Goal: Contribute content: Contribute content

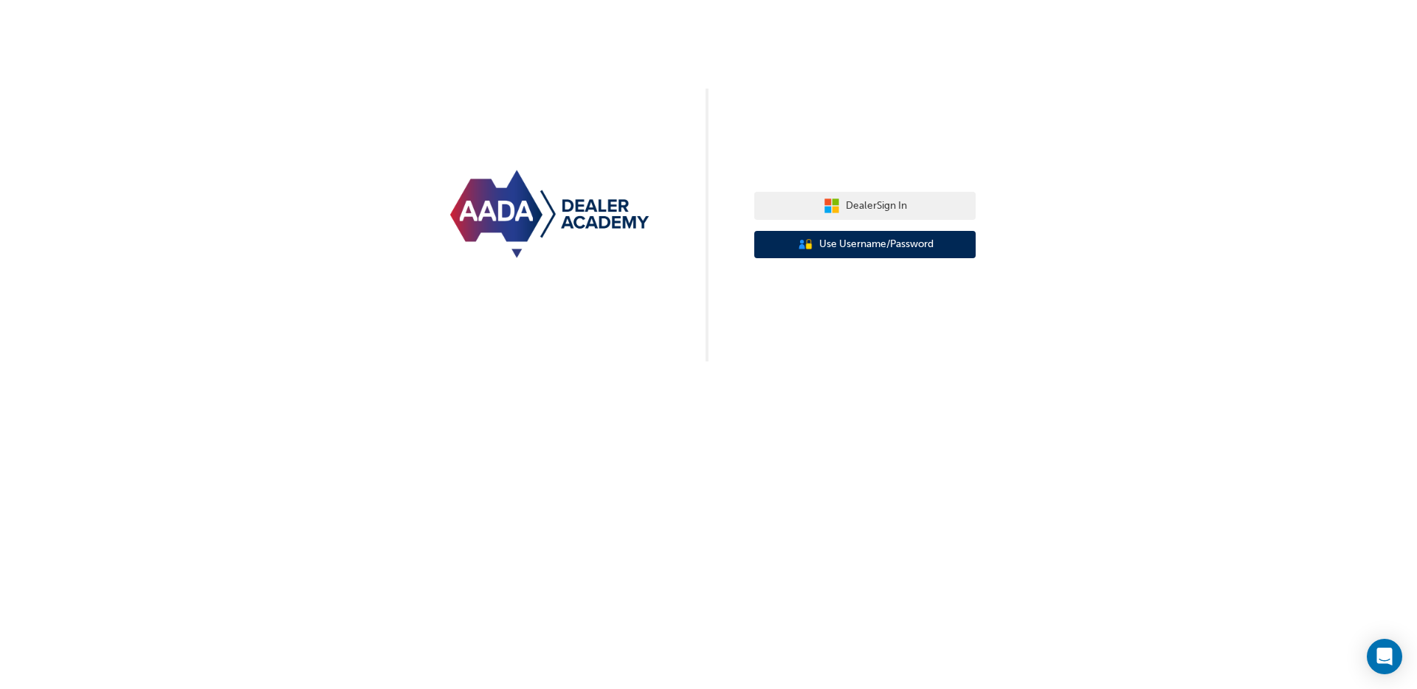
click at [916, 241] on span "Use Username/Password" at bounding box center [876, 244] width 114 height 17
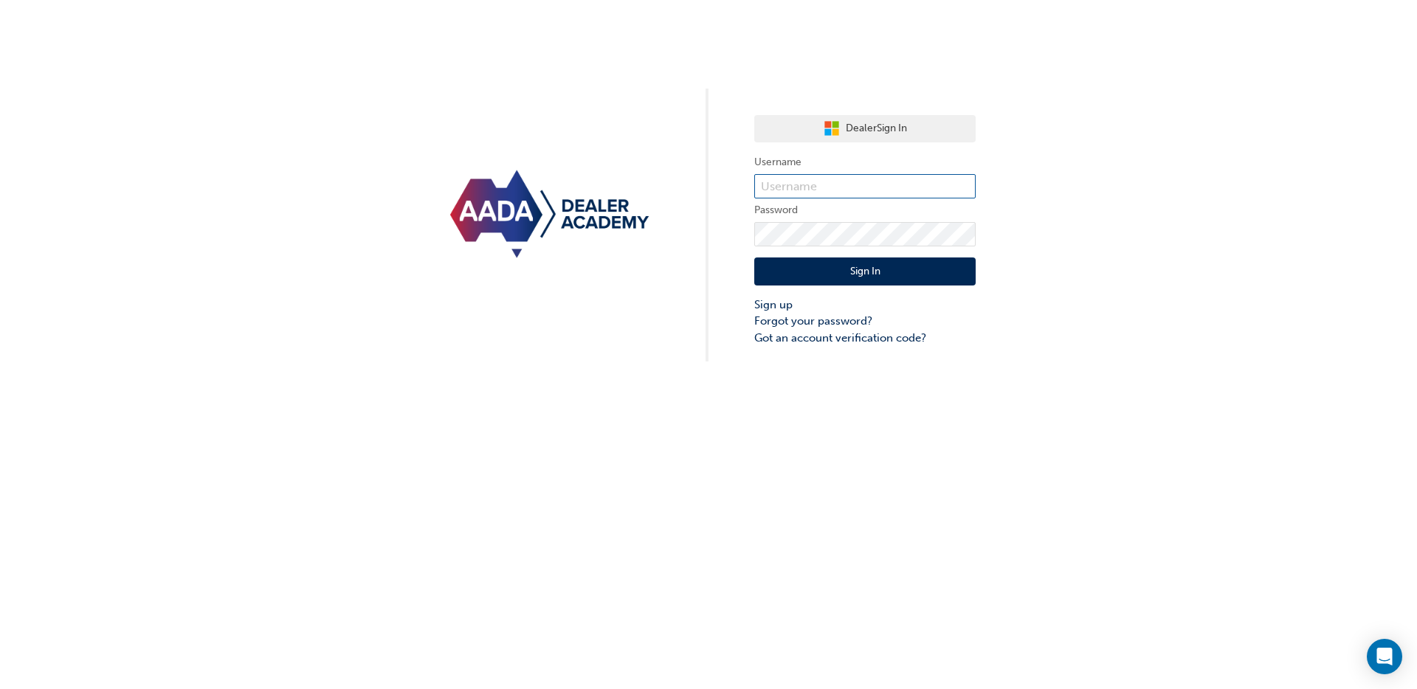
click at [844, 185] on input "text" at bounding box center [864, 186] width 221 height 25
type input "bf.amy.oneill"
click at [842, 272] on button "Sign In" at bounding box center [864, 272] width 221 height 28
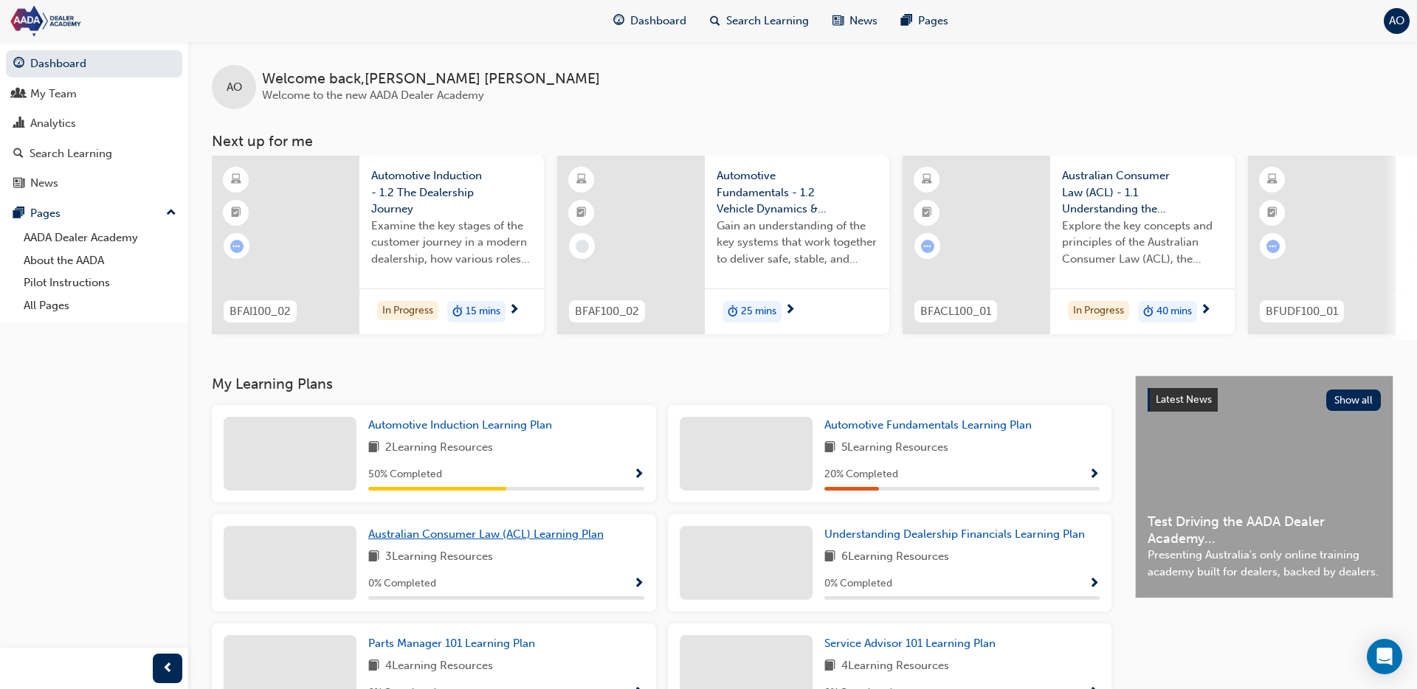
click at [540, 541] on span "Australian Consumer Law (ACL) Learning Plan" at bounding box center [485, 534] width 235 height 13
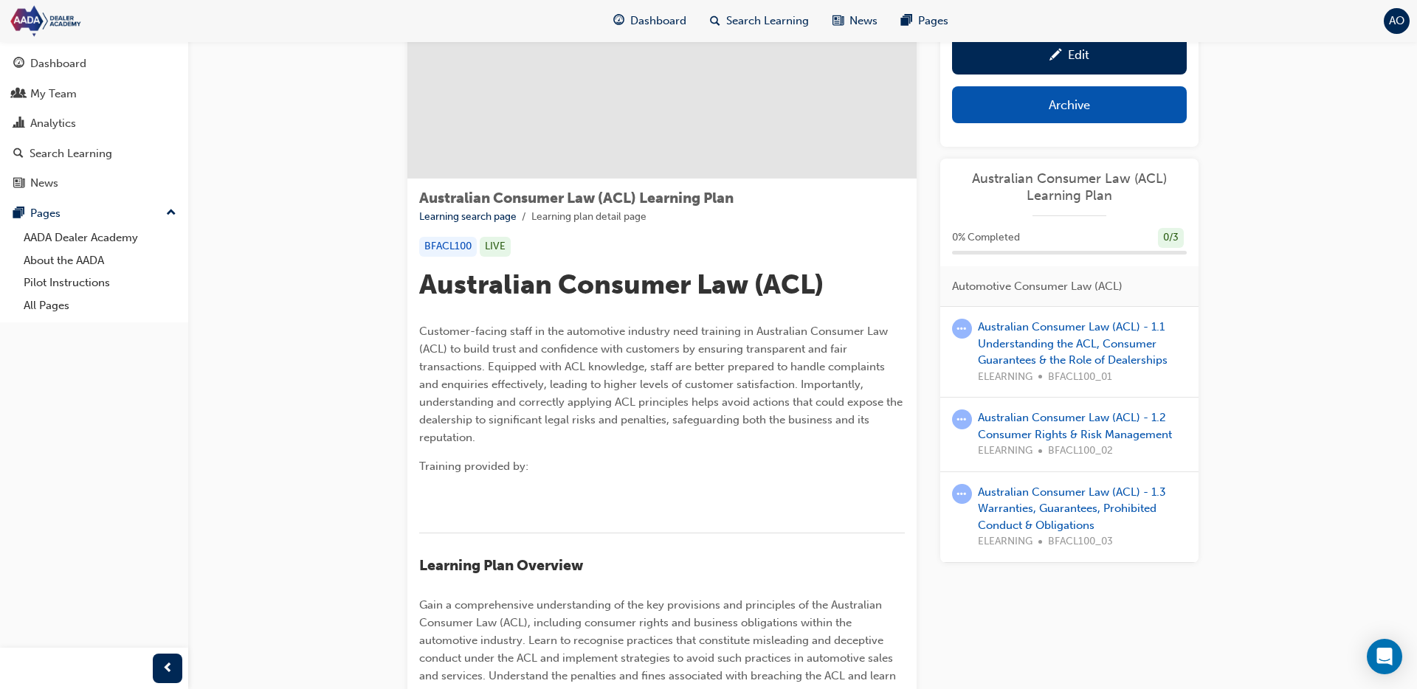
scroll to position [90, 0]
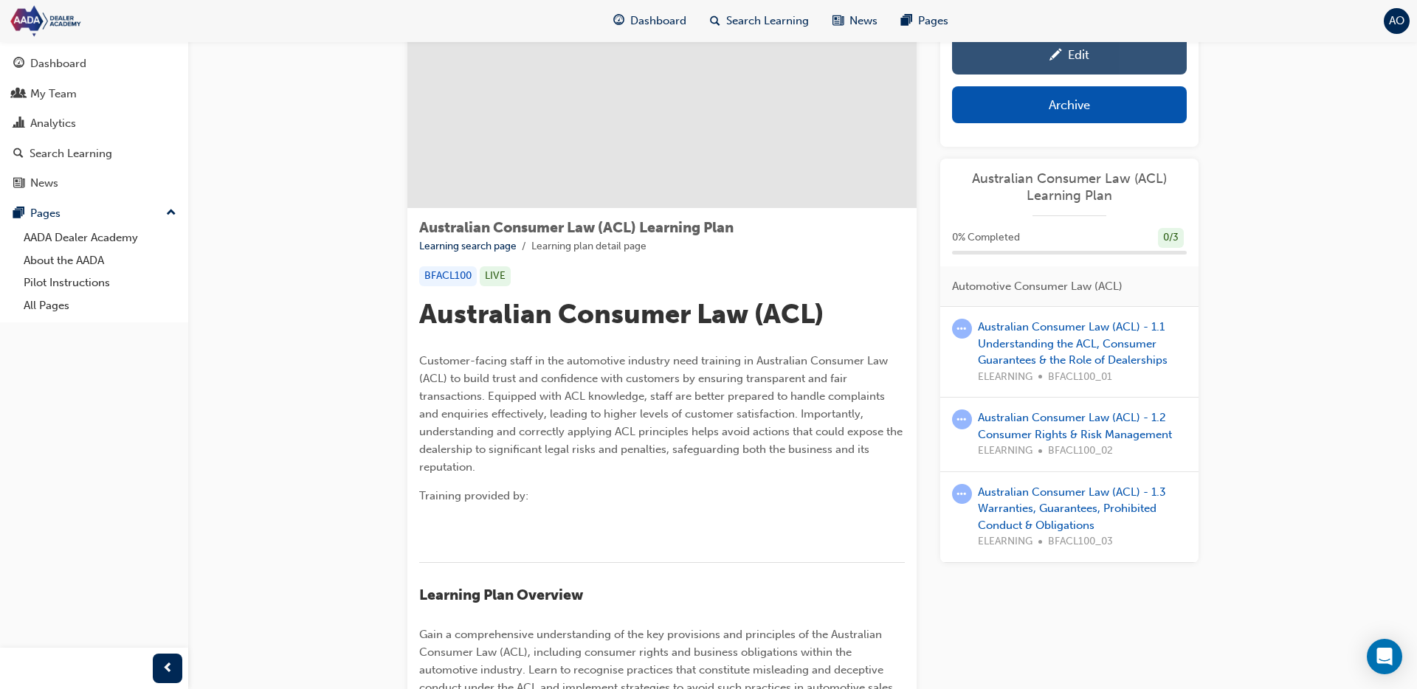
click at [1016, 51] on div "Edit" at bounding box center [1069, 54] width 213 height 18
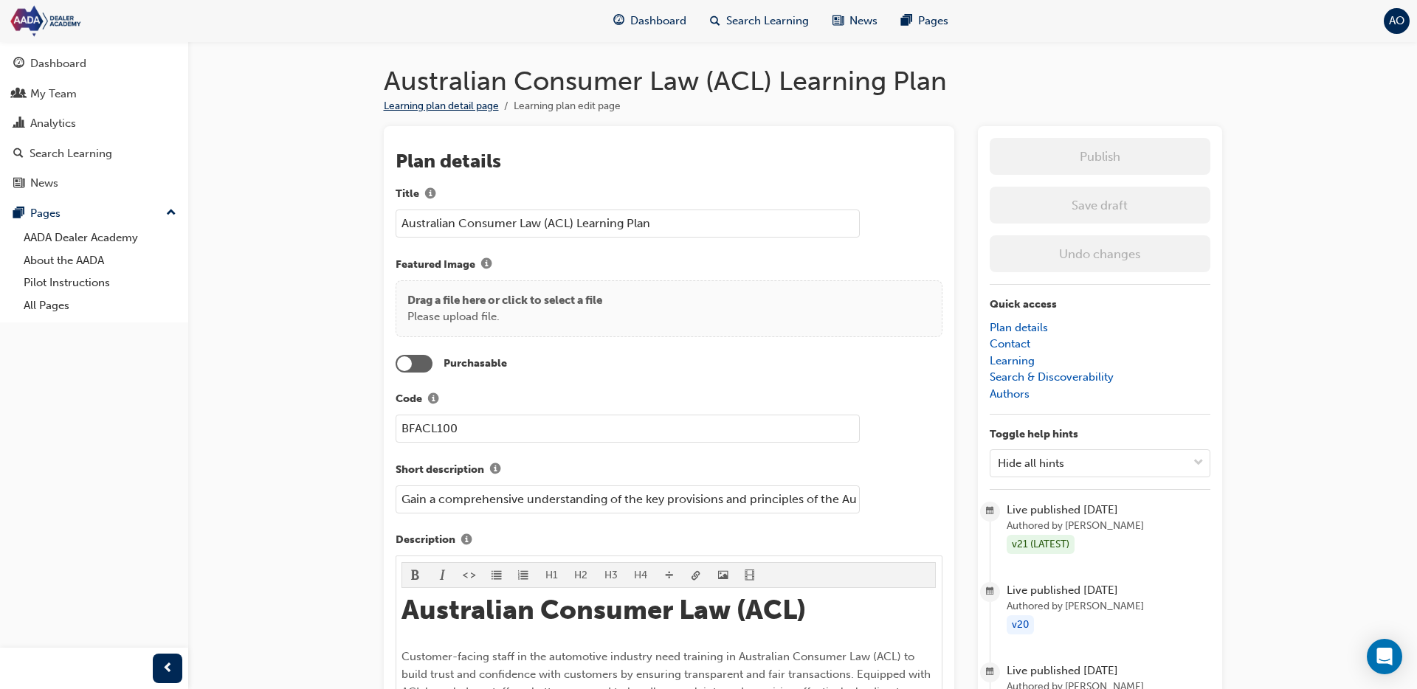
click at [450, 104] on link "Learning plan detail page" at bounding box center [441, 106] width 115 height 13
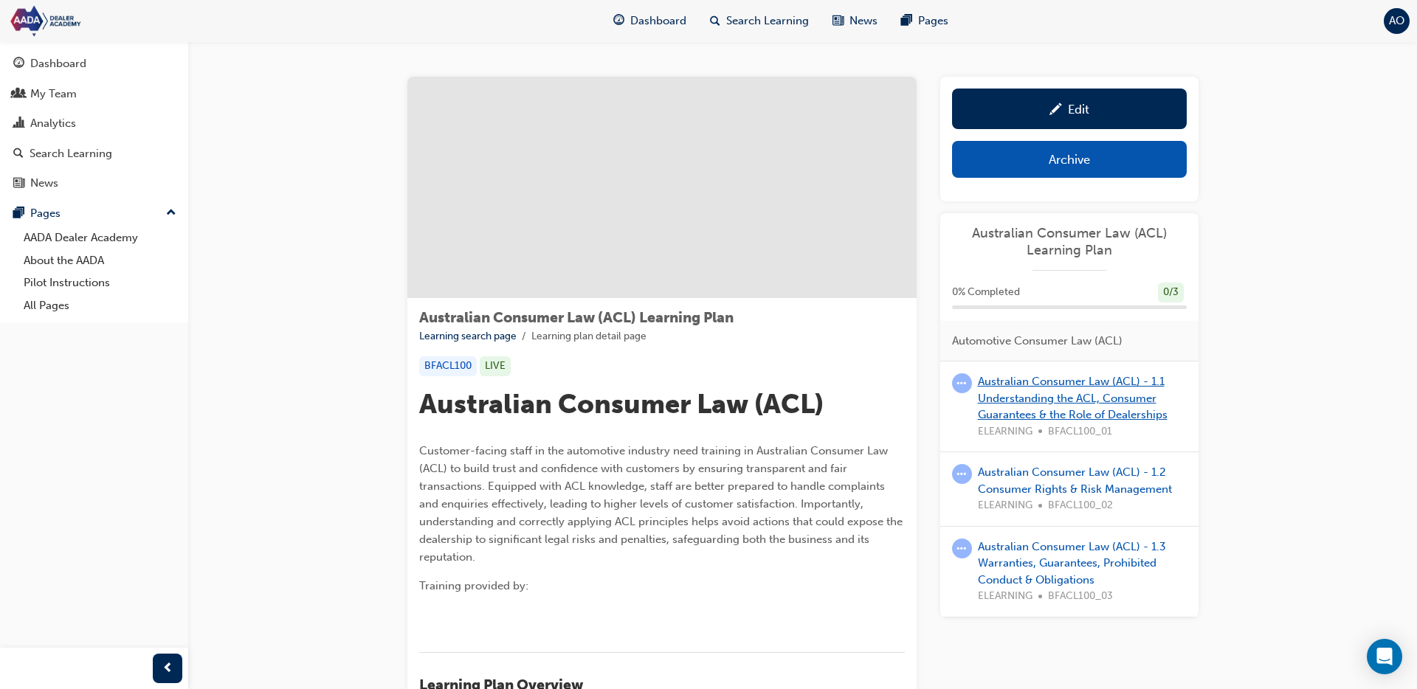
click at [1045, 396] on link "Australian Consumer Law (ACL) - 1.1 Understanding the ACL, Consumer Guarantees …" at bounding box center [1073, 398] width 190 height 47
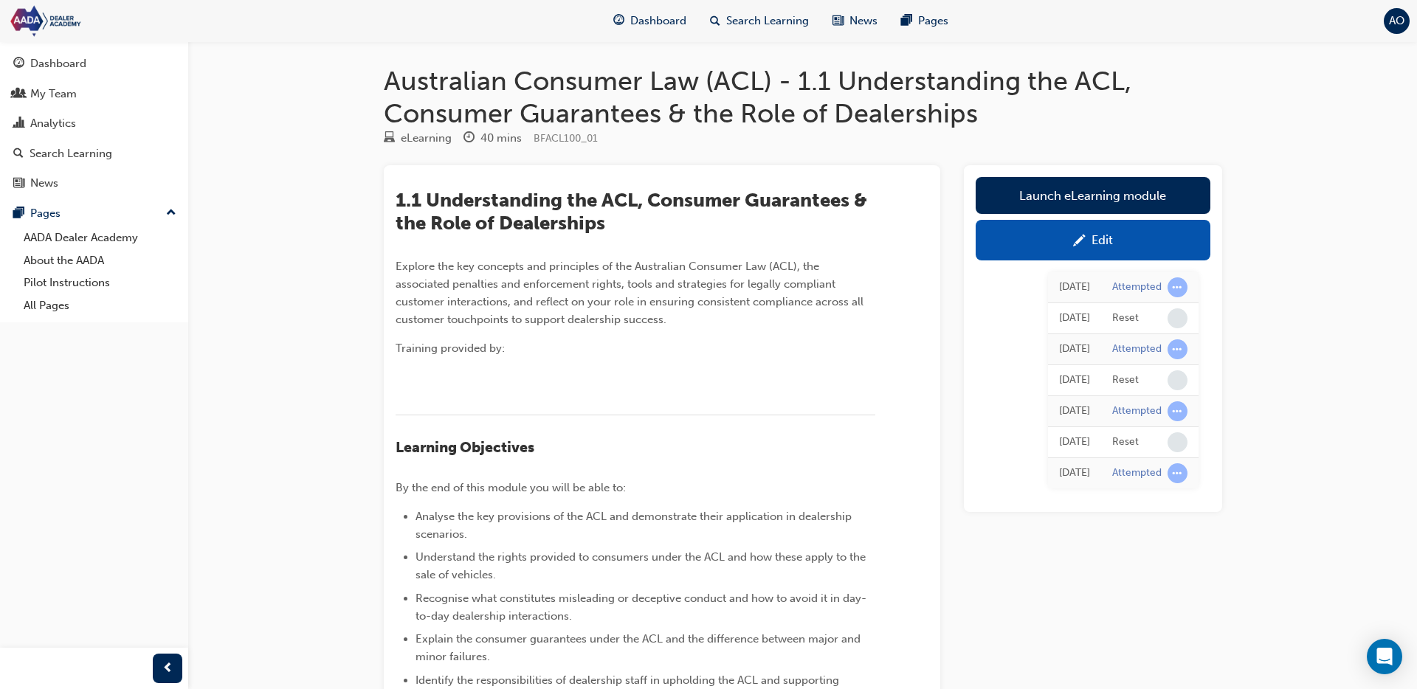
click at [1048, 247] on div "Edit" at bounding box center [1093, 240] width 213 height 18
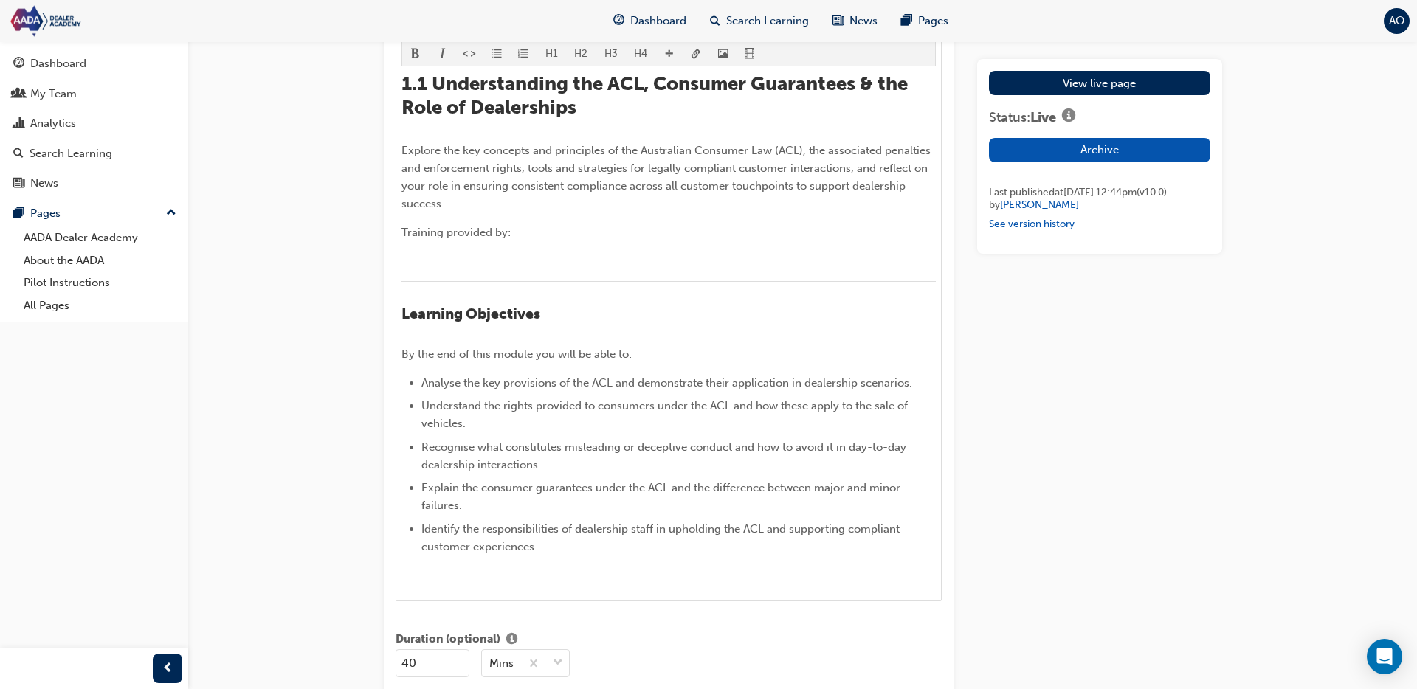
scroll to position [719, 0]
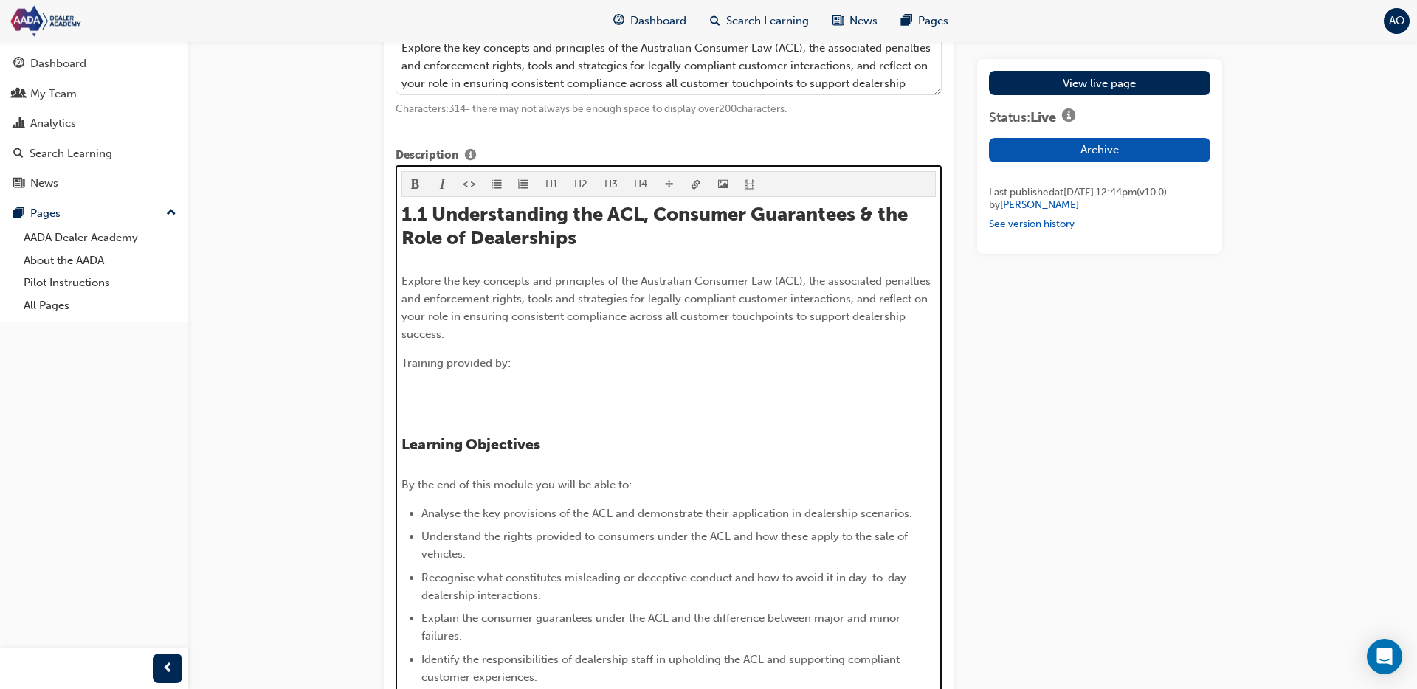
click at [455, 332] on p "Explore the key concepts and principles of the Australian Consumer Law (ACL), t…" at bounding box center [669, 307] width 534 height 71
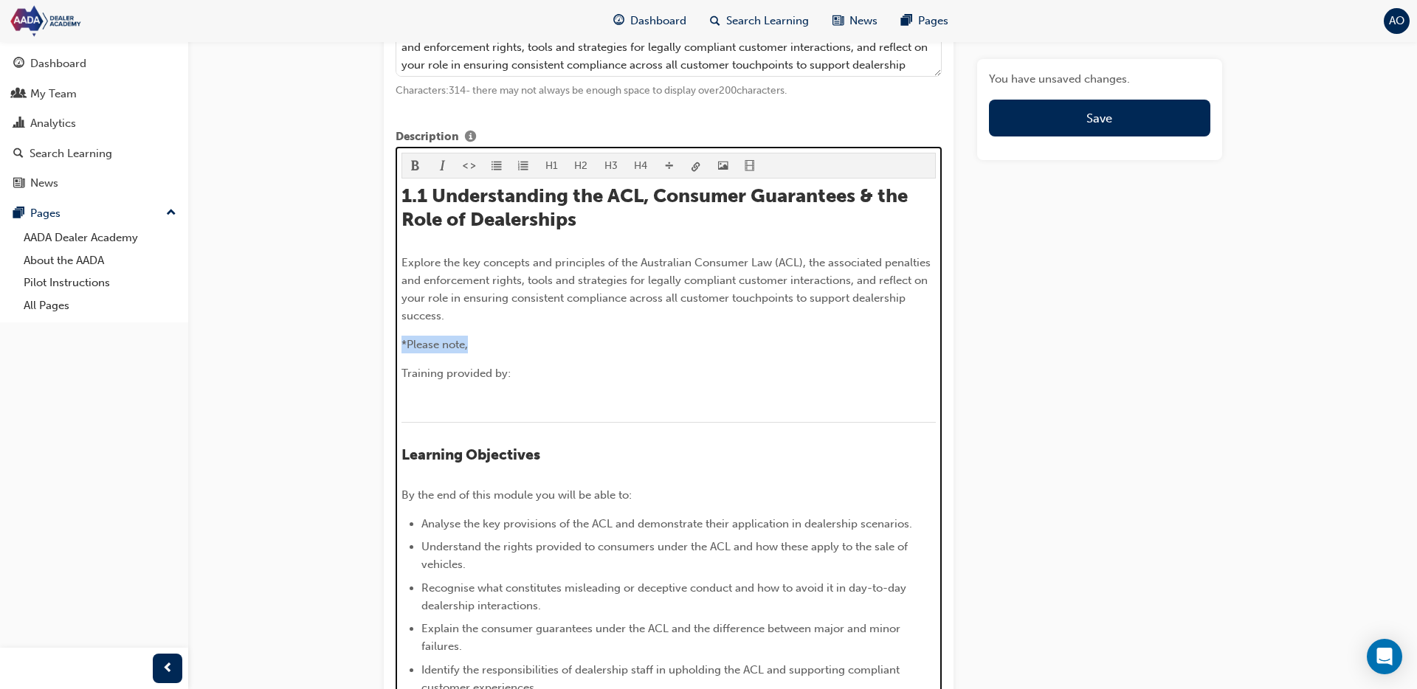
drag, startPoint x: 472, startPoint y: 347, endPoint x: 395, endPoint y: 343, distance: 77.6
click at [396, 344] on div "H1 H2 H3 H4 1.1 Understanding the ACL, Consumer Guarantees & the Role of Dealer…" at bounding box center [669, 445] width 547 height 596
click at [443, 164] on span "format_italic-icon" at bounding box center [443, 167] width 10 height 13
click at [481, 348] on p "*Please note," at bounding box center [669, 345] width 534 height 18
click at [475, 347] on p "*Please note," at bounding box center [669, 345] width 534 height 18
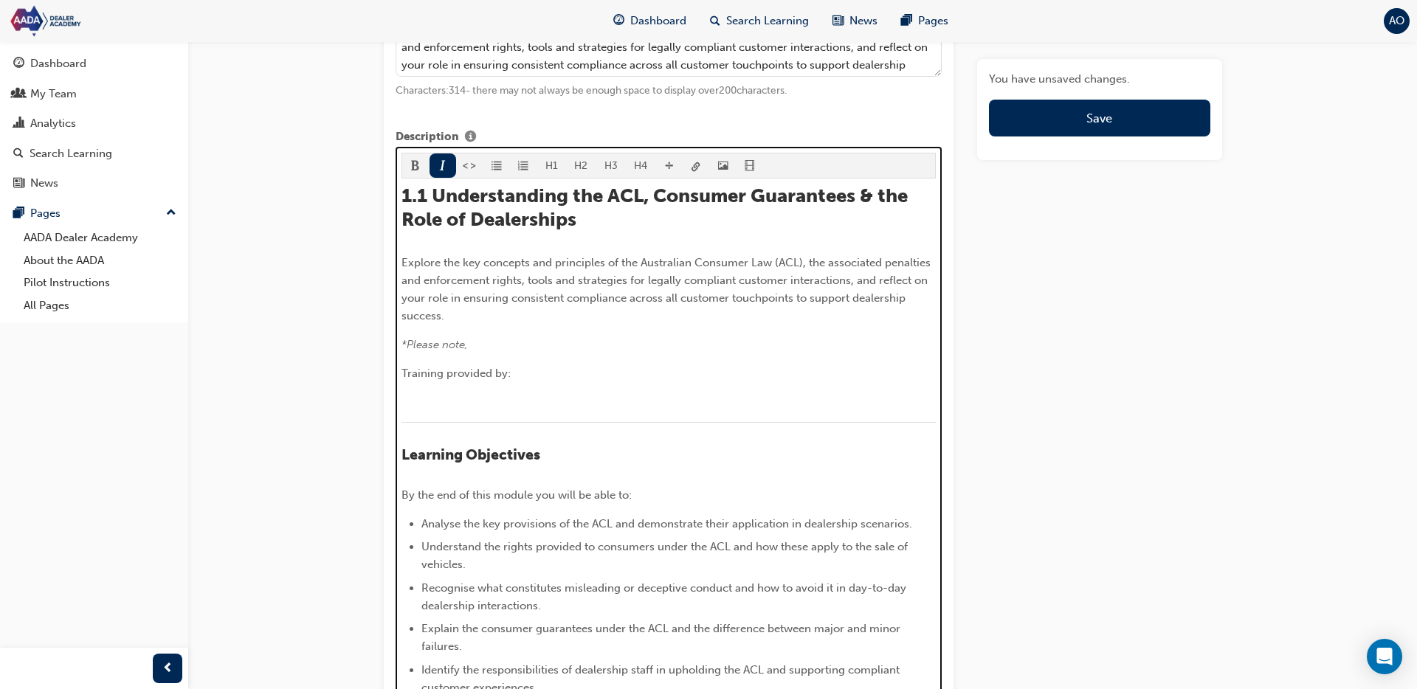
click at [472, 346] on p "*Please note," at bounding box center [669, 345] width 534 height 18
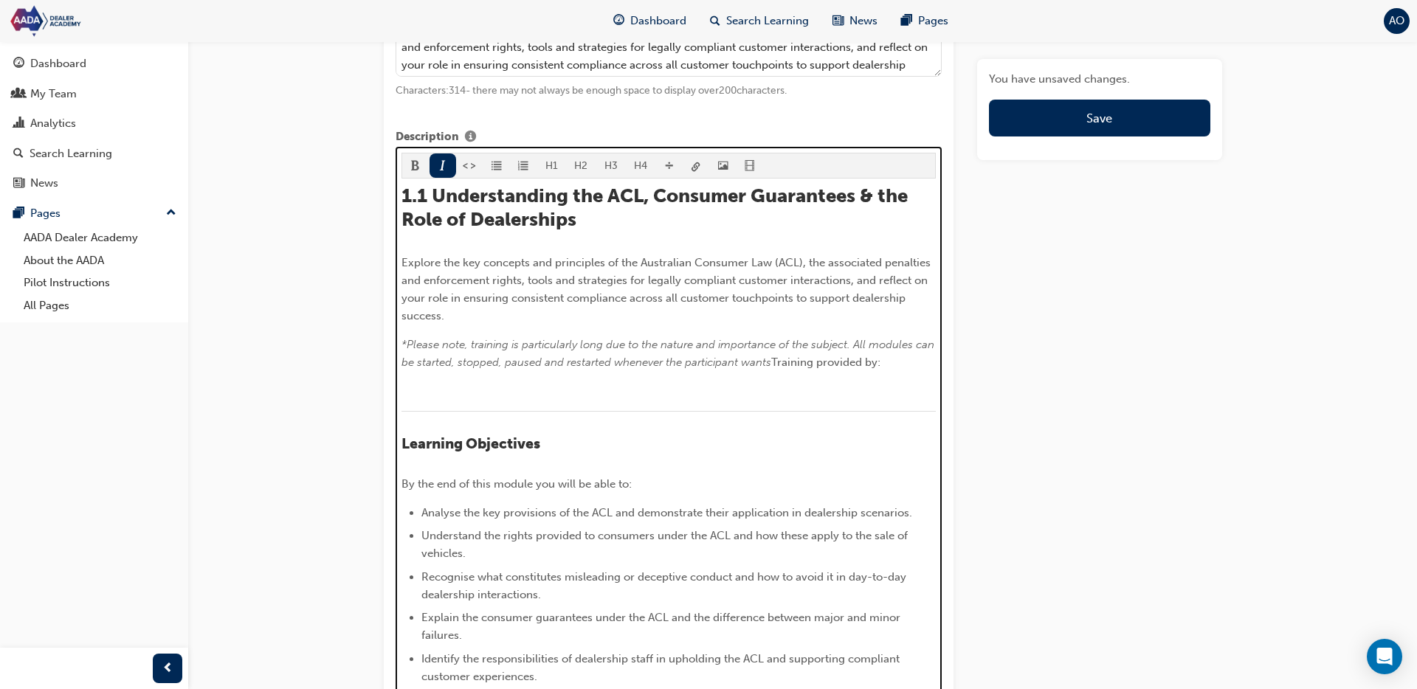
scroll to position [755, 0]
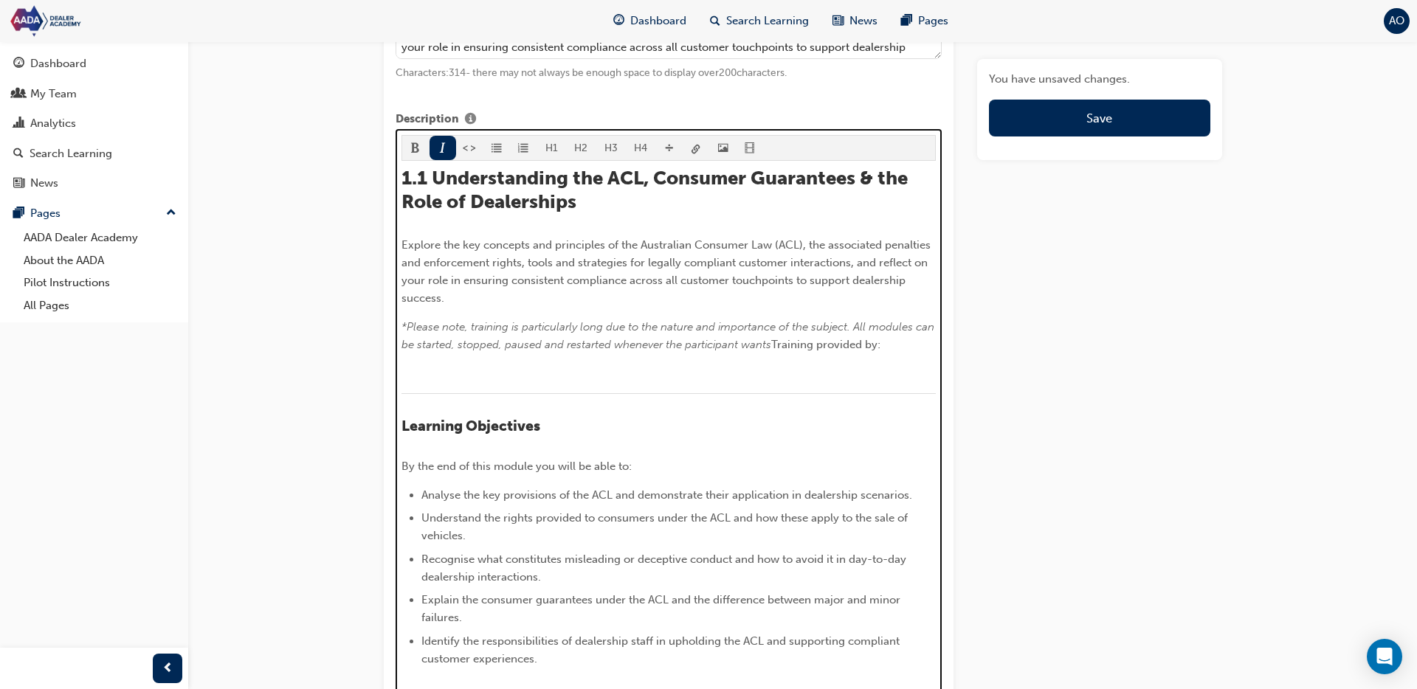
click at [471, 327] on span "*Please note, training is particularly long due to the nature and importance of…" at bounding box center [670, 335] width 536 height 31
click at [529, 327] on span "*Please note, this training is particularly long due to the nature and importan…" at bounding box center [669, 335] width 535 height 31
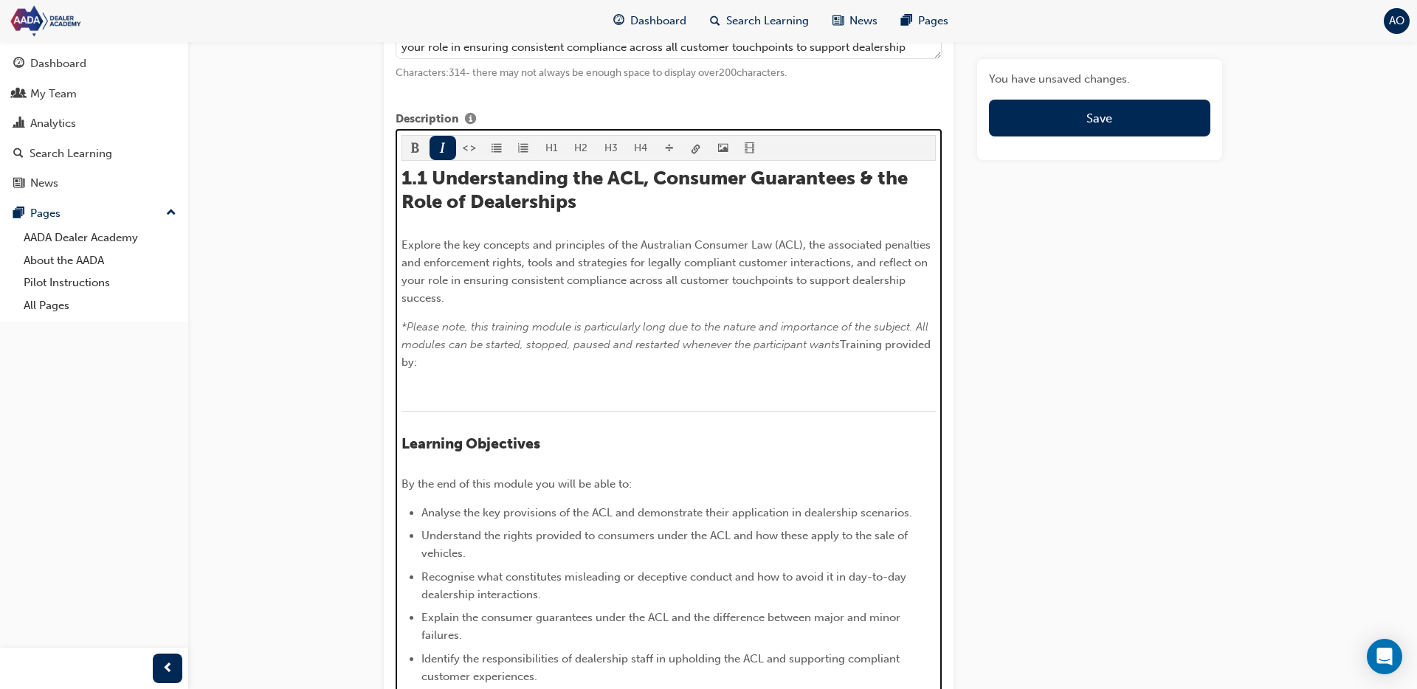
click at [608, 325] on span "*Please note, this training module is particularly long due to the nature and i…" at bounding box center [667, 335] width 530 height 31
click at [912, 326] on span "*Please note, this training module is particularly long due to the nature and i…" at bounding box center [667, 335] width 530 height 31
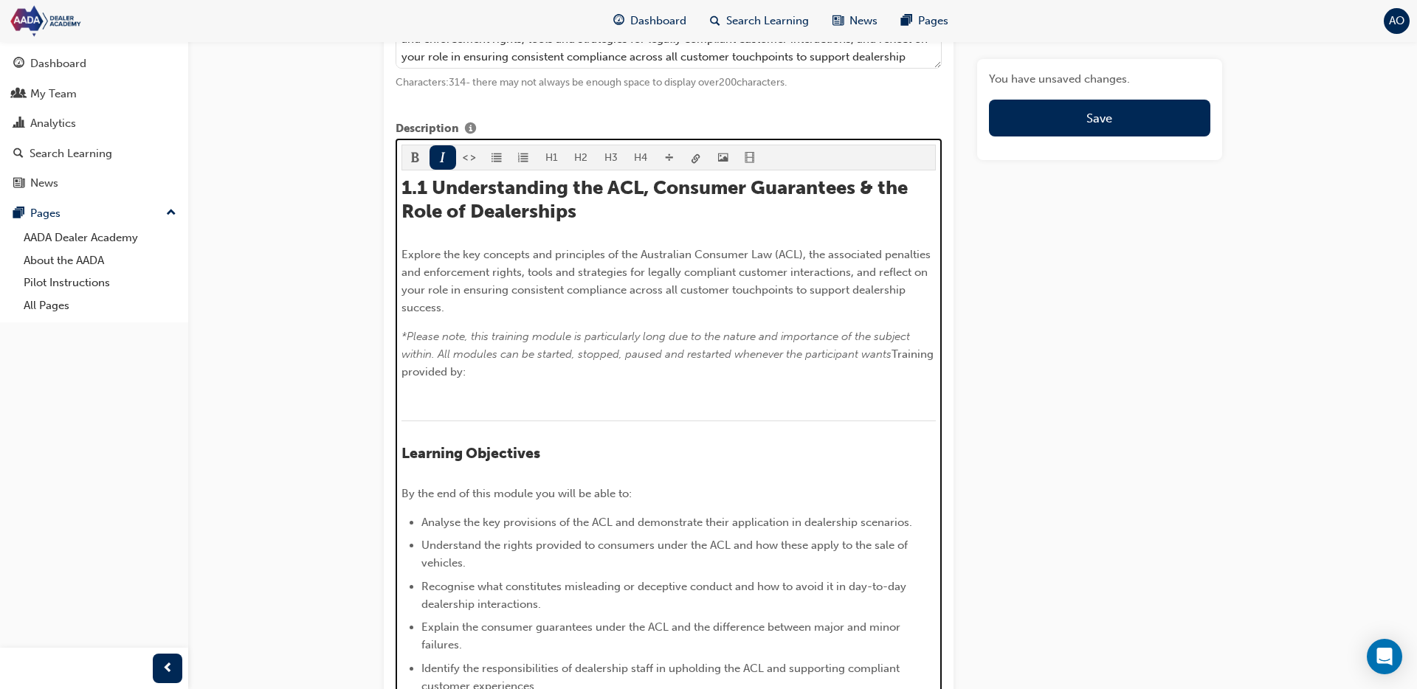
scroll to position [749, 0]
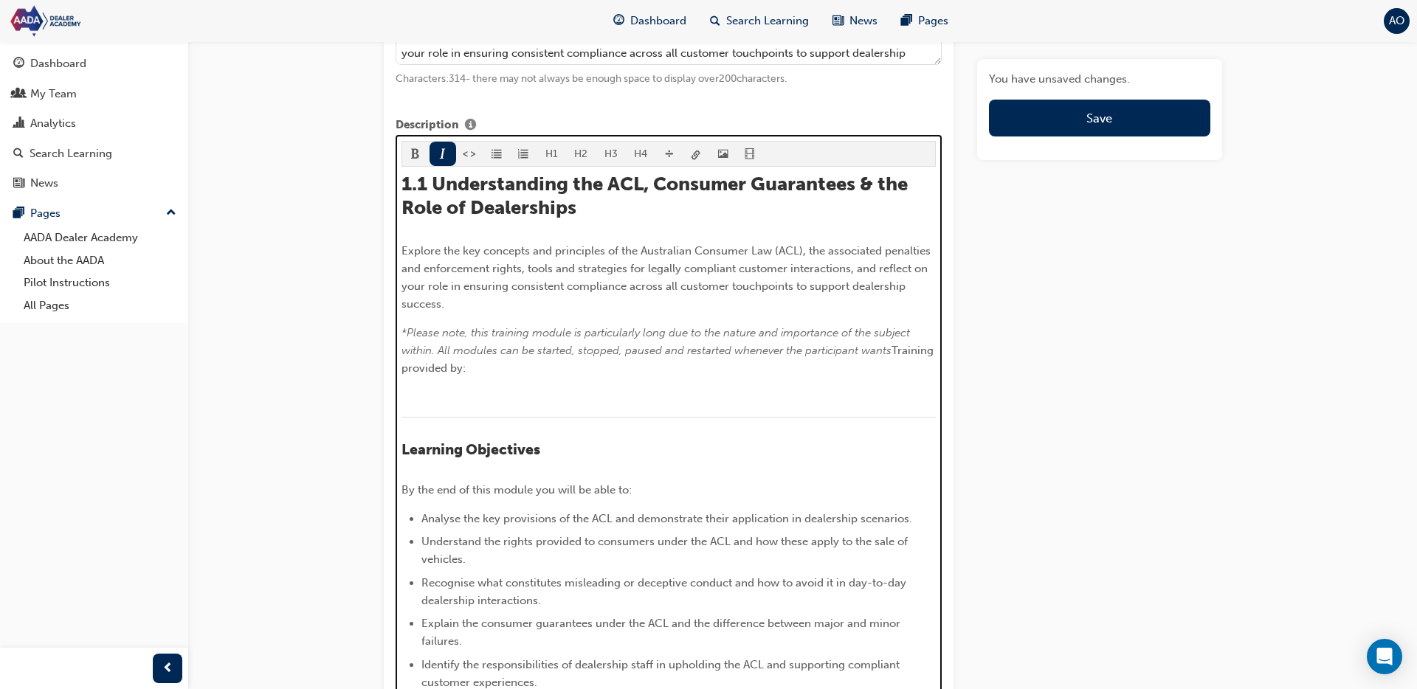
click at [873, 349] on span "*Please note, this training module is particularly long due to the nature and i…" at bounding box center [658, 341] width 512 height 31
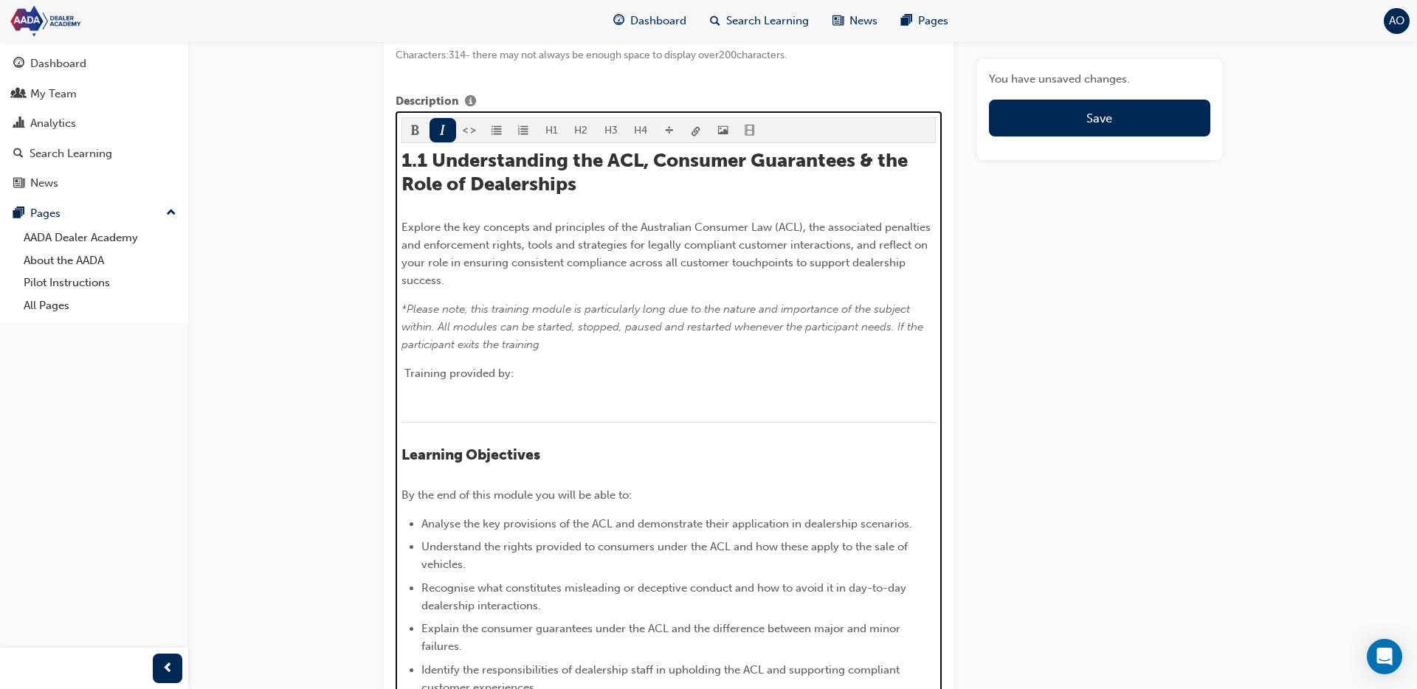
scroll to position [802, 0]
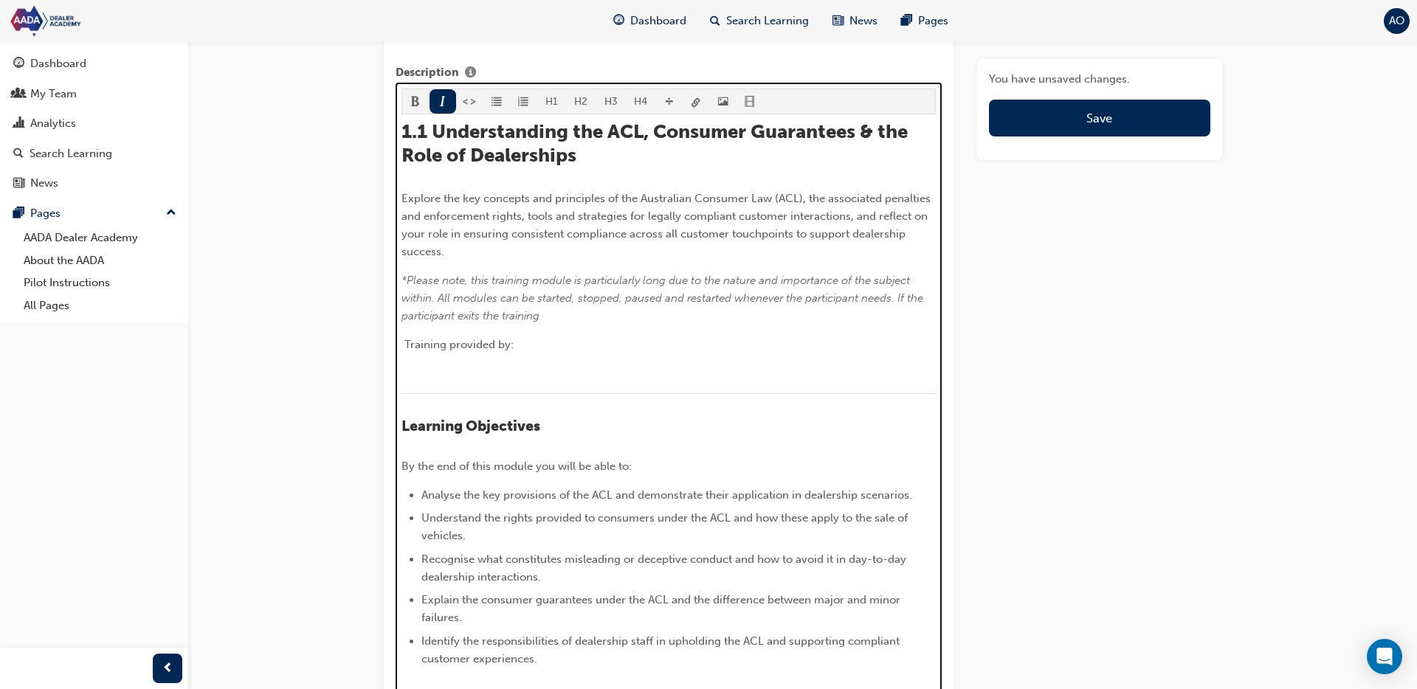
drag, startPoint x: 906, startPoint y: 299, endPoint x: 924, endPoint y: 300, distance: 18.5
click at [924, 300] on span "*Please note, this training module is particularly long due to the nature and i…" at bounding box center [664, 298] width 525 height 49
click at [924, 299] on span "*Please note, this training module is particularly long due to the nature and i…" at bounding box center [664, 298] width 525 height 49
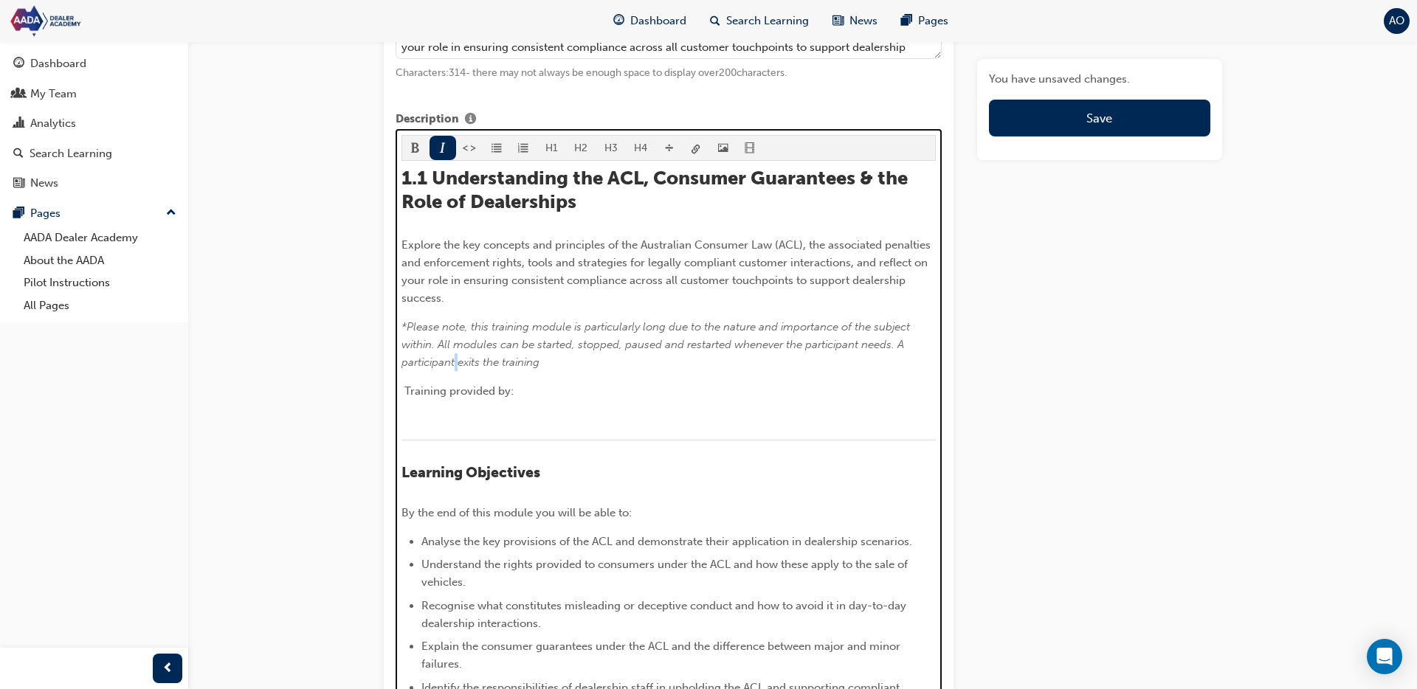
click at [457, 362] on span "*Please note, this training module is particularly long due to the nature and i…" at bounding box center [658, 344] width 512 height 49
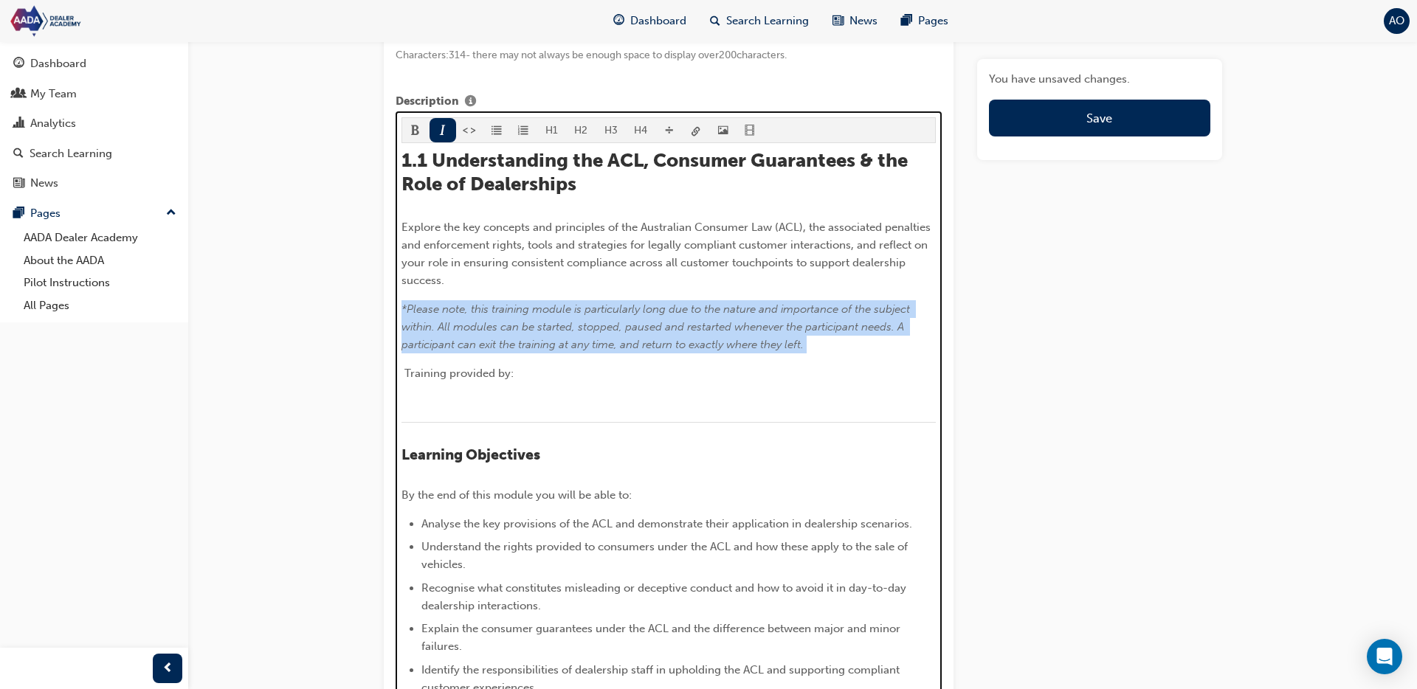
drag, startPoint x: 580, startPoint y: 322, endPoint x: 394, endPoint y: 306, distance: 186.7
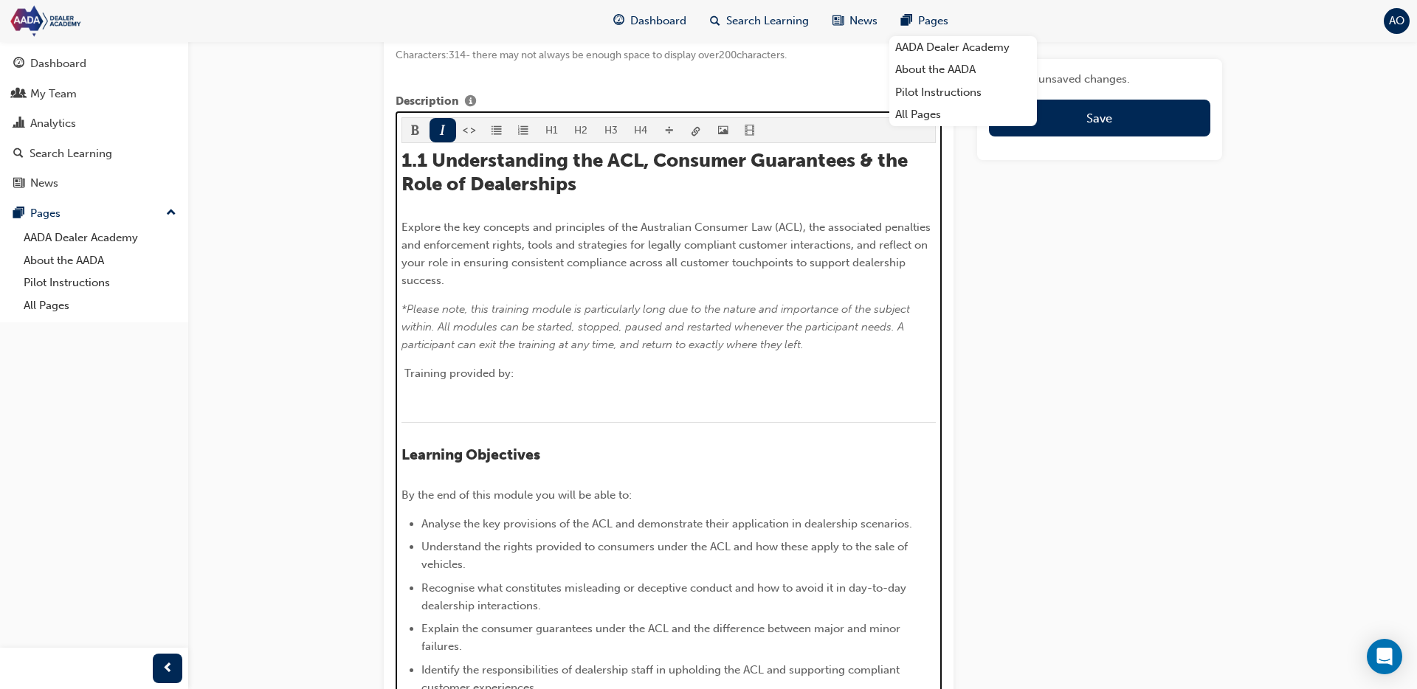
drag, startPoint x: 685, startPoint y: 338, endPoint x: 410, endPoint y: 309, distance: 276.9
click at [407, 309] on p "*Please note, this training module is particularly long due to the nature and i…" at bounding box center [669, 326] width 534 height 53
click at [427, 310] on span "*Please note, this training module is particularly long due to the nature and i…" at bounding box center [658, 327] width 512 height 49
click at [472, 316] on p "*Please note, this training module is particularly long due to the nature and i…" at bounding box center [669, 326] width 534 height 53
drag, startPoint x: 473, startPoint y: 309, endPoint x: 828, endPoint y: 346, distance: 357.0
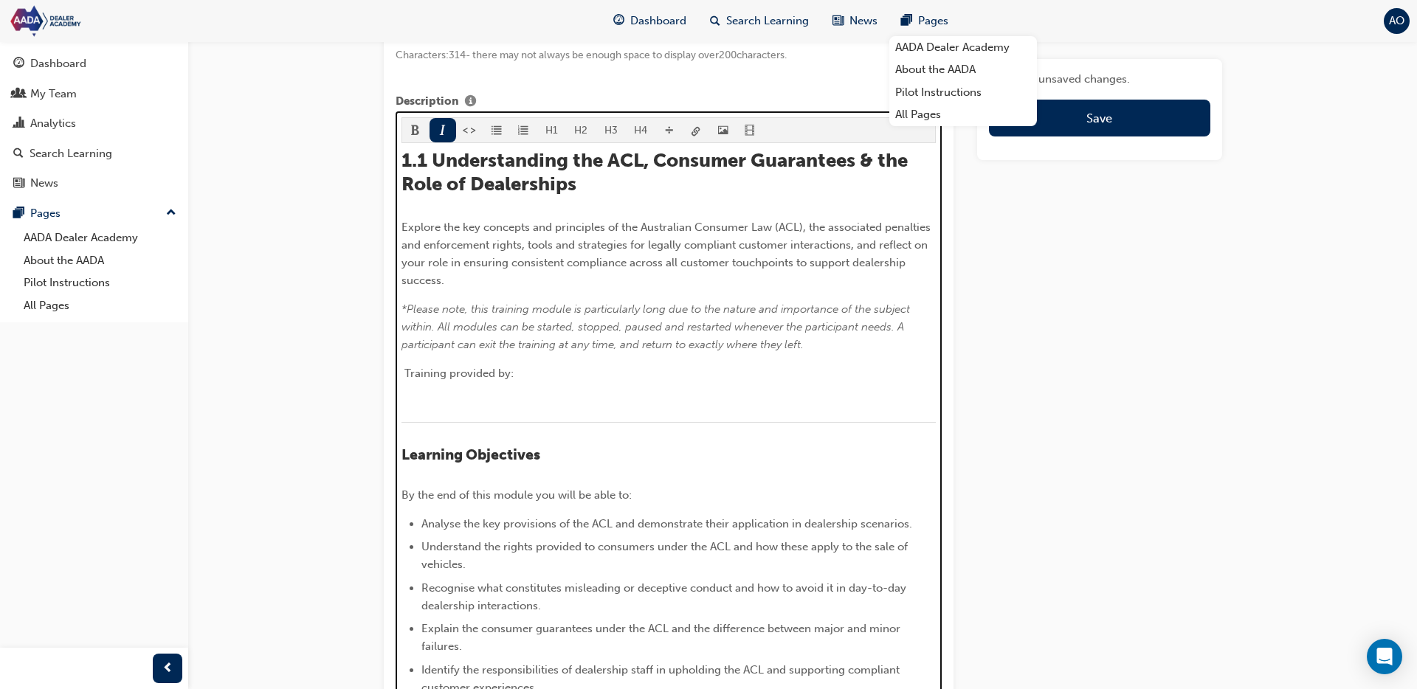
click at [839, 350] on p "*Please note, this training module is particularly long due to the nature and i…" at bounding box center [669, 326] width 534 height 53
click at [764, 333] on span "*Please note, this training module is particularly long due to the nature and i…" at bounding box center [658, 327] width 512 height 49
drag, startPoint x: 642, startPoint y: 320, endPoint x: 481, endPoint y: 309, distance: 162.0
click at [472, 312] on p "*Please note, this training module is particularly long due to the nature and i…" at bounding box center [669, 326] width 534 height 53
drag, startPoint x: 475, startPoint y: 310, endPoint x: 531, endPoint y: 315, distance: 56.3
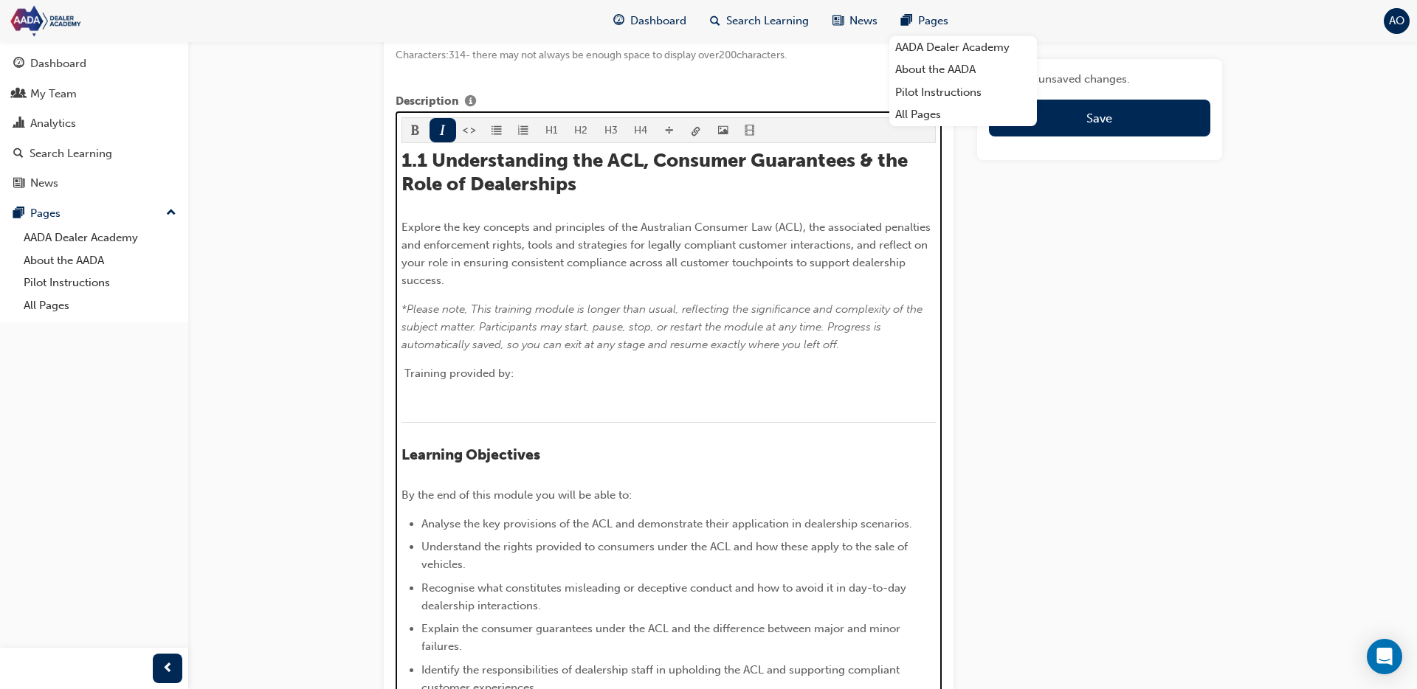
click at [478, 310] on span "*Please note, This training module is longer than usual, reflecting the signifi…" at bounding box center [664, 327] width 524 height 49
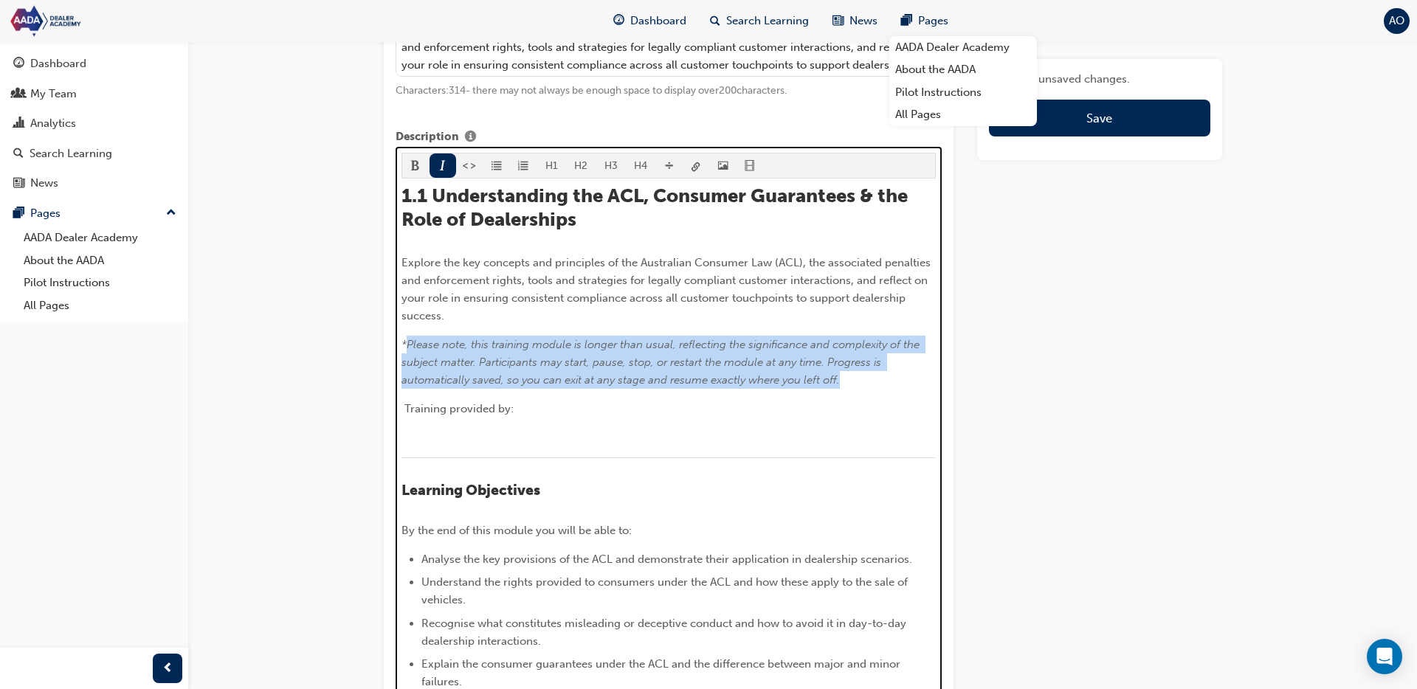
drag, startPoint x: 851, startPoint y: 379, endPoint x: 413, endPoint y: 345, distance: 439.8
click at [410, 345] on p "*Please note, this training module is longer than usual, reflecting the signifi…" at bounding box center [669, 362] width 534 height 53
click at [413, 345] on span "*Please note, this training module is longer than usual, reflecting the signifi…" at bounding box center [662, 362] width 521 height 49
drag, startPoint x: 407, startPoint y: 343, endPoint x: 690, endPoint y: 354, distance: 283.7
click at [843, 379] on p "*Please note, this training module is longer than usual, reflecting the signifi…" at bounding box center [669, 362] width 534 height 53
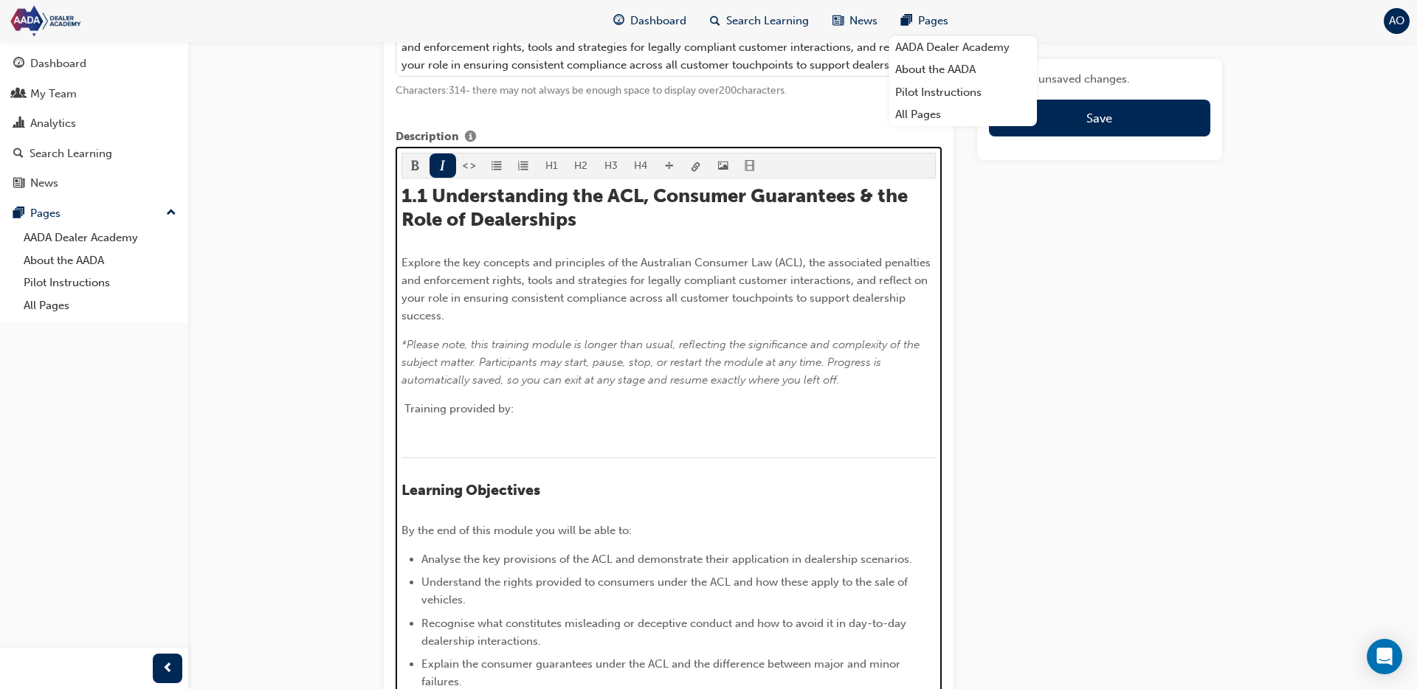
drag, startPoint x: 610, startPoint y: 347, endPoint x: 478, endPoint y: 345, distance: 132.1
click at [608, 347] on span "*Please note, this training module is longer than usual, reflecting the signifi…" at bounding box center [662, 362] width 521 height 49
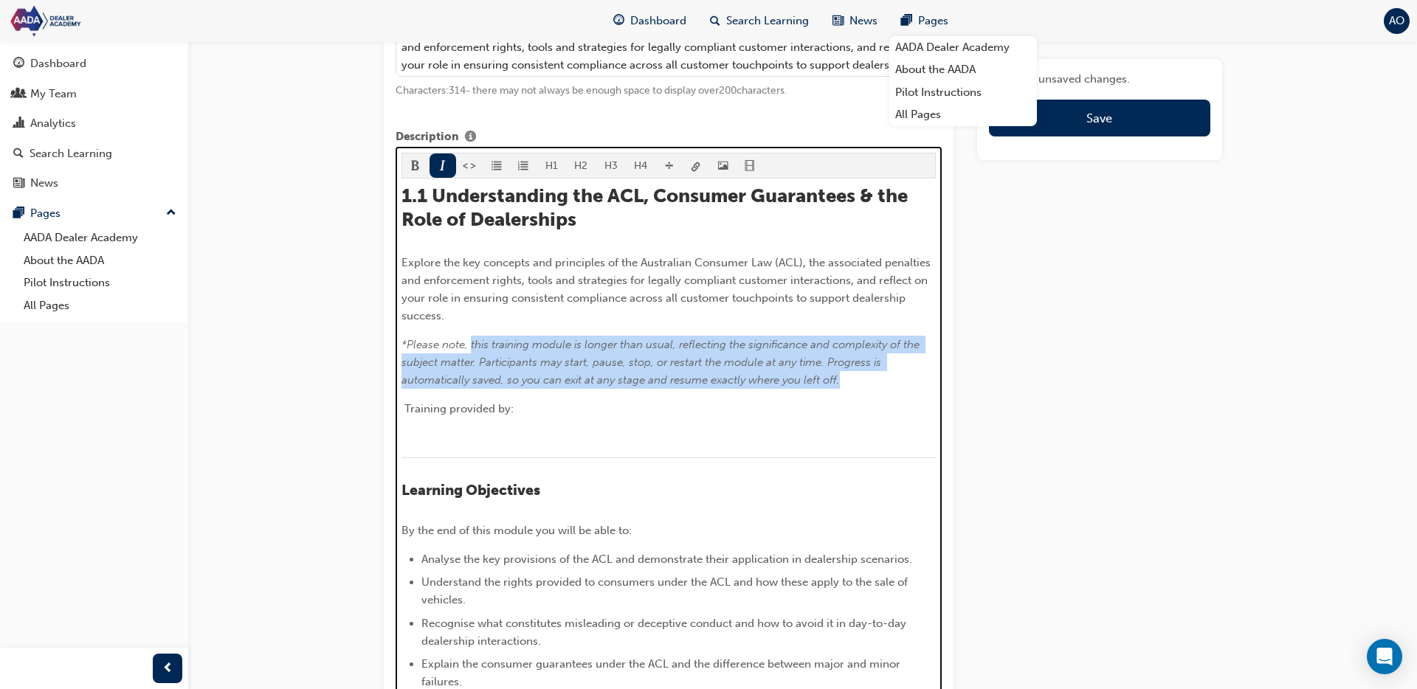
drag, startPoint x: 618, startPoint y: 365, endPoint x: 838, endPoint y: 377, distance: 220.3
click at [856, 380] on p "*Please note, this training module is longer than usual, reflecting the signifi…" at bounding box center [669, 362] width 534 height 53
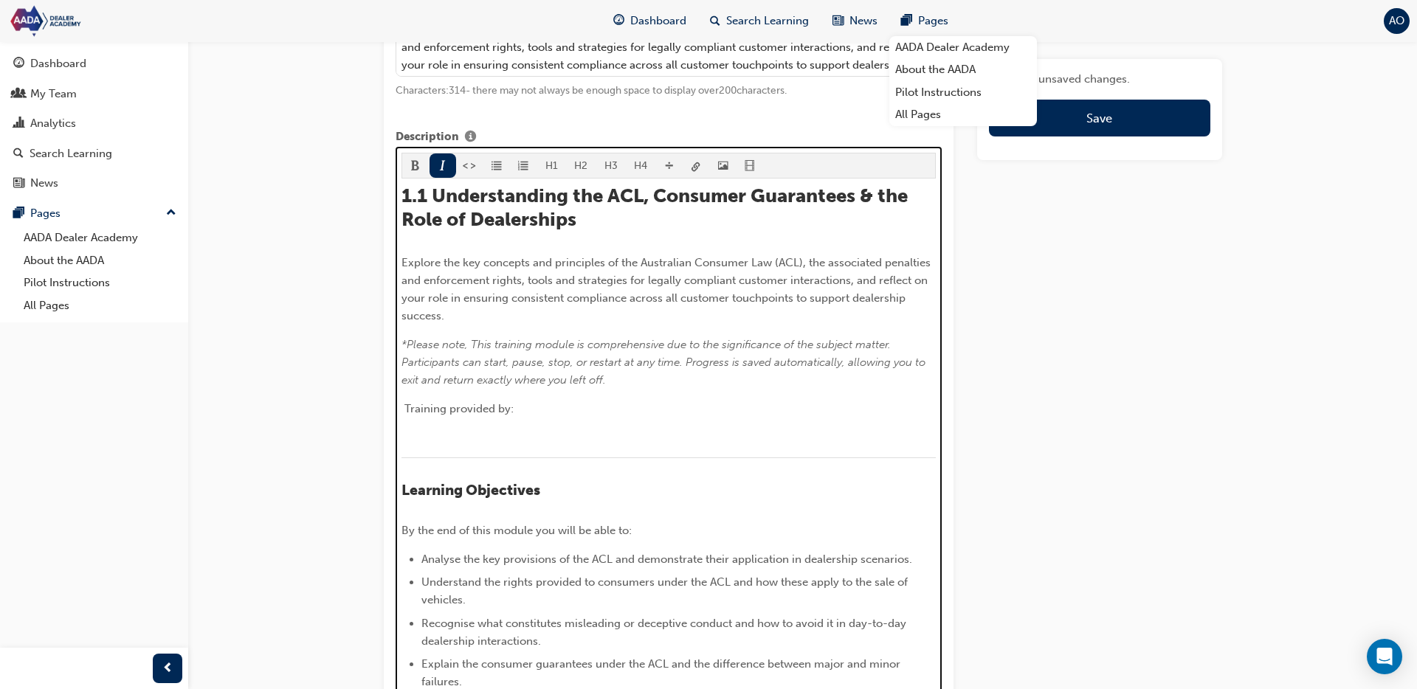
scroll to position [773, 0]
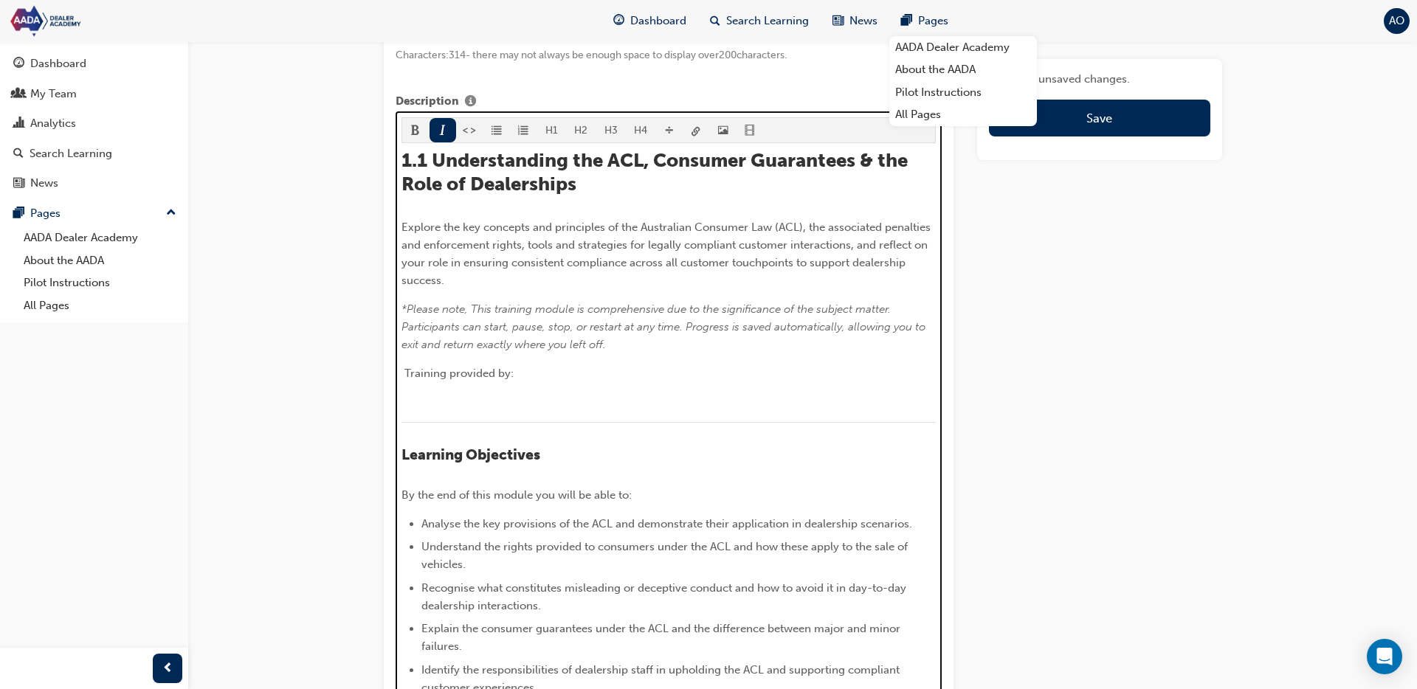
click at [476, 309] on span "*Please note, This training module is comprehensive due to the significance of …" at bounding box center [665, 327] width 527 height 49
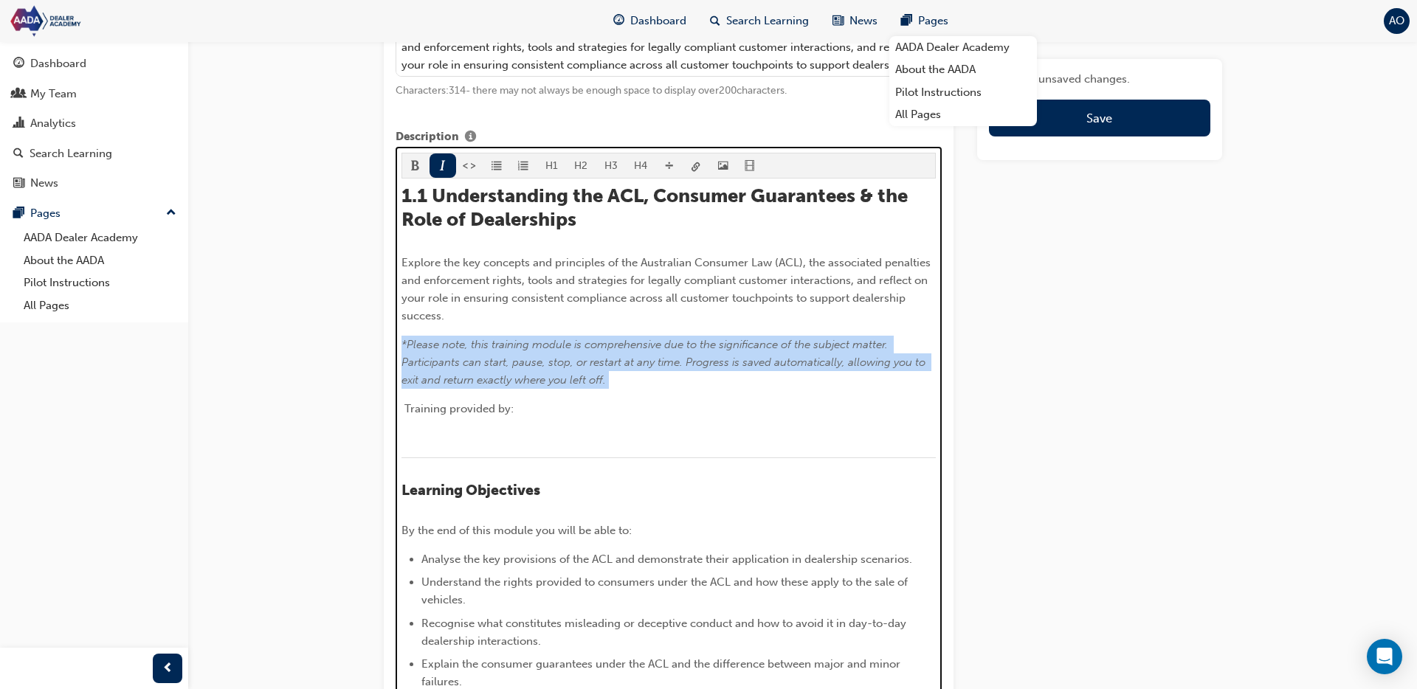
drag, startPoint x: 638, startPoint y: 399, endPoint x: 385, endPoint y: 345, distance: 258.7
copy span "*Please note, this training module is comprehensive due to the significance of …"
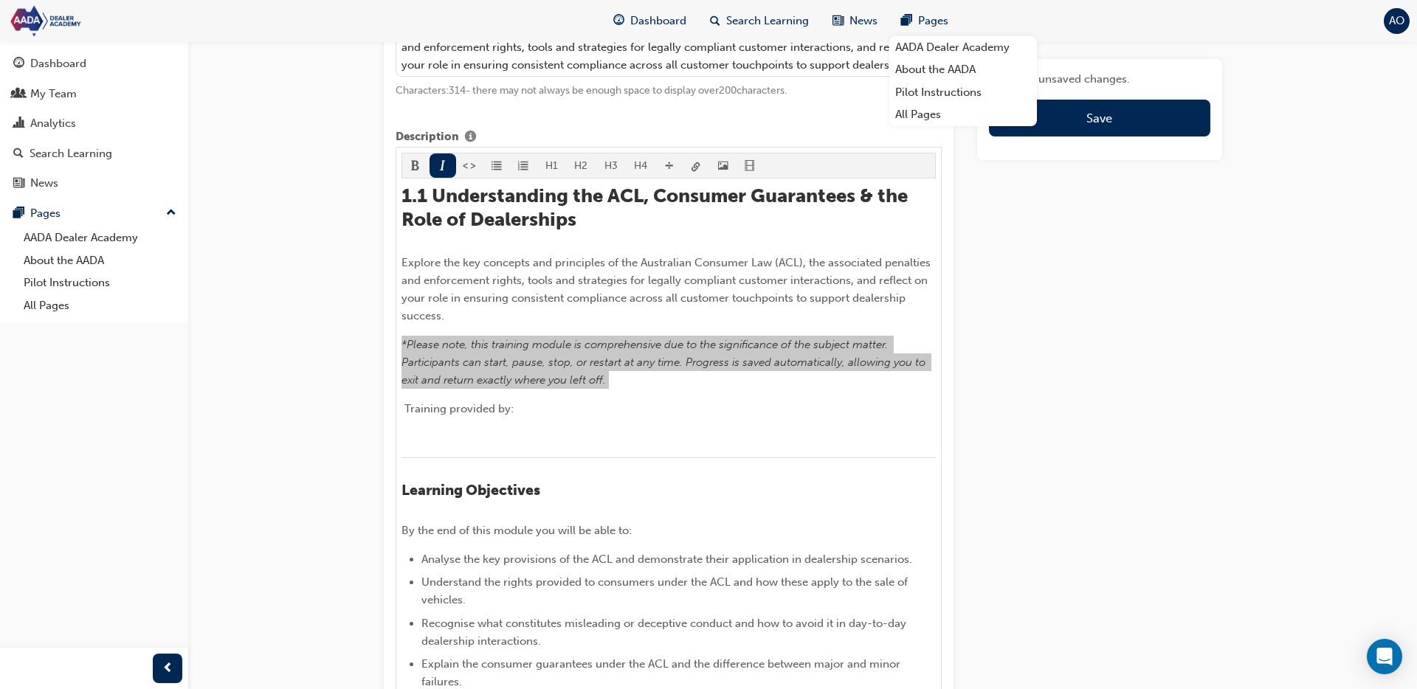
scroll to position [732, 0]
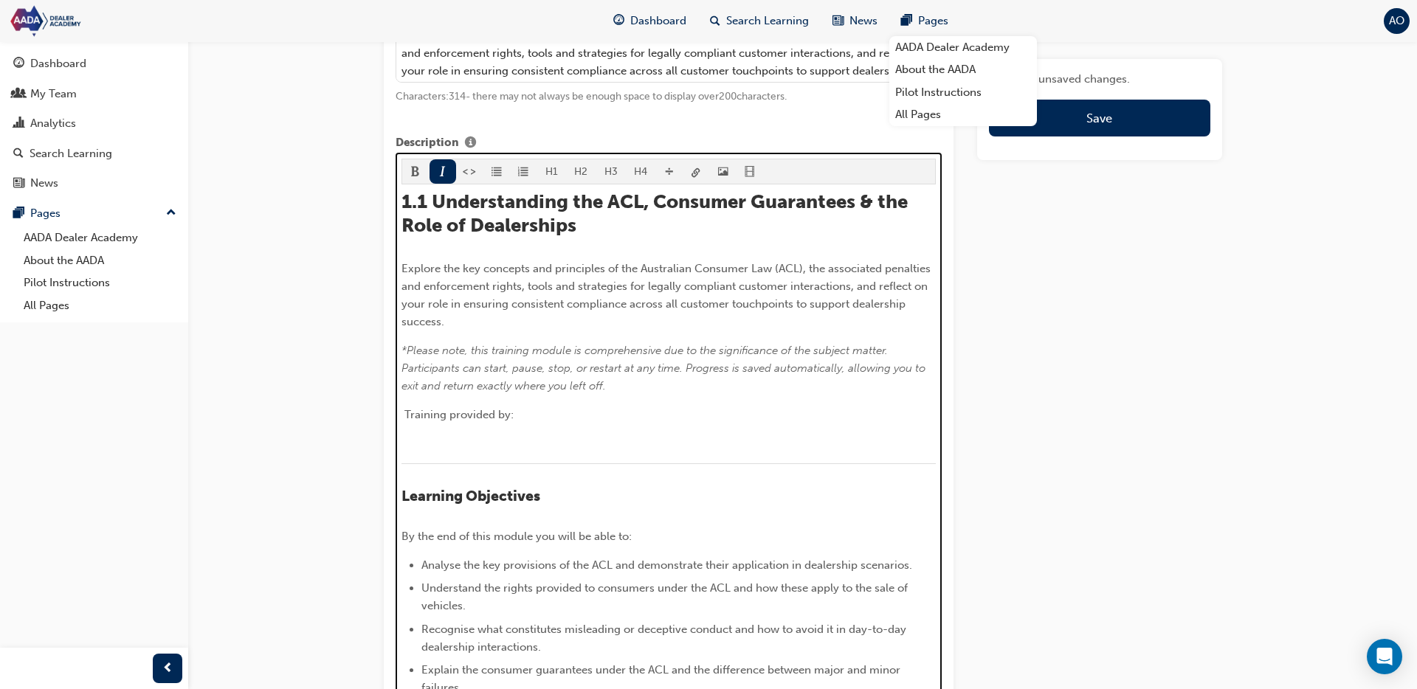
click at [819, 330] on p "Explore the key concepts and principles of the Australian Consumer Law (ACL), t…" at bounding box center [669, 295] width 534 height 71
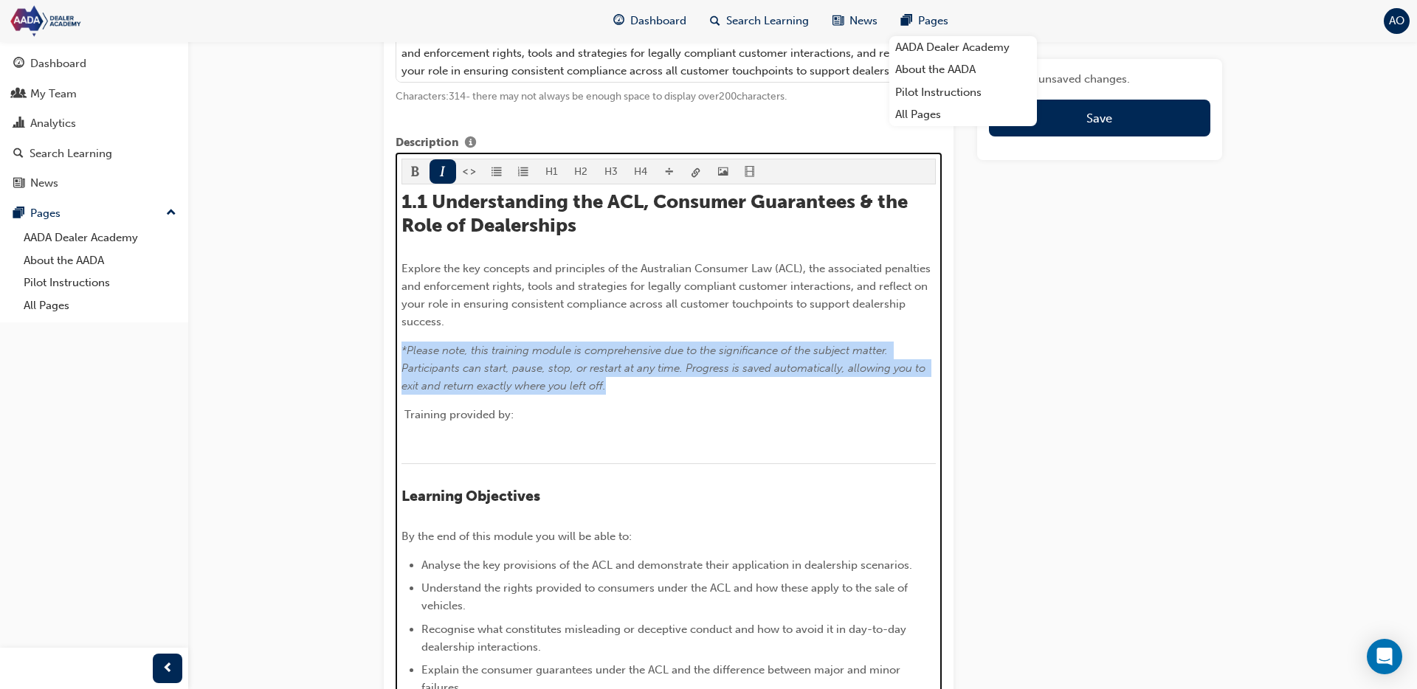
drag, startPoint x: 650, startPoint y: 389, endPoint x: 402, endPoint y: 348, distance: 251.5
click at [402, 348] on p "*Please note, this training module is comprehensive due to the significance of …" at bounding box center [669, 368] width 534 height 53
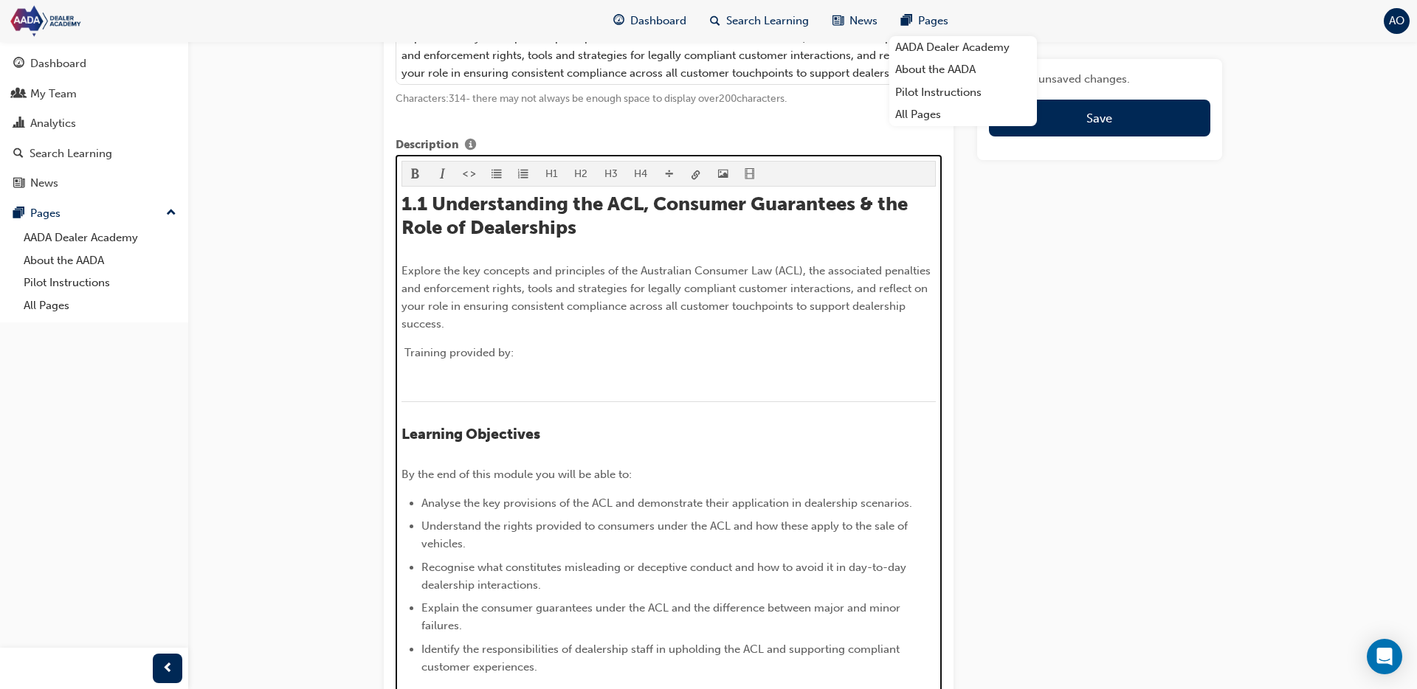
scroll to position [709, 0]
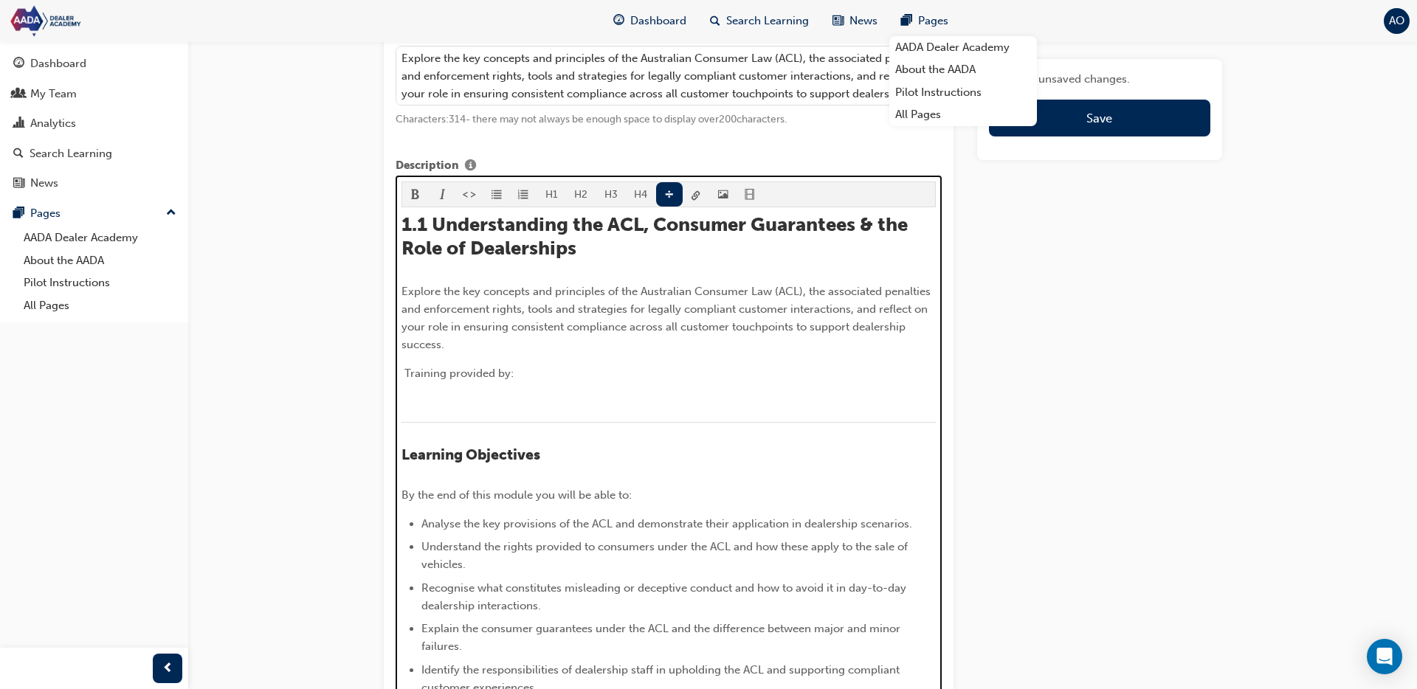
click at [423, 436] on div "1.1 Understanding the ACL, Consumer Guarantees & the Role of Dealerships Explor…" at bounding box center [669, 469] width 534 height 512
click at [404, 441] on div "﻿" at bounding box center [669, 431] width 534 height 18
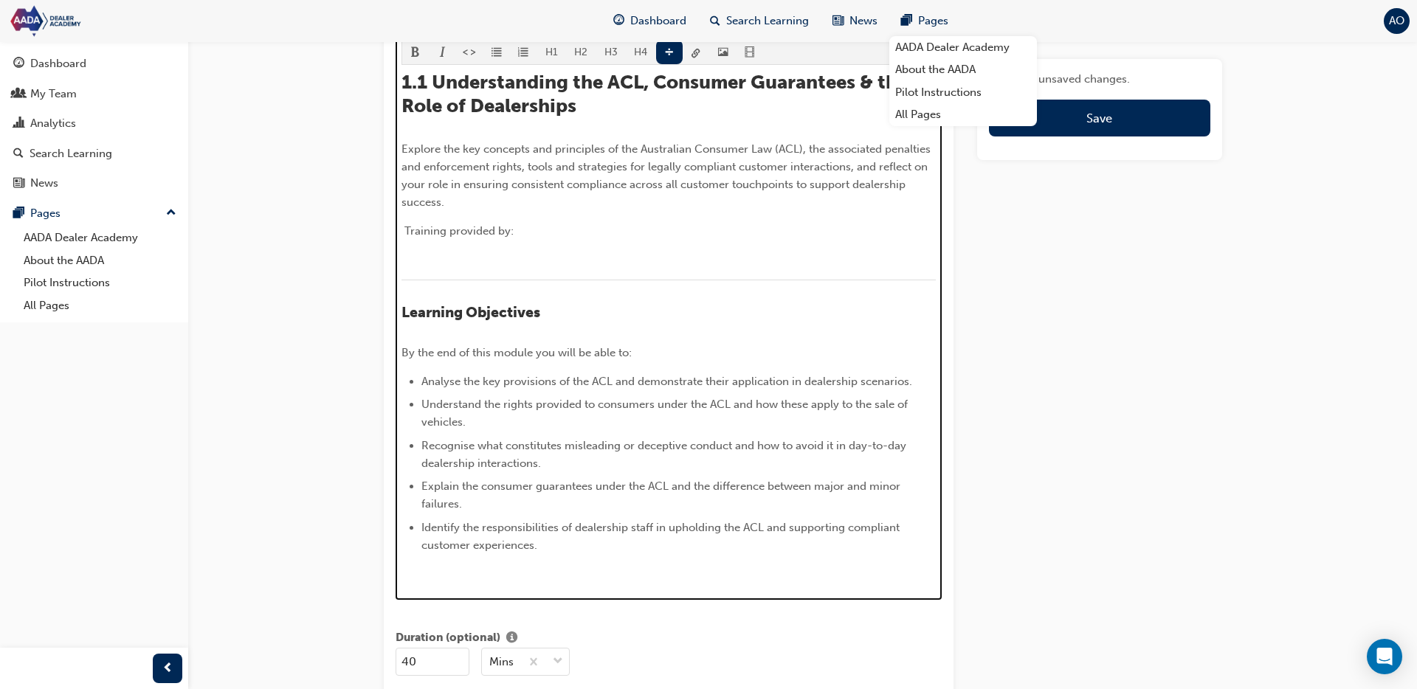
scroll to position [816, 0]
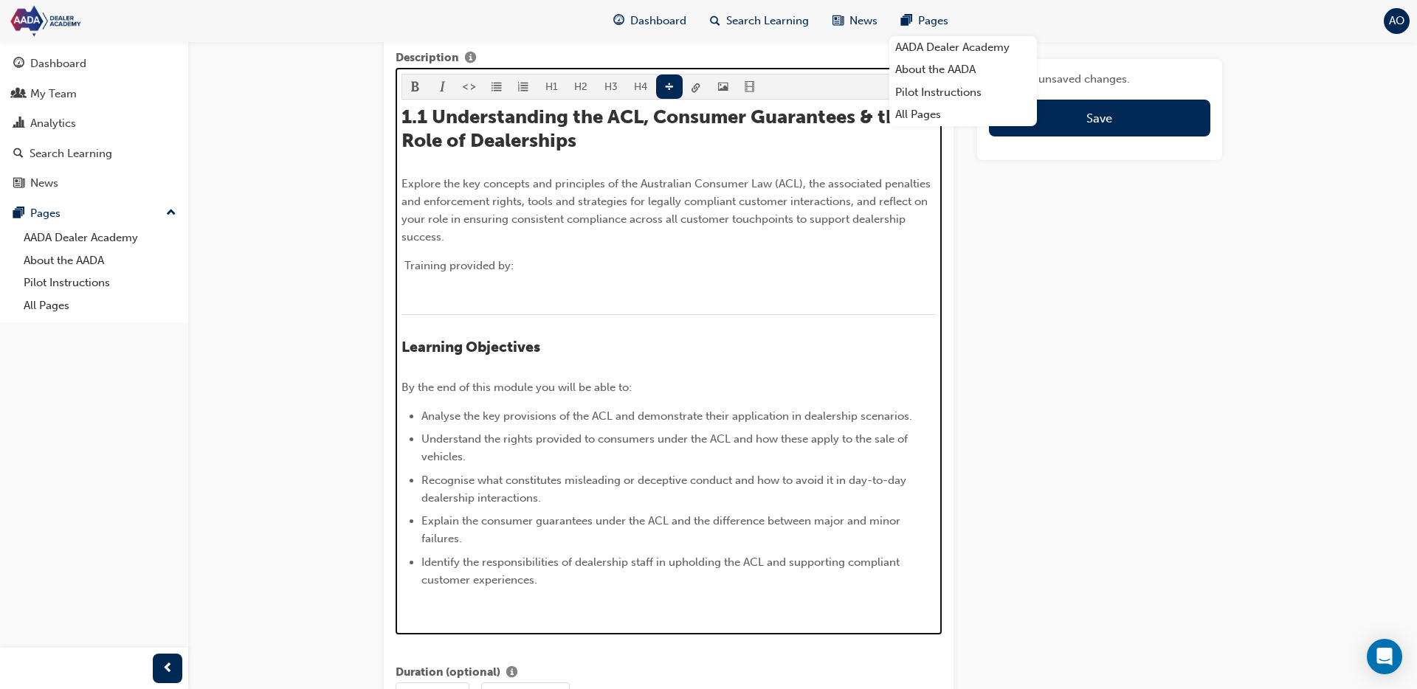
click at [474, 303] on div at bounding box center [669, 295] width 534 height 18
click at [402, 298] on img at bounding box center [402, 298] width 0 height 0
click at [538, 269] on p "Training provided by:" at bounding box center [669, 266] width 534 height 18
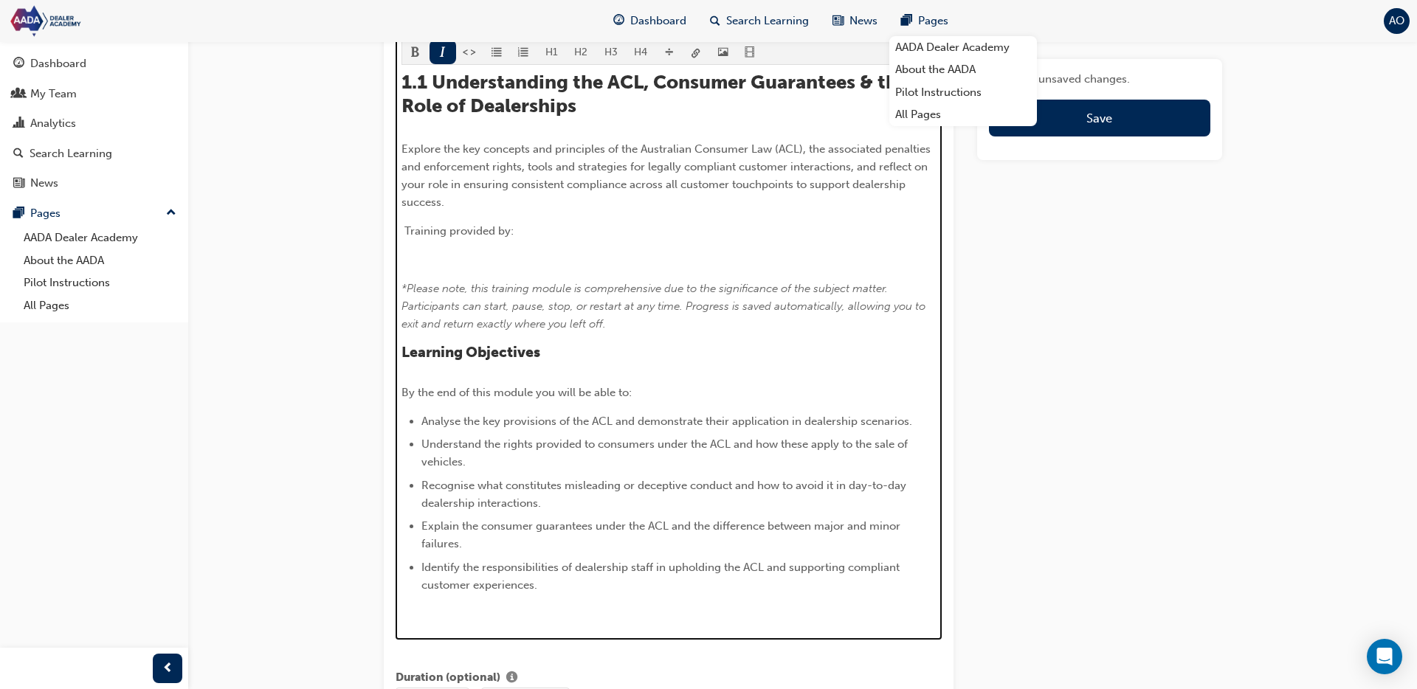
scroll to position [880, 0]
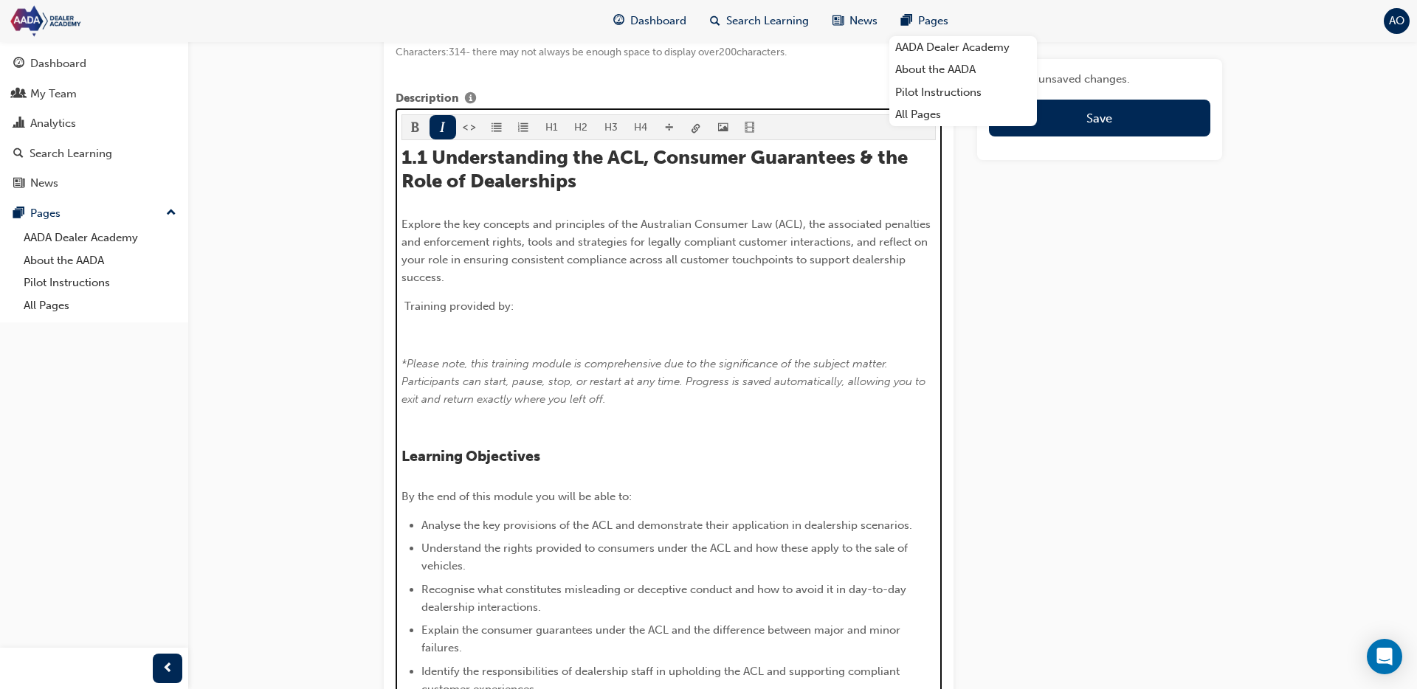
click at [671, 126] on div "H1 H2 H3 H4 1.1 Understanding the ACL, Consumer Guarantees & the Role of Dealer…" at bounding box center [669, 420] width 534 height 612
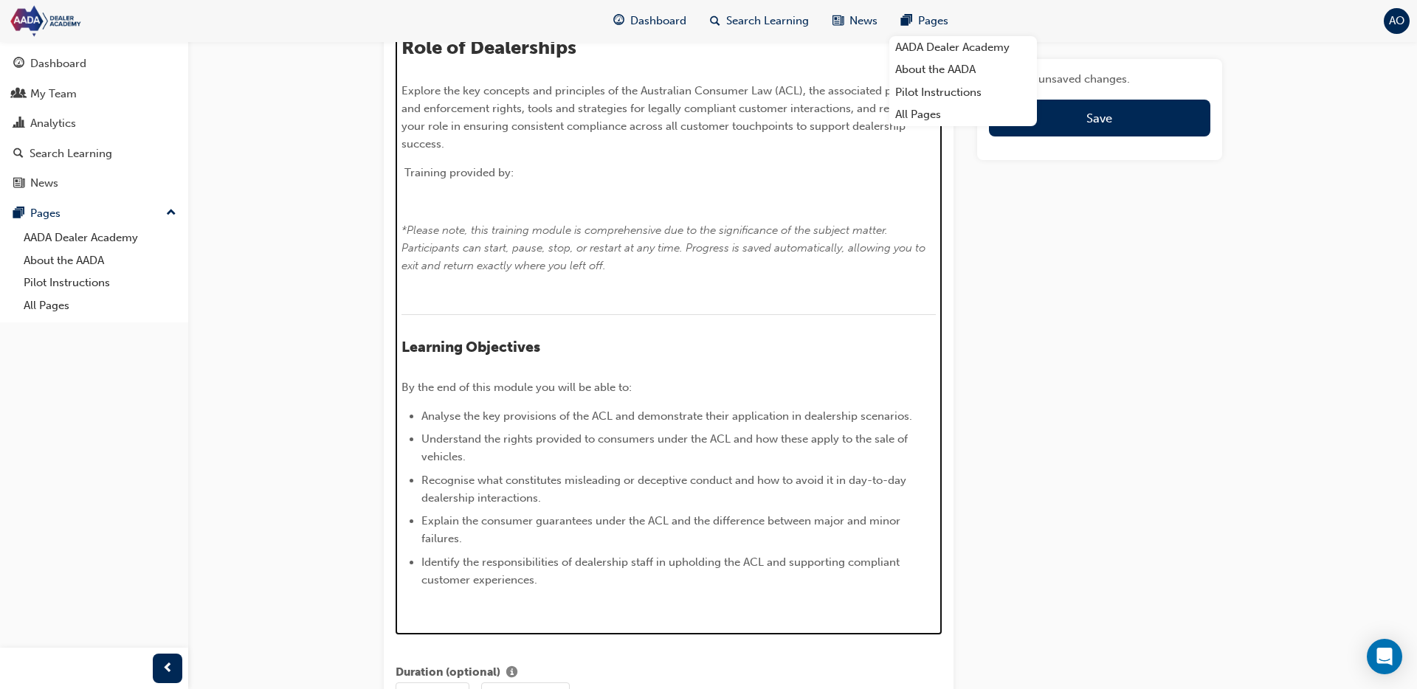
click at [515, 303] on p "﻿" at bounding box center [669, 295] width 534 height 18
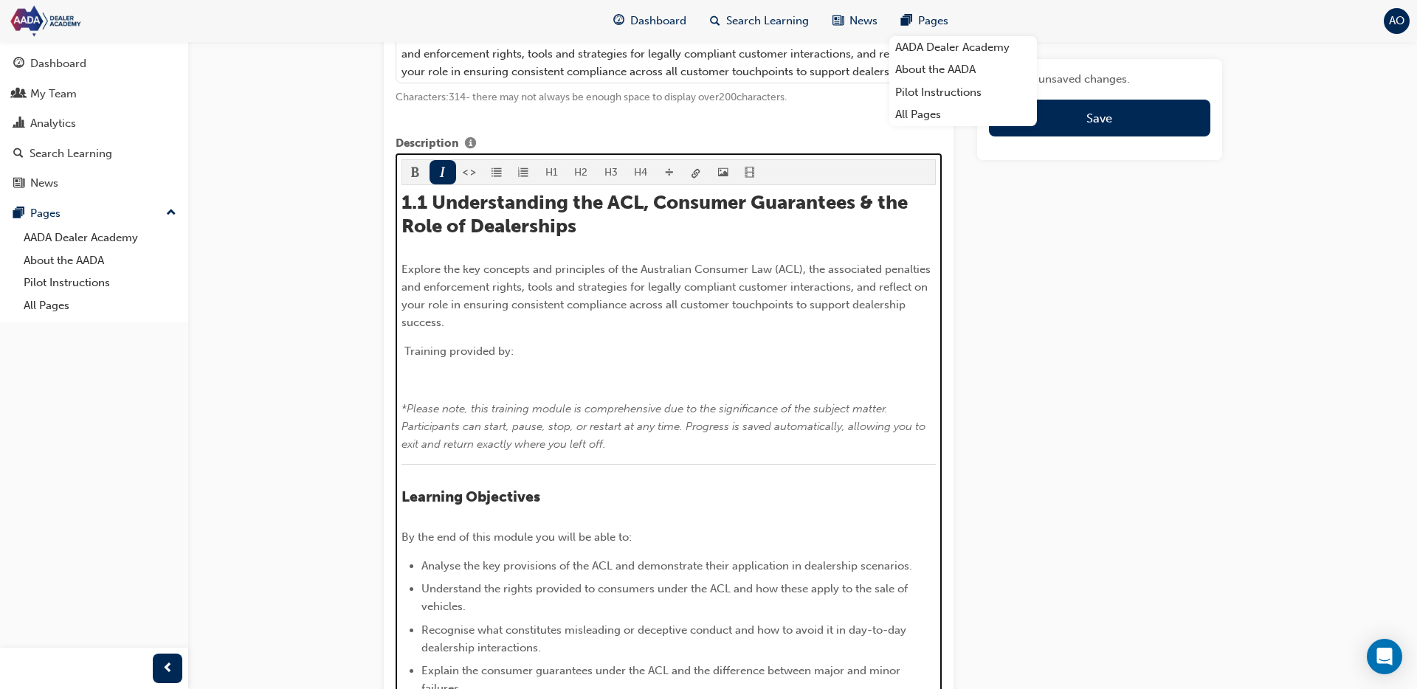
scroll to position [732, 0]
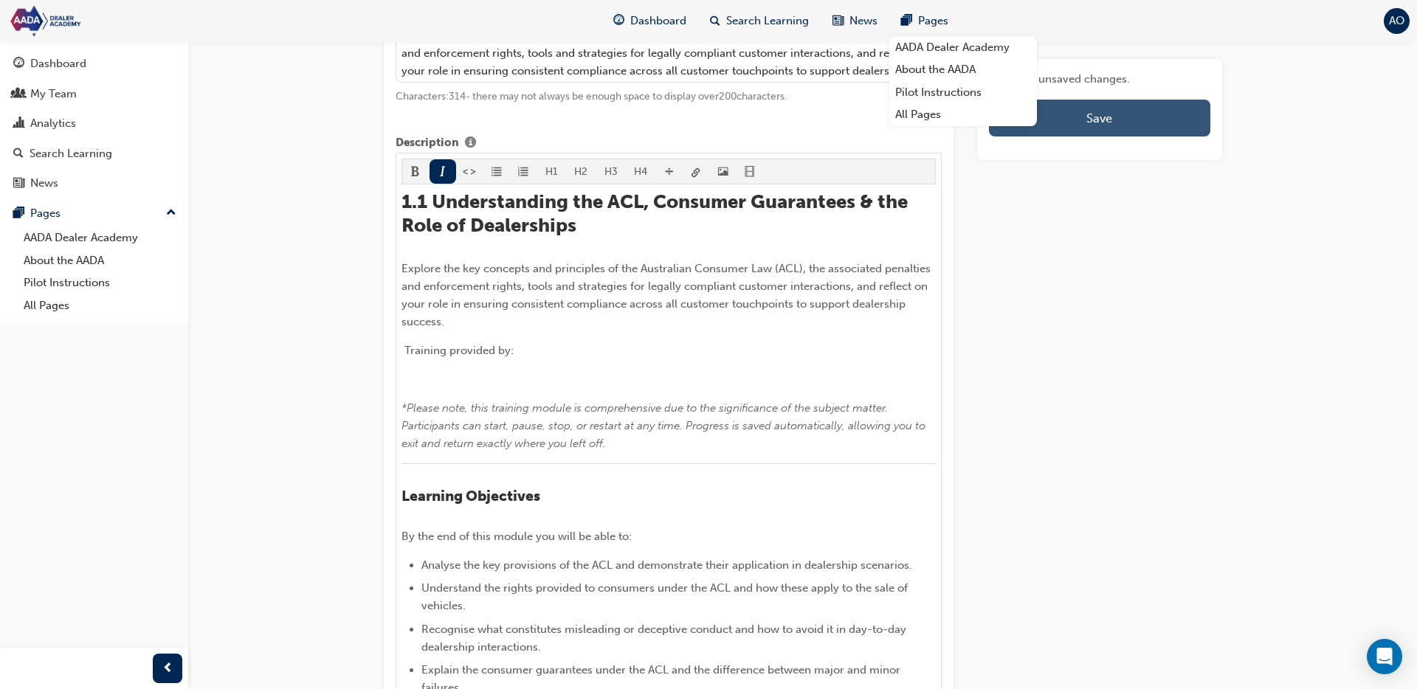
click at [1144, 126] on button "Save" at bounding box center [1099, 118] width 221 height 37
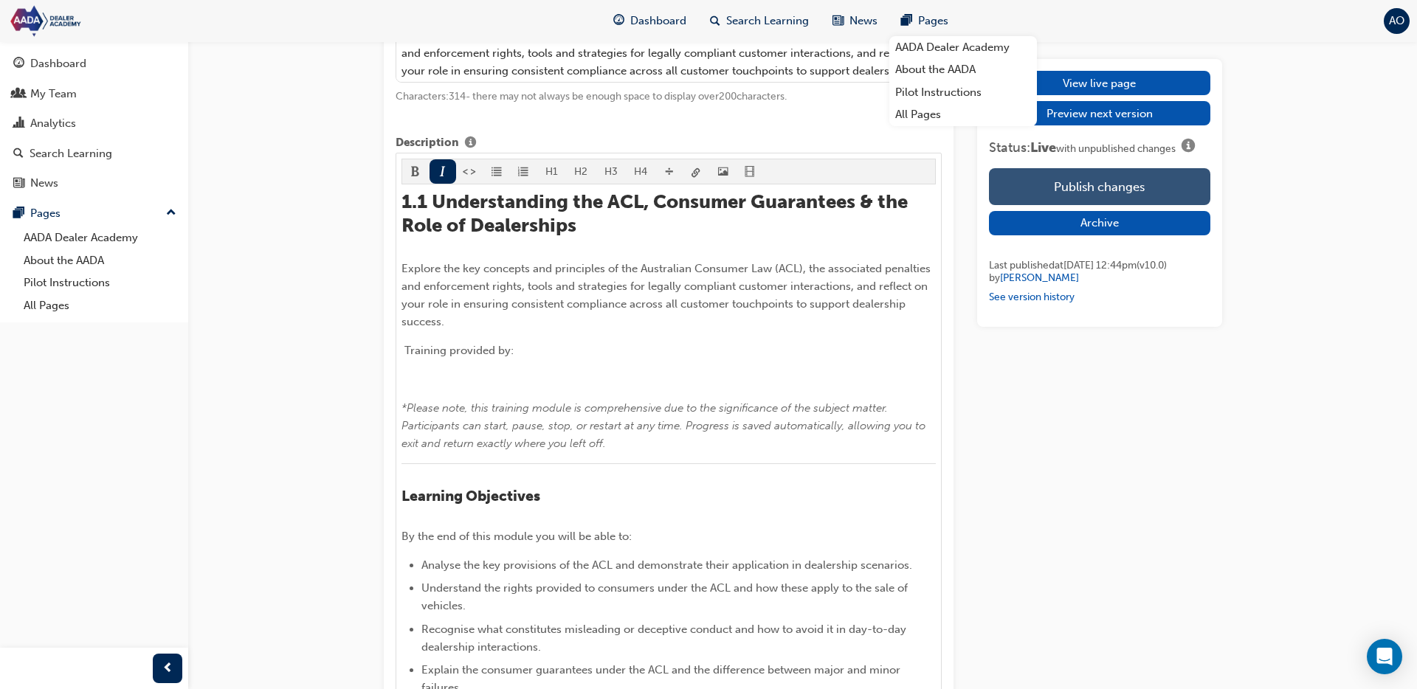
click at [1147, 185] on button "Publish changes" at bounding box center [1099, 186] width 221 height 37
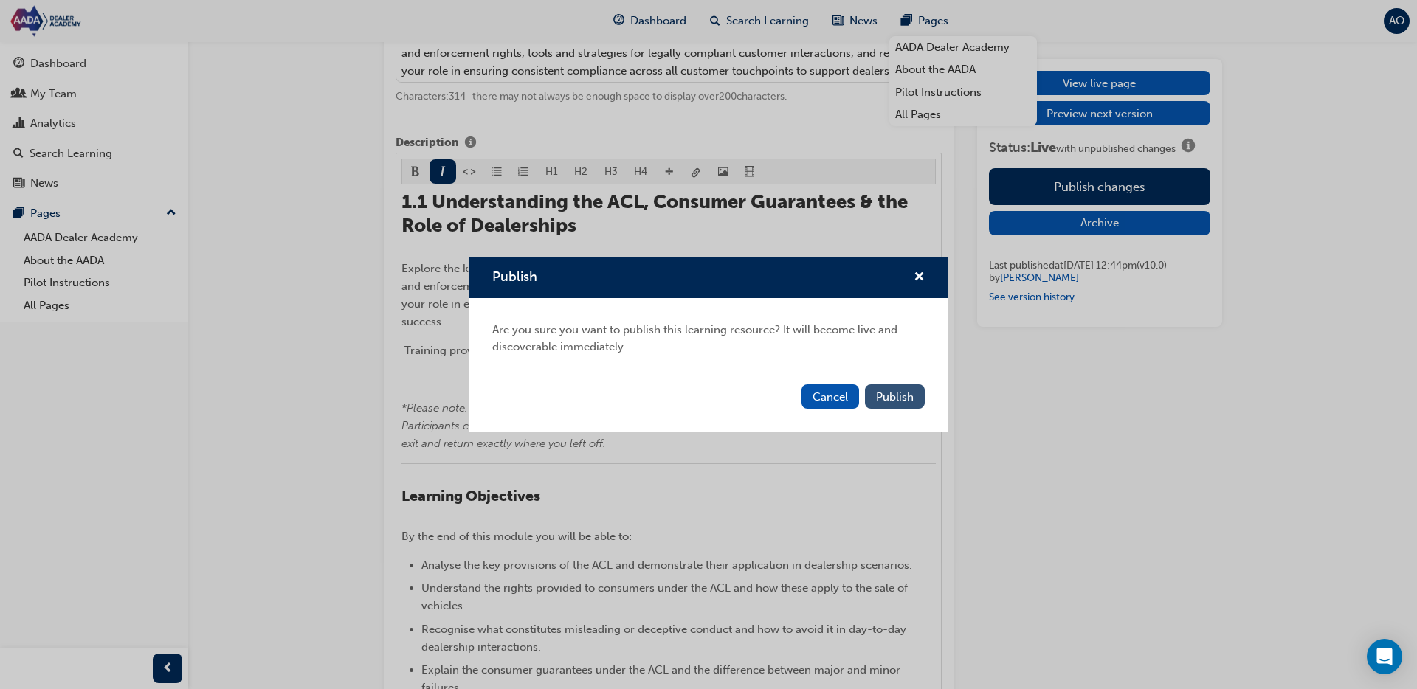
click at [881, 395] on span "Publish" at bounding box center [895, 397] width 38 height 13
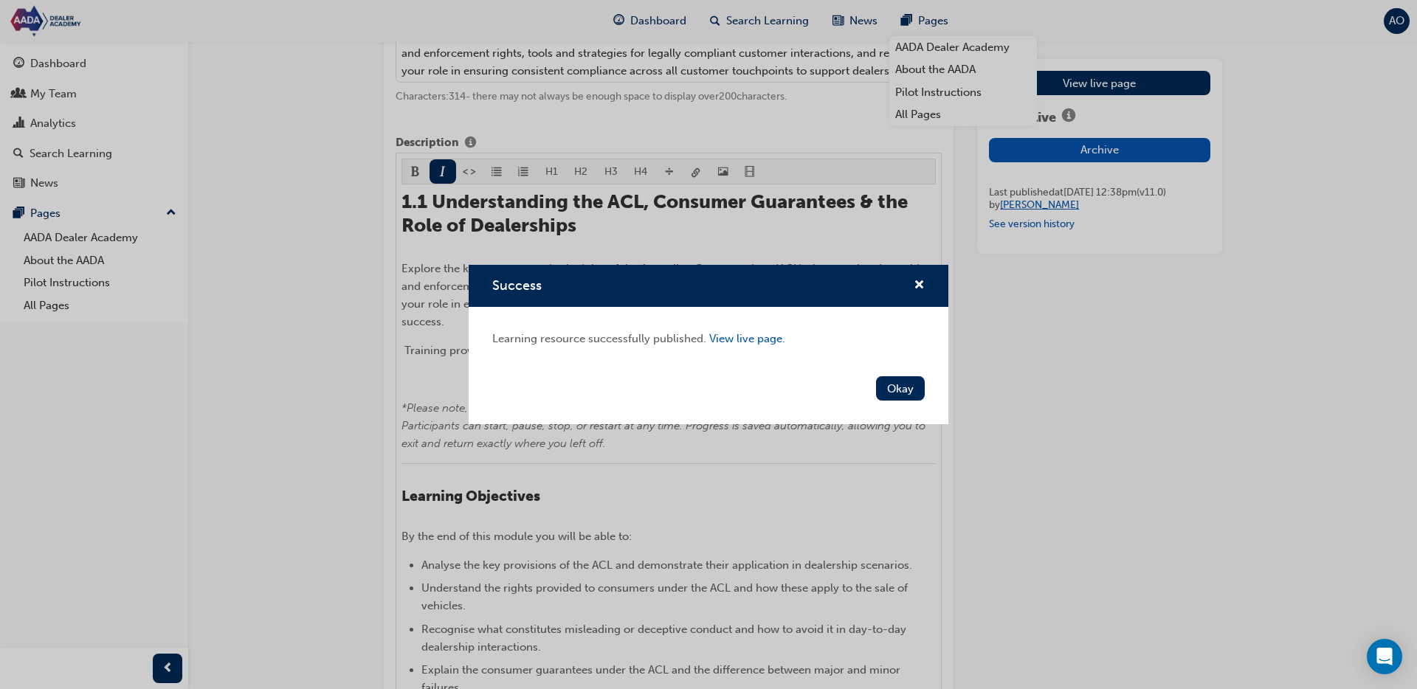
drag, startPoint x: 907, startPoint y: 379, endPoint x: 1038, endPoint y: 219, distance: 206.1
click at [909, 379] on button "Okay" at bounding box center [900, 388] width 49 height 24
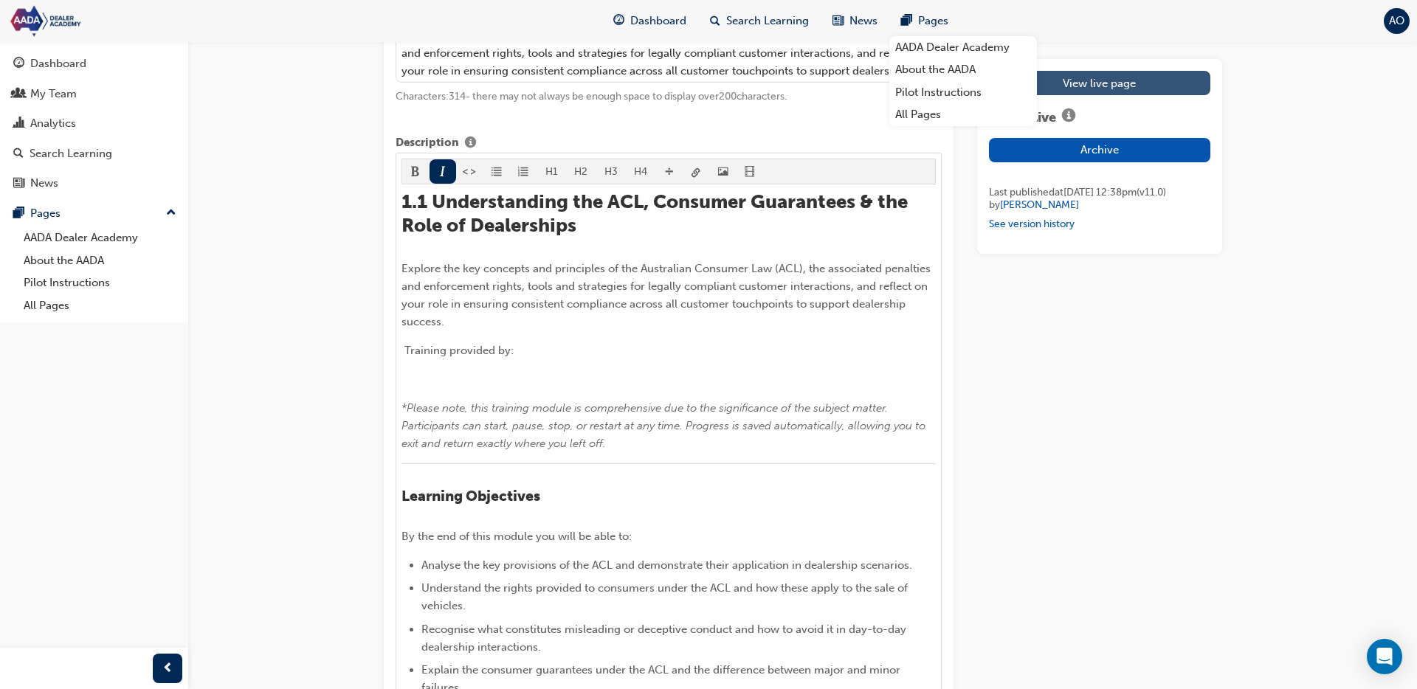
click at [1138, 84] on link "View live page" at bounding box center [1099, 83] width 221 height 24
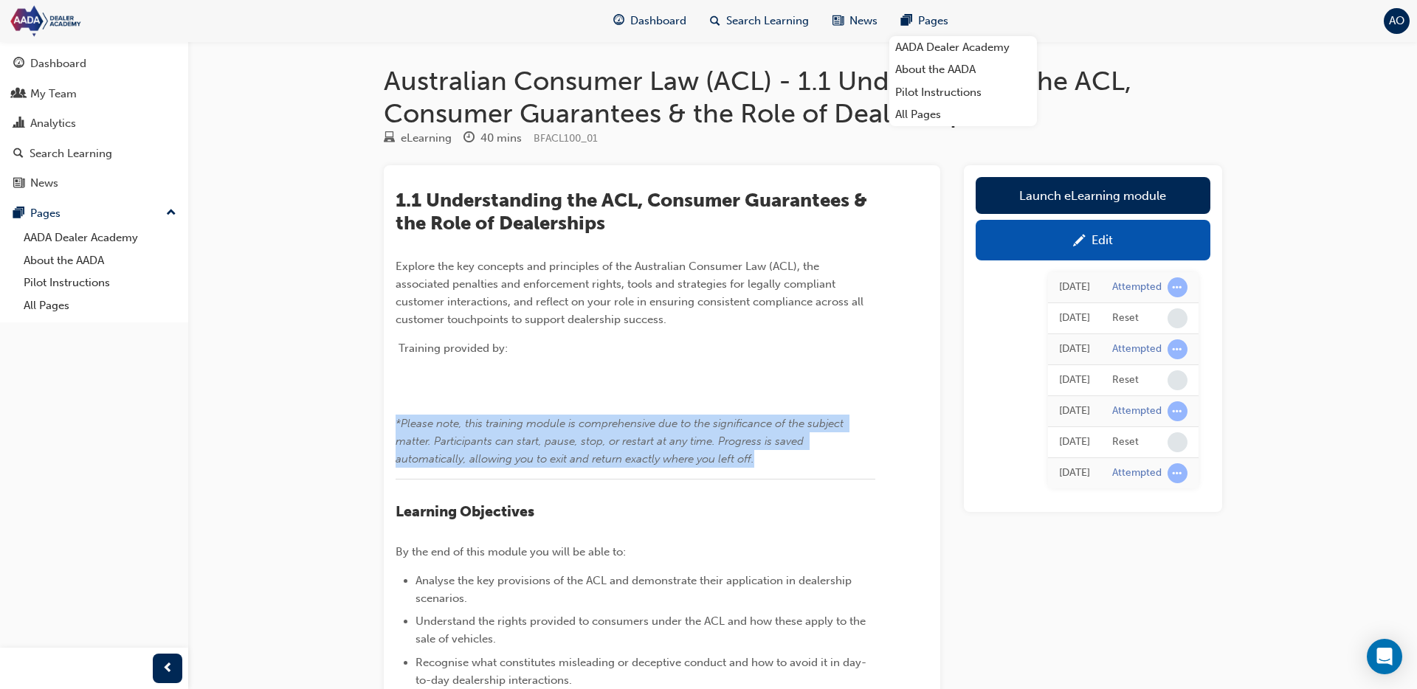
drag, startPoint x: 762, startPoint y: 476, endPoint x: 385, endPoint y: 443, distance: 378.7
click at [384, 443] on div "1.1 Understanding the ACL, Consumer Guarantees & the Role of Dealerships Explor…" at bounding box center [662, 598] width 557 height 867
copy span "*Please note, this training module is comprehensive due to the significance of …"
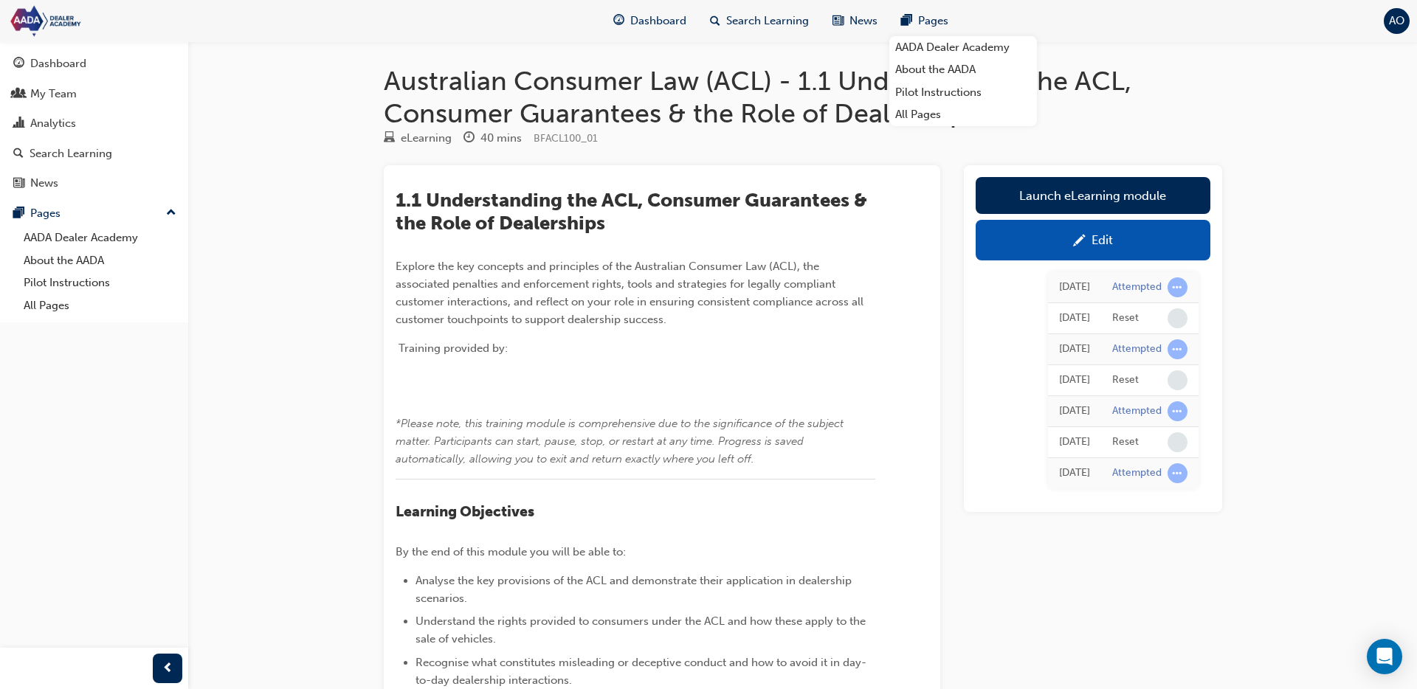
click at [366, 343] on div "Australian Consumer Law (ACL) - 1.1 Understanding the ACL, Consumer Guarantees …" at bounding box center [803, 572] width 886 height 1015
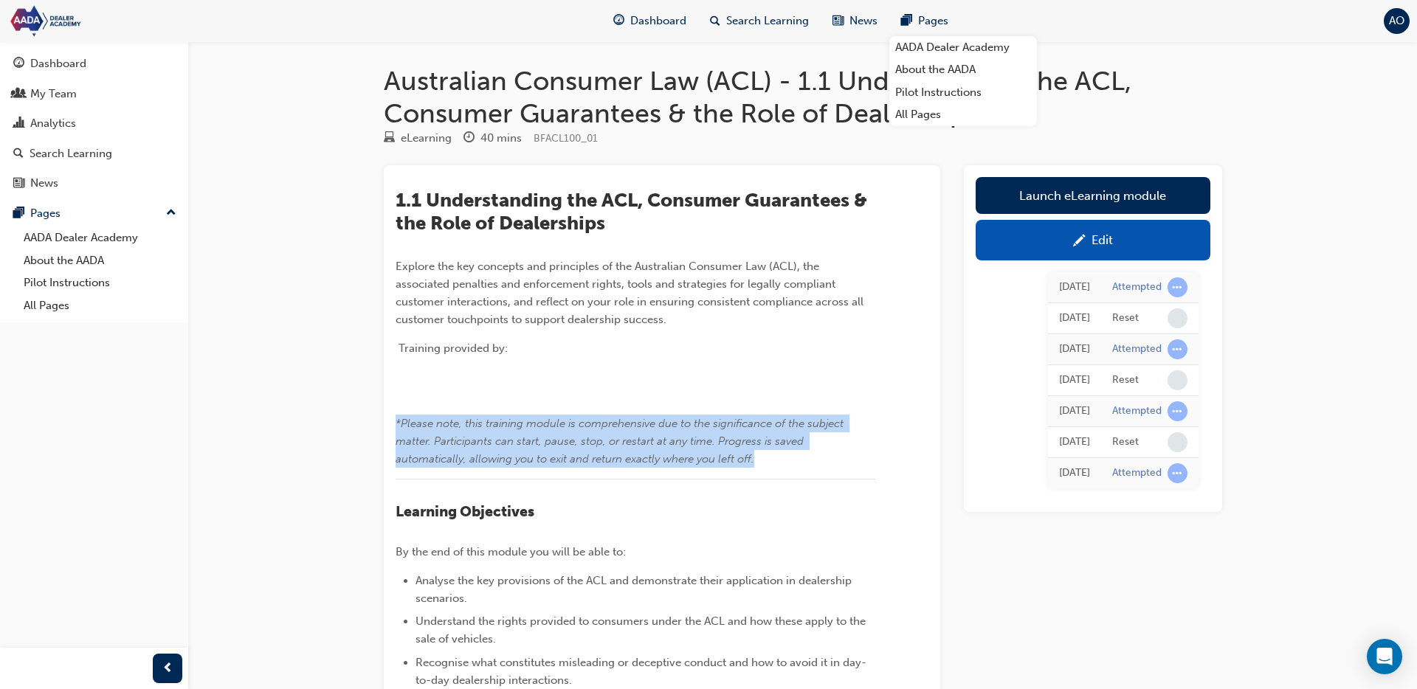
drag, startPoint x: 704, startPoint y: 478, endPoint x: 385, endPoint y: 436, distance: 322.3
click at [385, 436] on div "1.1 Understanding the ACL, Consumer Guarantees & the Role of Dealerships Explor…" at bounding box center [662, 598] width 557 height 867
copy span "*Please note, this training module is comprehensive due to the significance of …"
drag, startPoint x: 763, startPoint y: 23, endPoint x: 743, endPoint y: 37, distance: 24.4
click at [763, 23] on span "Search Learning" at bounding box center [767, 21] width 83 height 17
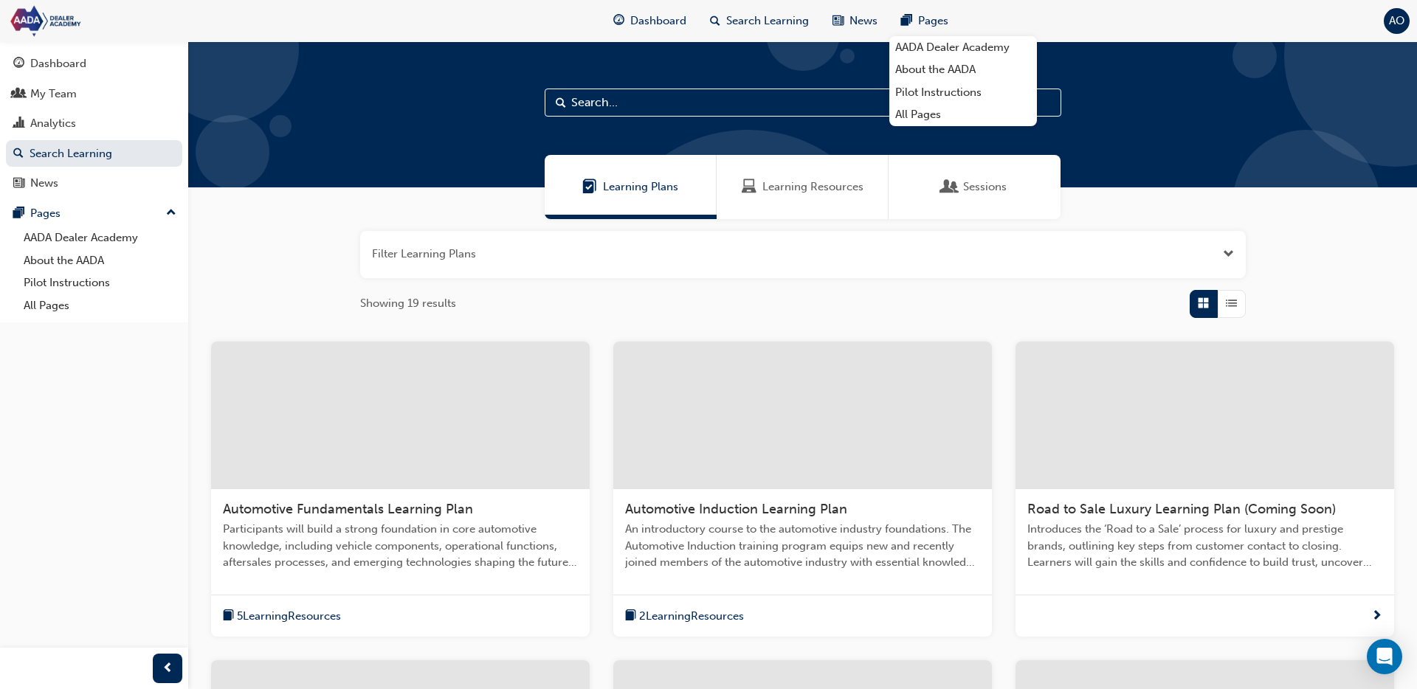
click at [786, 206] on div "Learning Resources" at bounding box center [803, 187] width 172 height 64
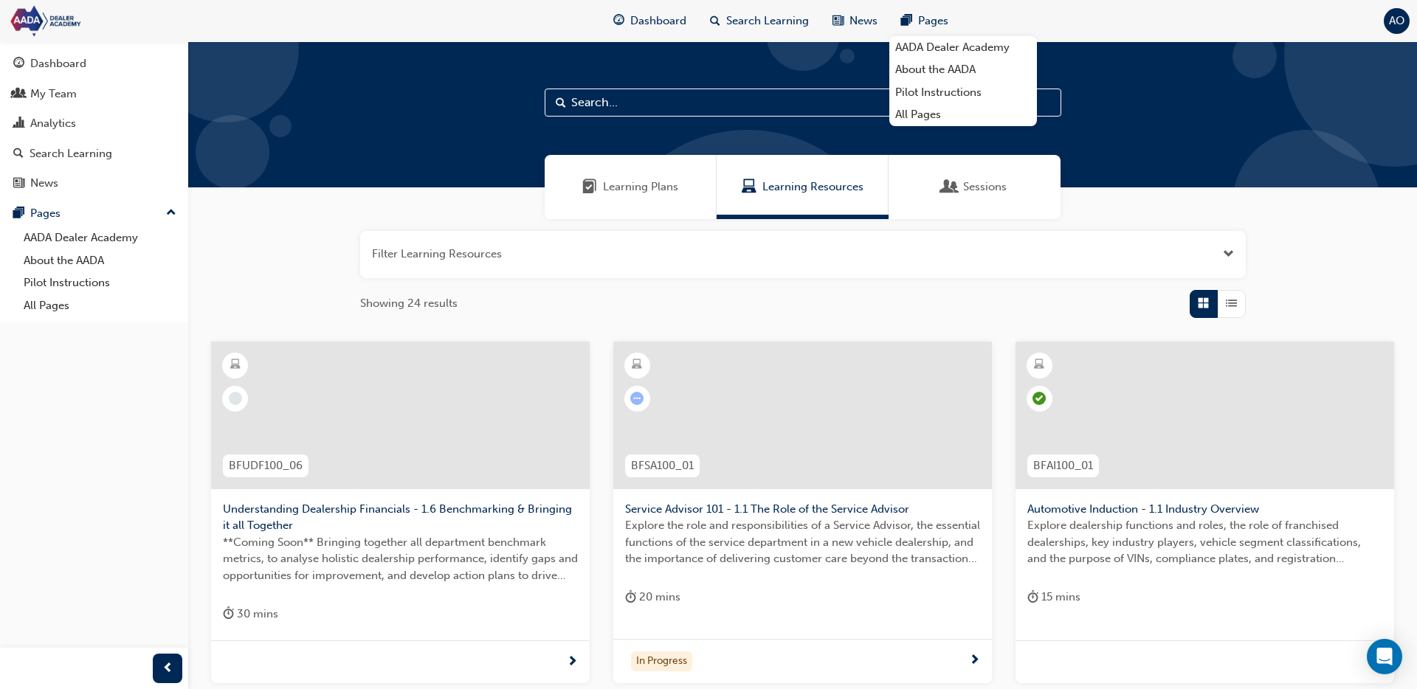
click at [703, 254] on button "button" at bounding box center [803, 254] width 886 height 47
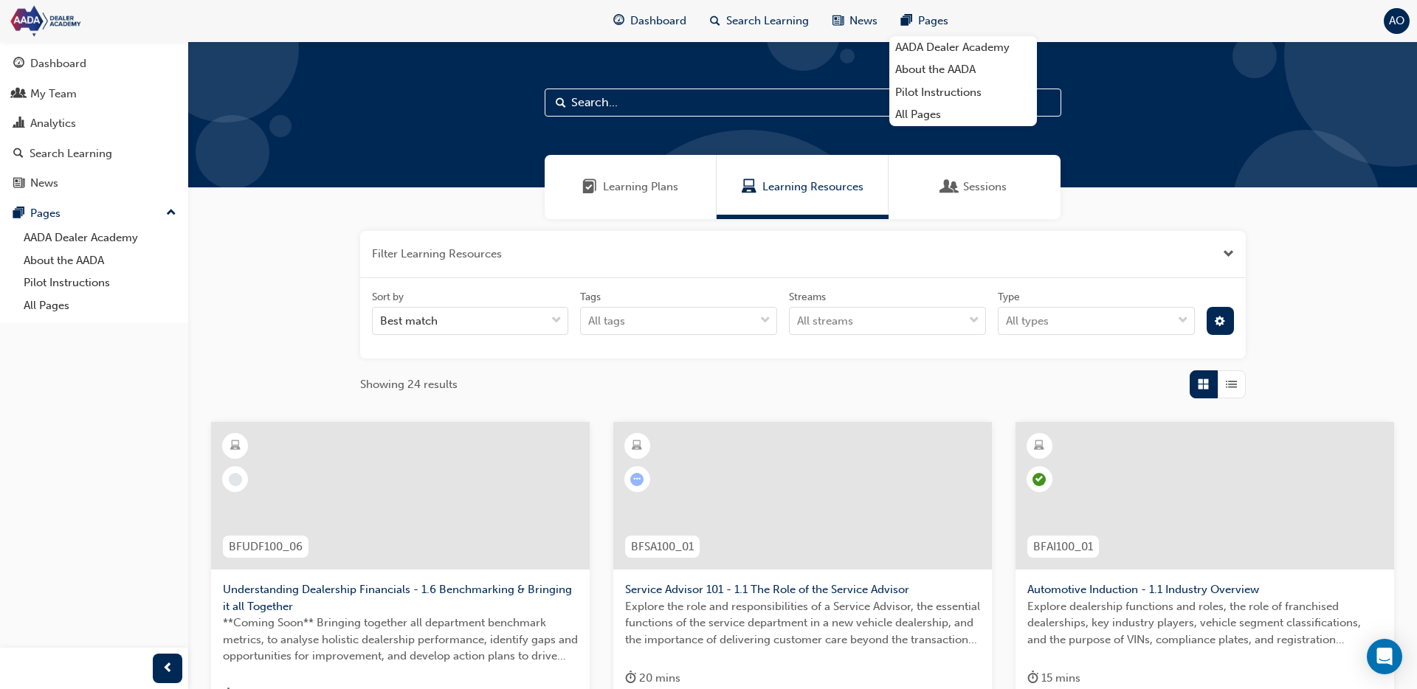
click at [661, 97] on input "text" at bounding box center [803, 103] width 517 height 28
type input "ACL"
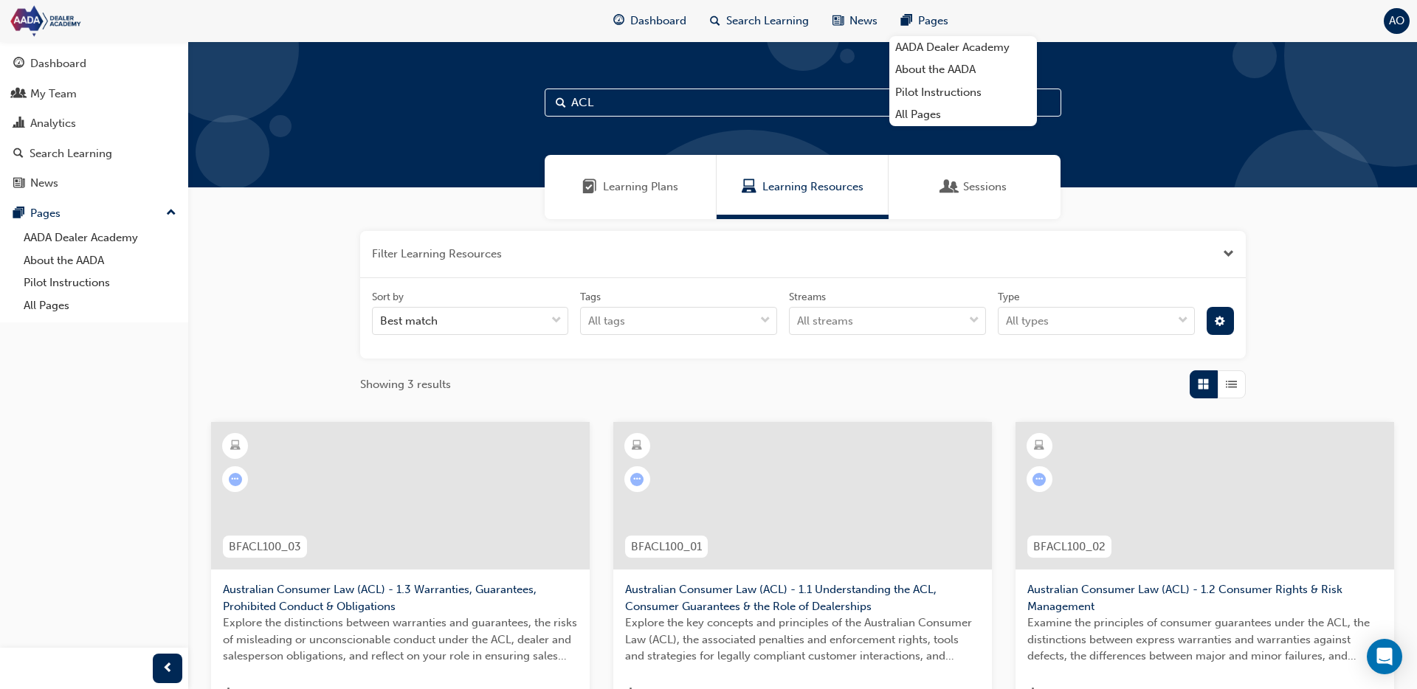
click at [1112, 589] on span "Australian Consumer Law (ACL) - 1.2 Consumer Rights & Risk Management" at bounding box center [1205, 598] width 355 height 33
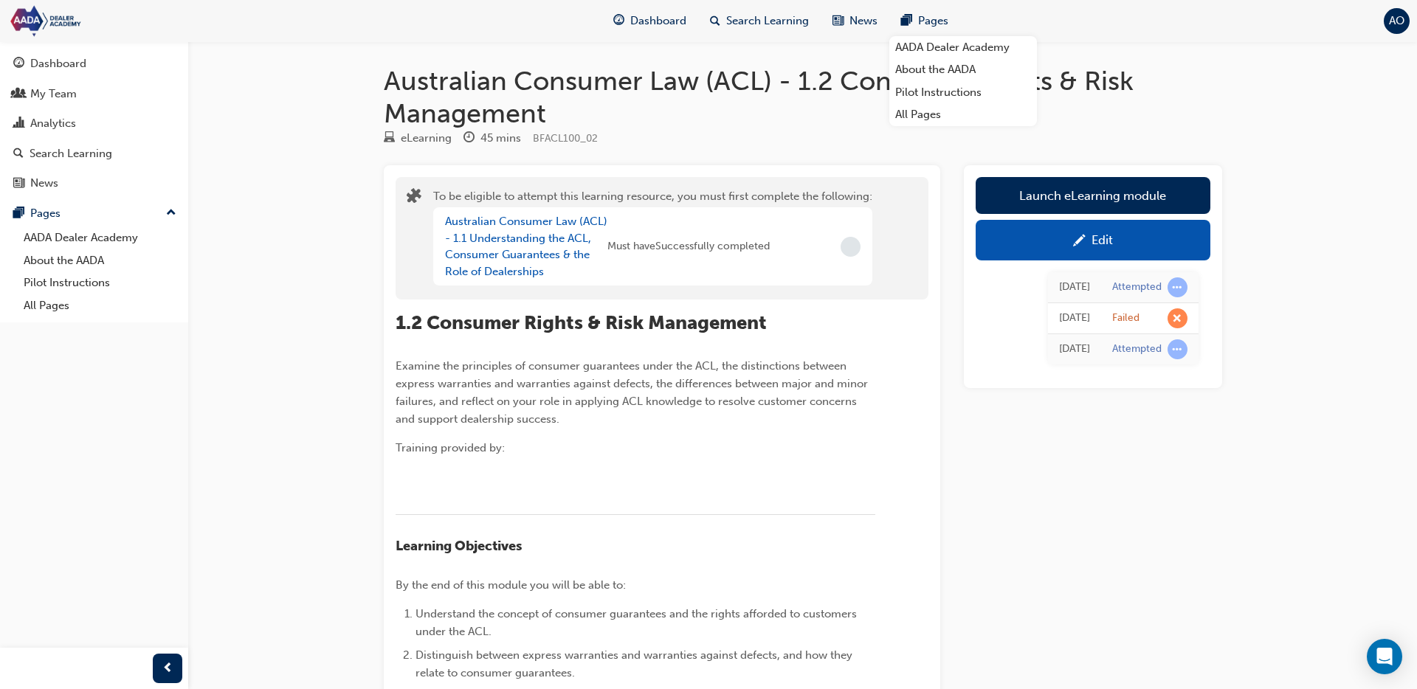
click at [1073, 242] on span "pencil-icon" at bounding box center [1079, 242] width 13 height 15
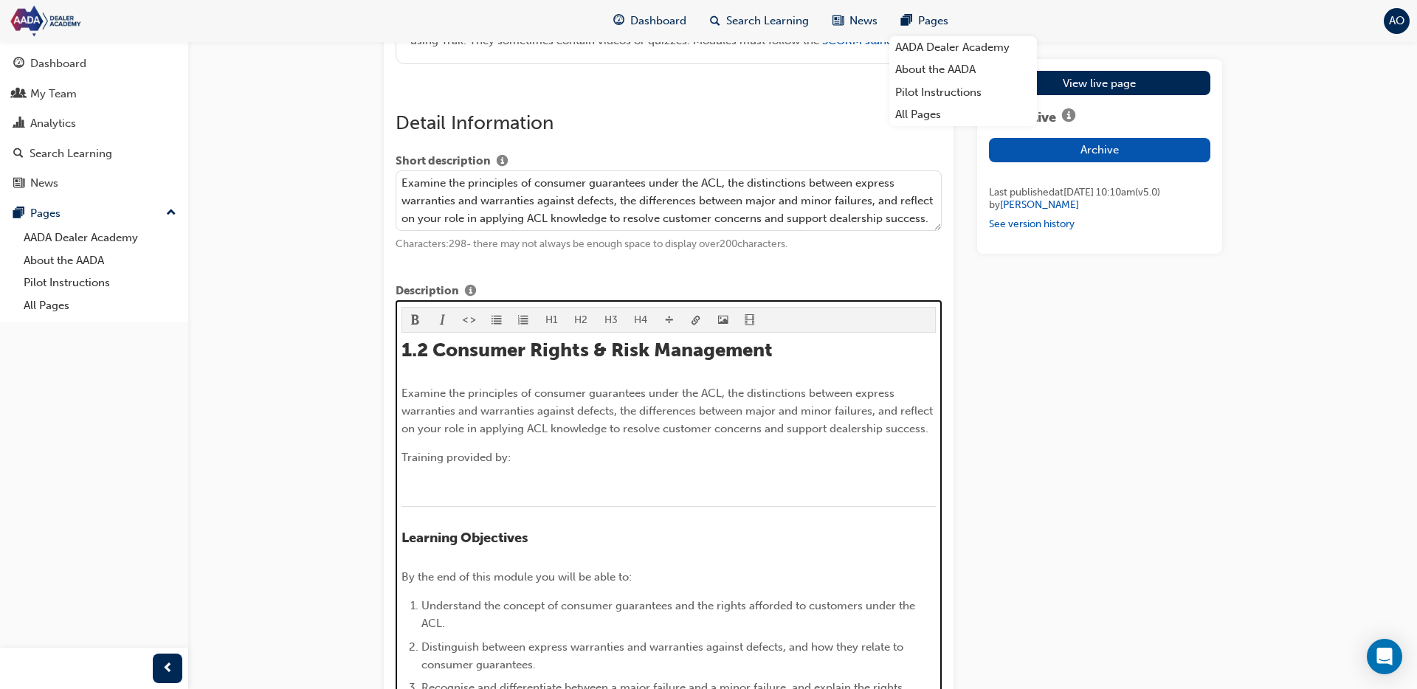
click at [402, 490] on img at bounding box center [402, 490] width 0 height 0
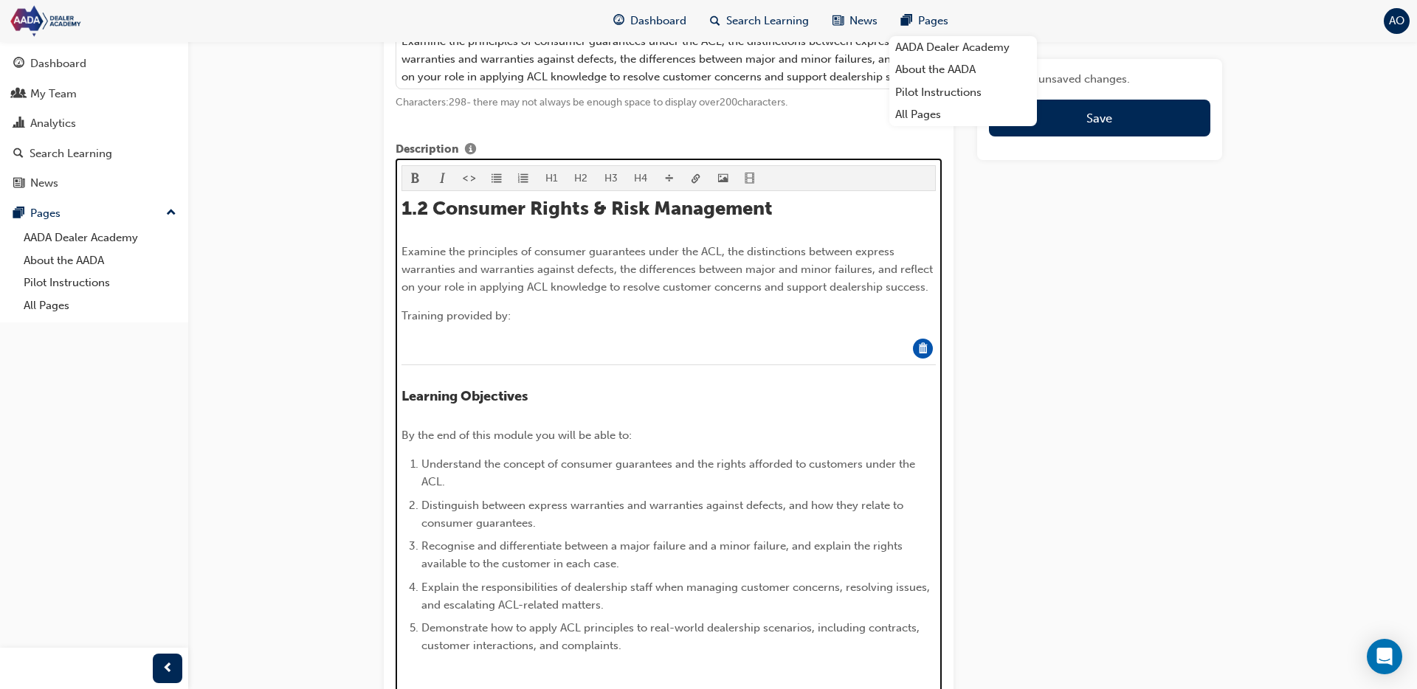
click at [410, 382] on div "1.2 Consumer Rights & Risk Management Examine the principles of consumer guaran…" at bounding box center [669, 440] width 534 height 486
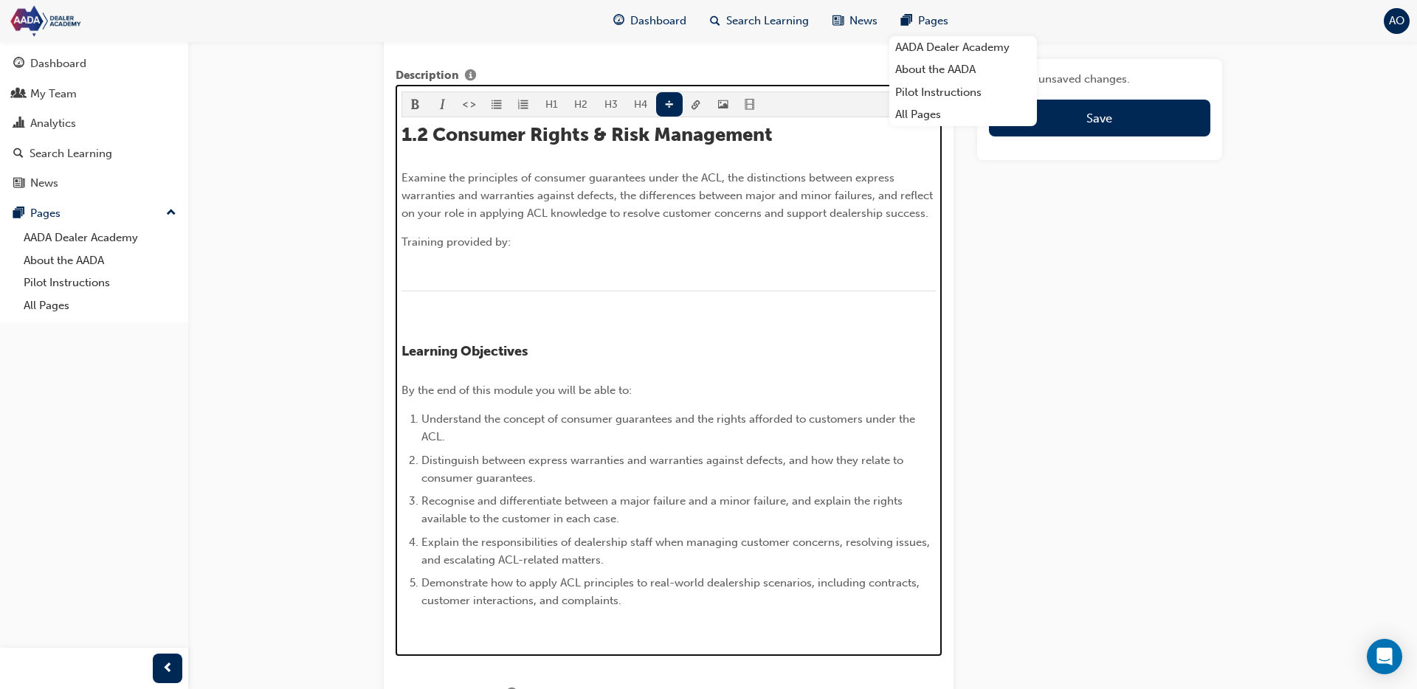
scroll to position [778, 0]
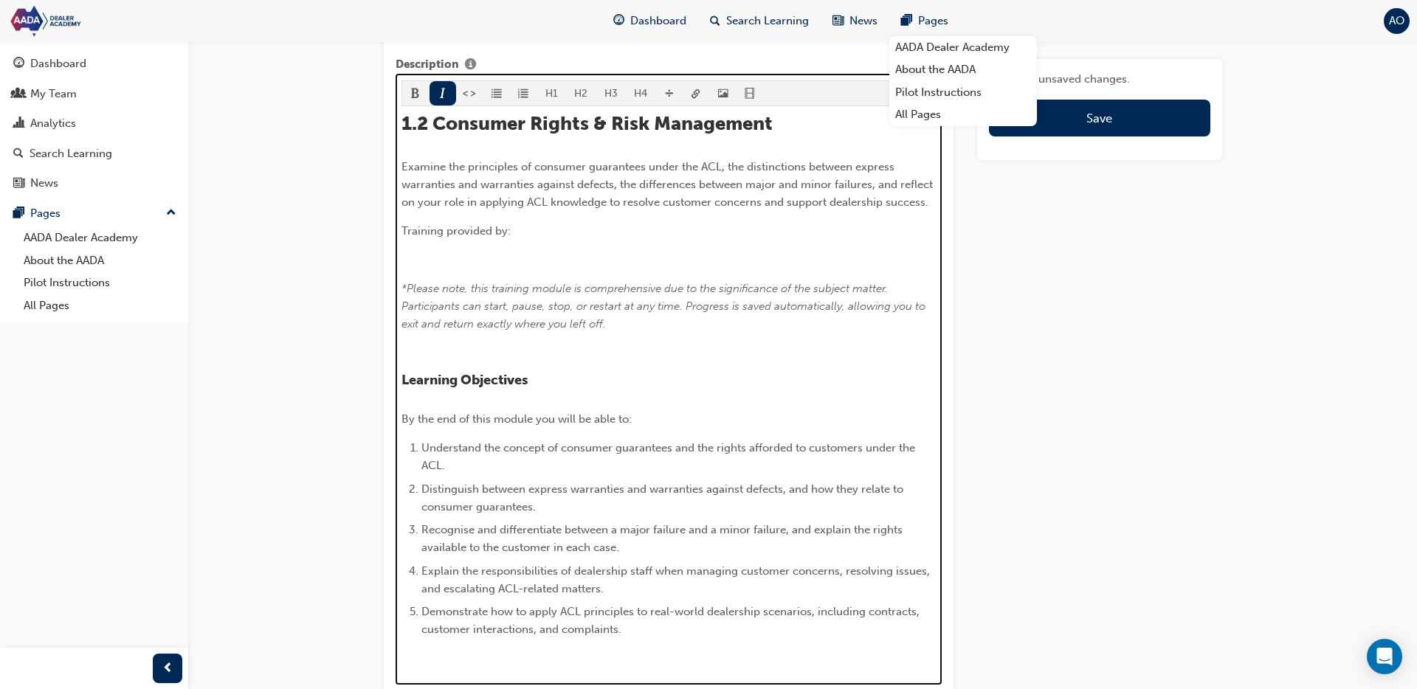
click at [450, 362] on p "﻿" at bounding box center [669, 353] width 534 height 18
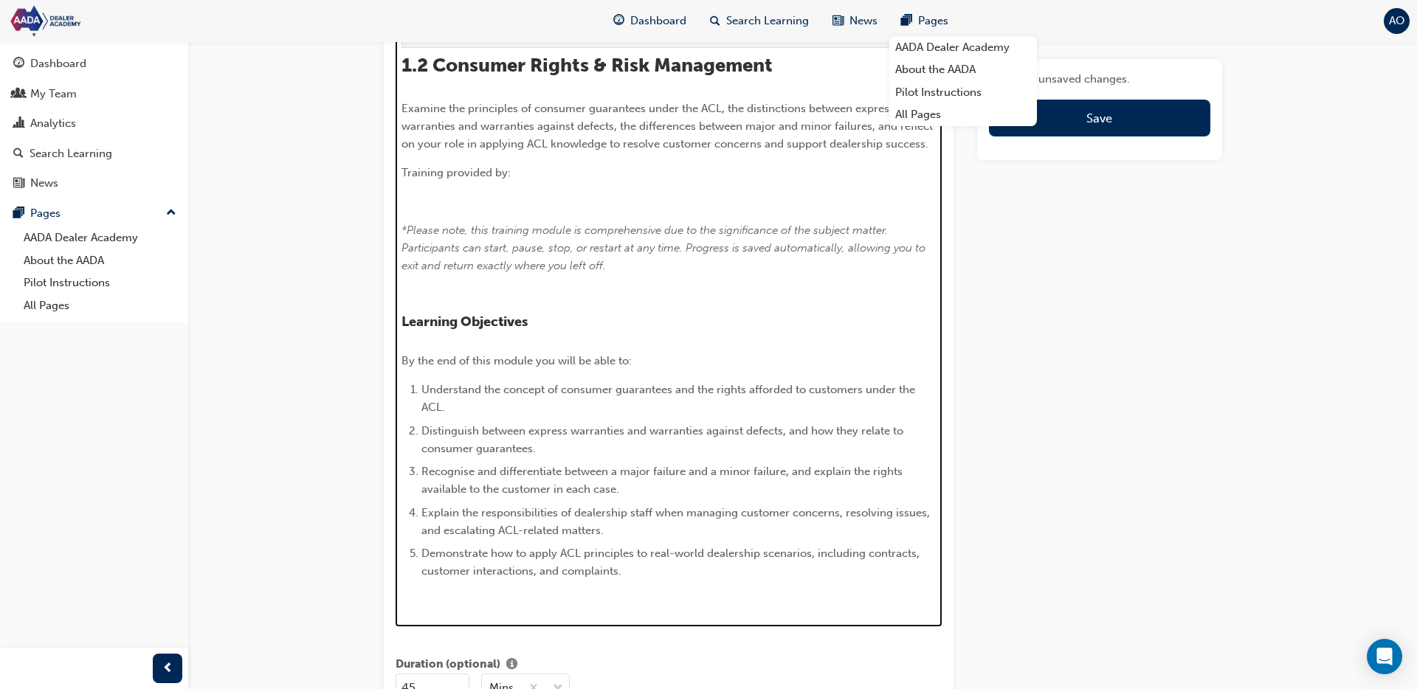
click at [668, 89] on div "H1 H2 H3 H4 1.2 Consumer Rights & Risk Management Examine the principles of con…" at bounding box center [669, 315] width 534 height 587
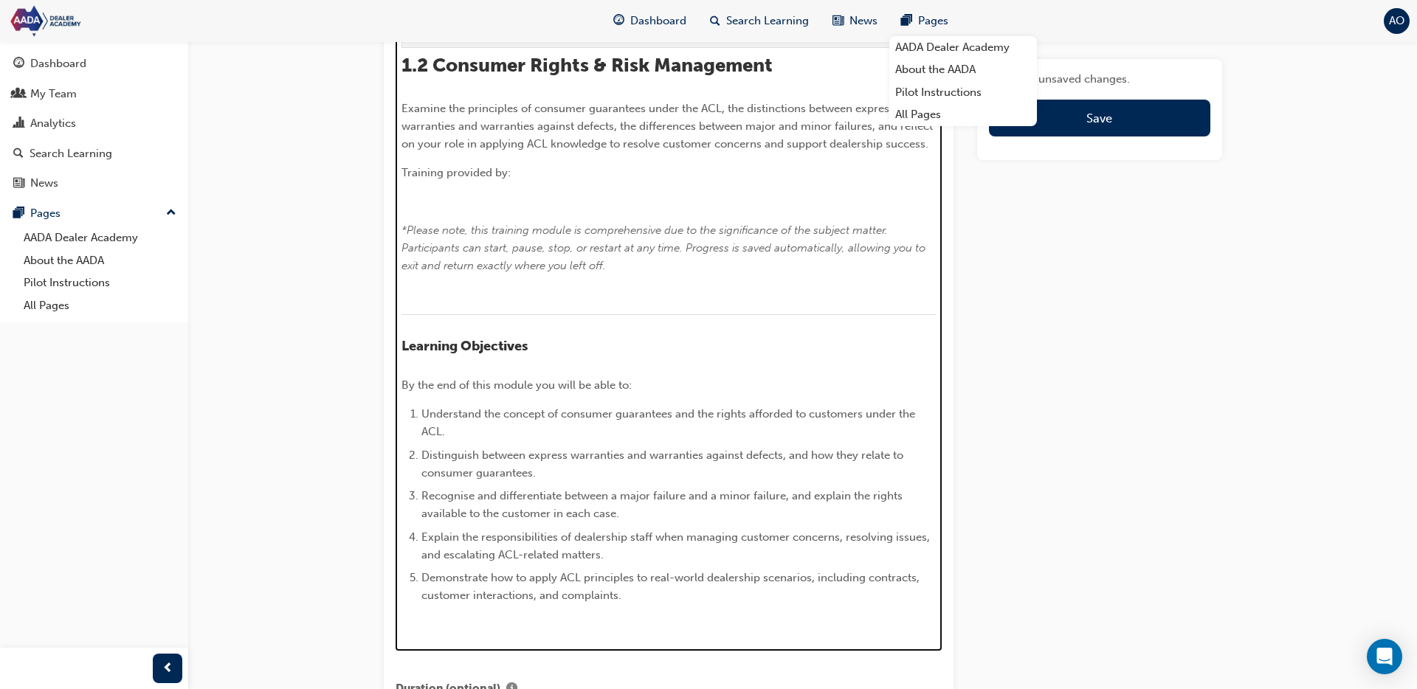
click at [511, 303] on p "﻿" at bounding box center [669, 295] width 534 height 18
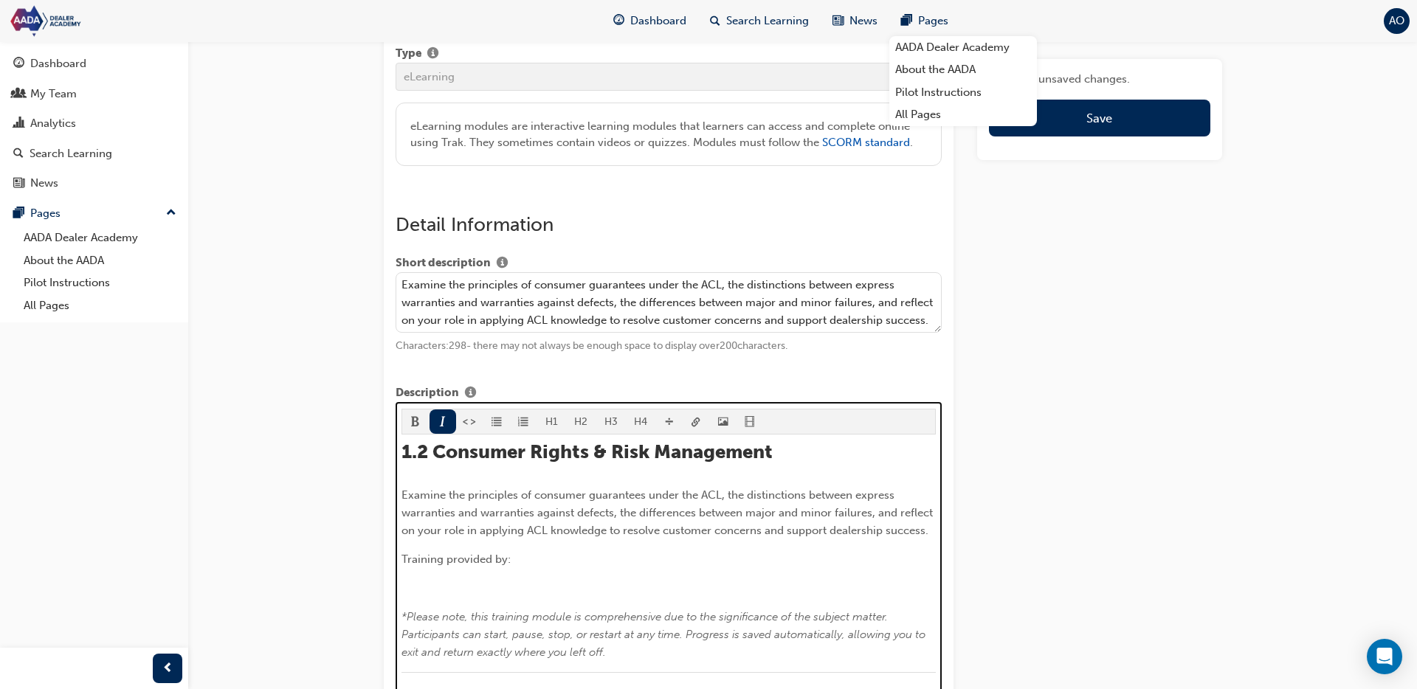
scroll to position [0, 0]
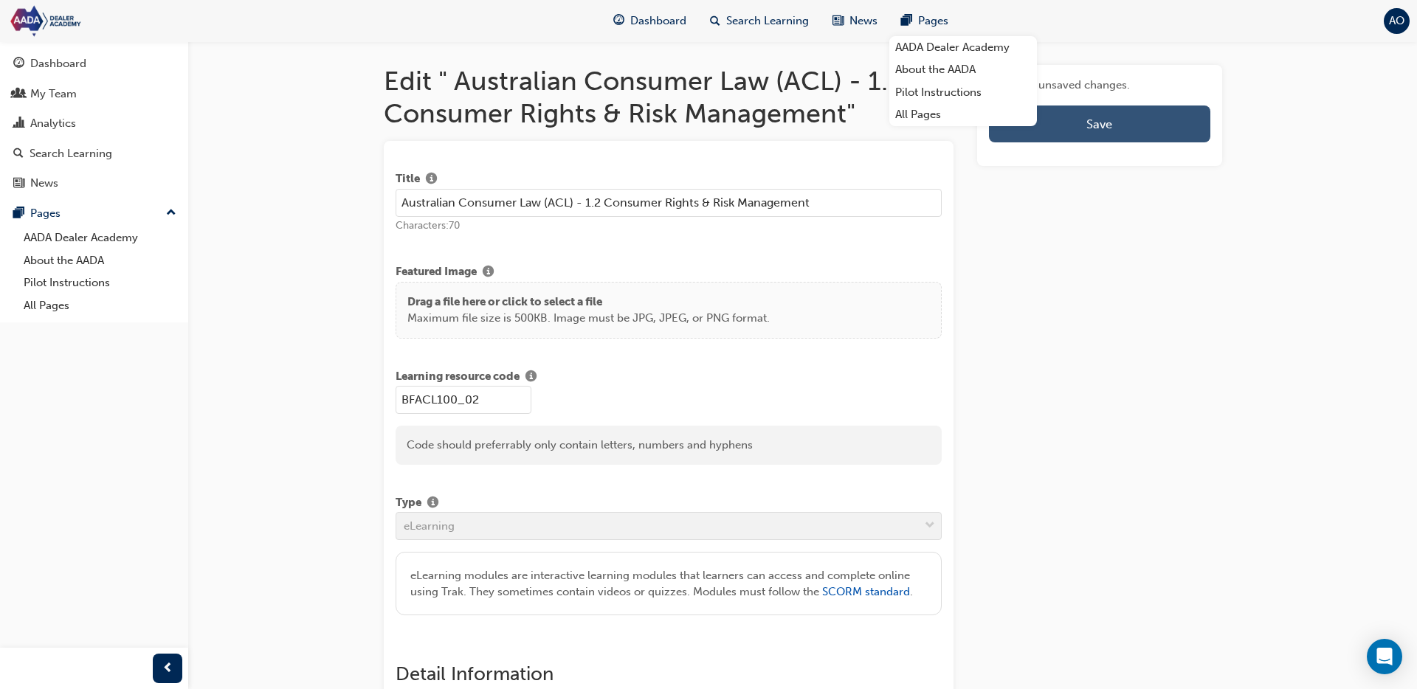
click at [1063, 125] on button "Save" at bounding box center [1099, 124] width 221 height 37
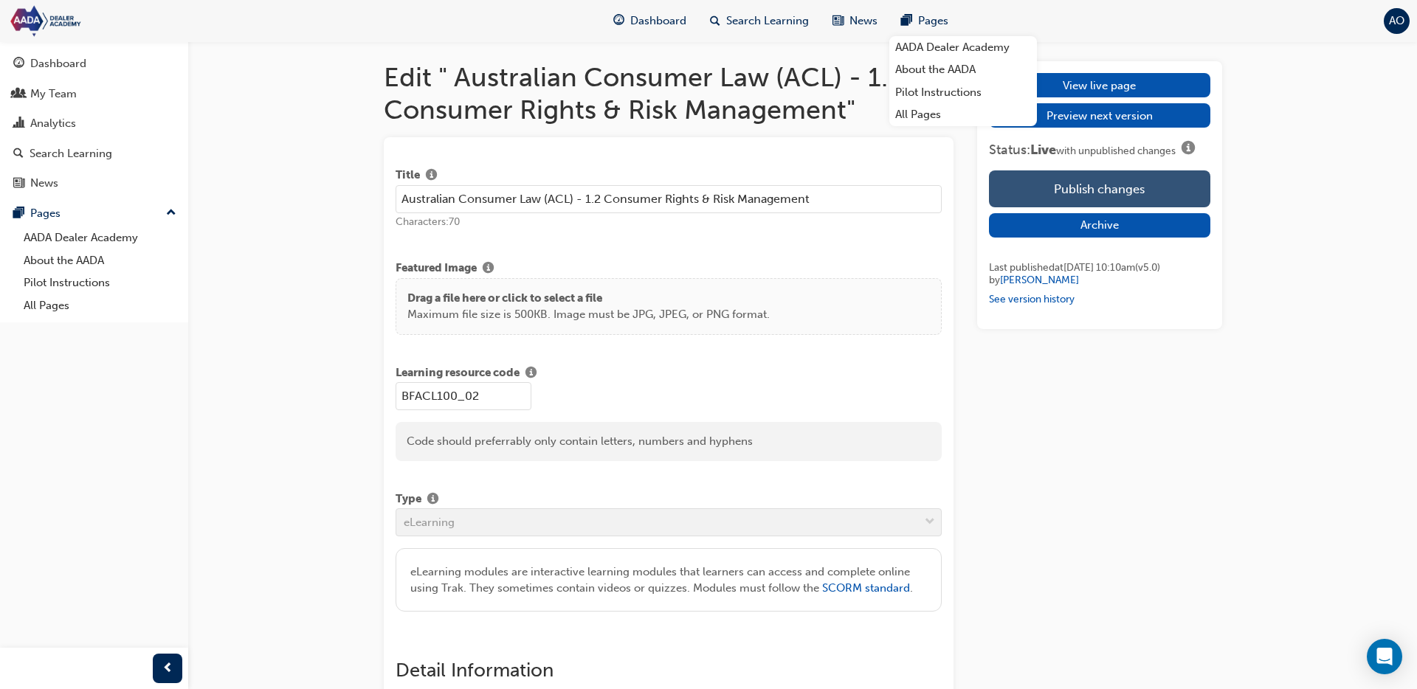
click at [1118, 190] on button "Publish changes" at bounding box center [1099, 189] width 221 height 37
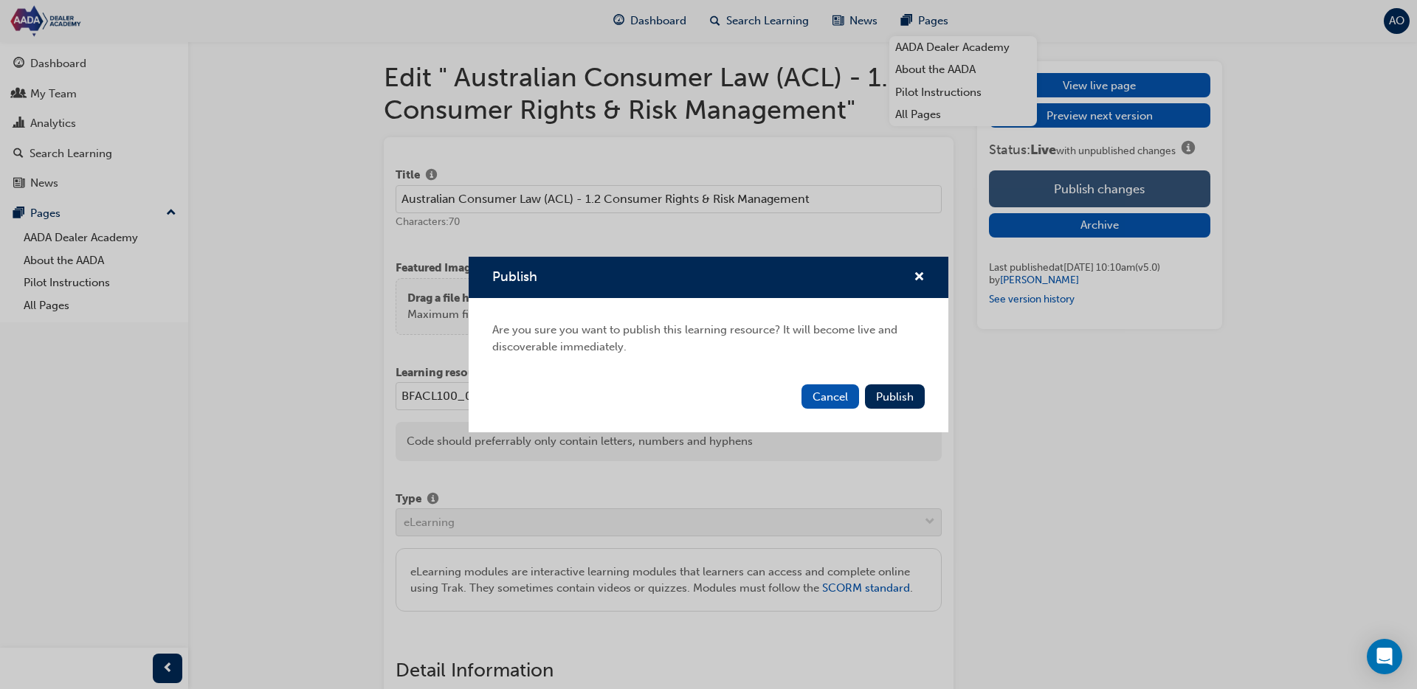
scroll to position [5, 0]
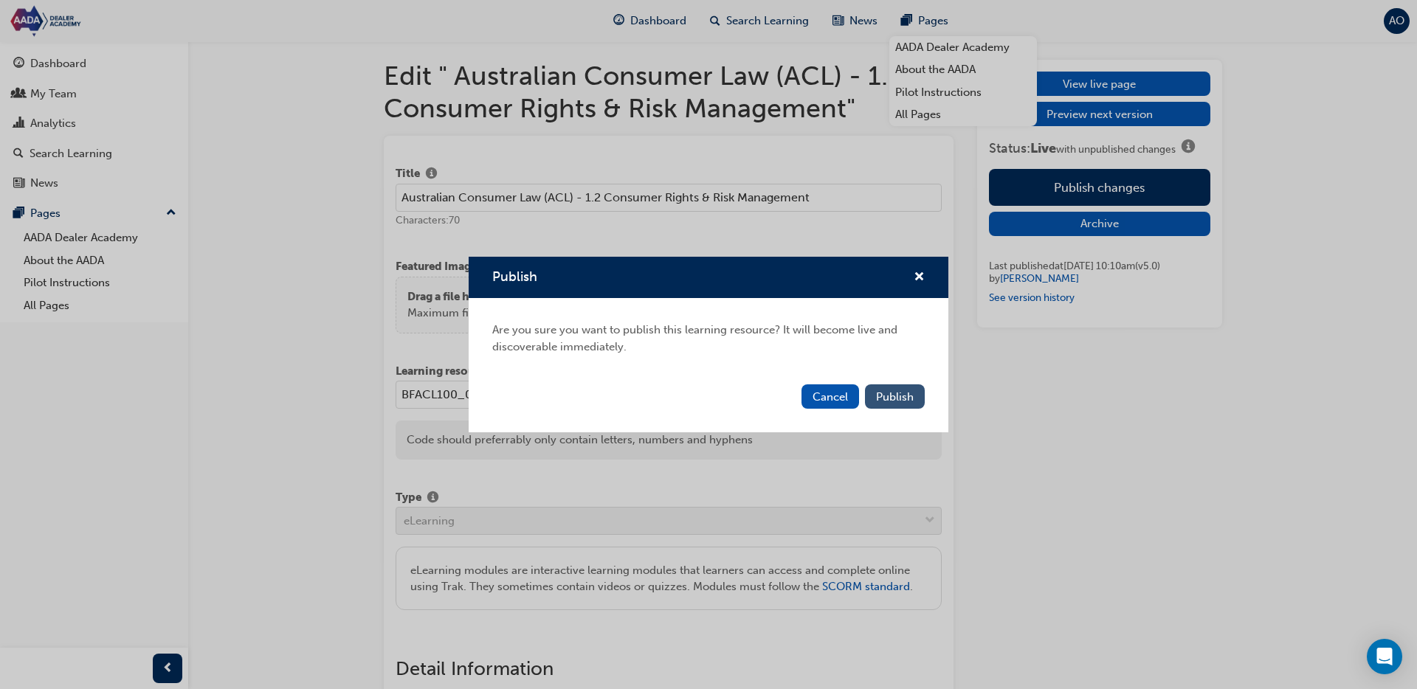
click at [904, 402] on span "Publish" at bounding box center [895, 397] width 38 height 13
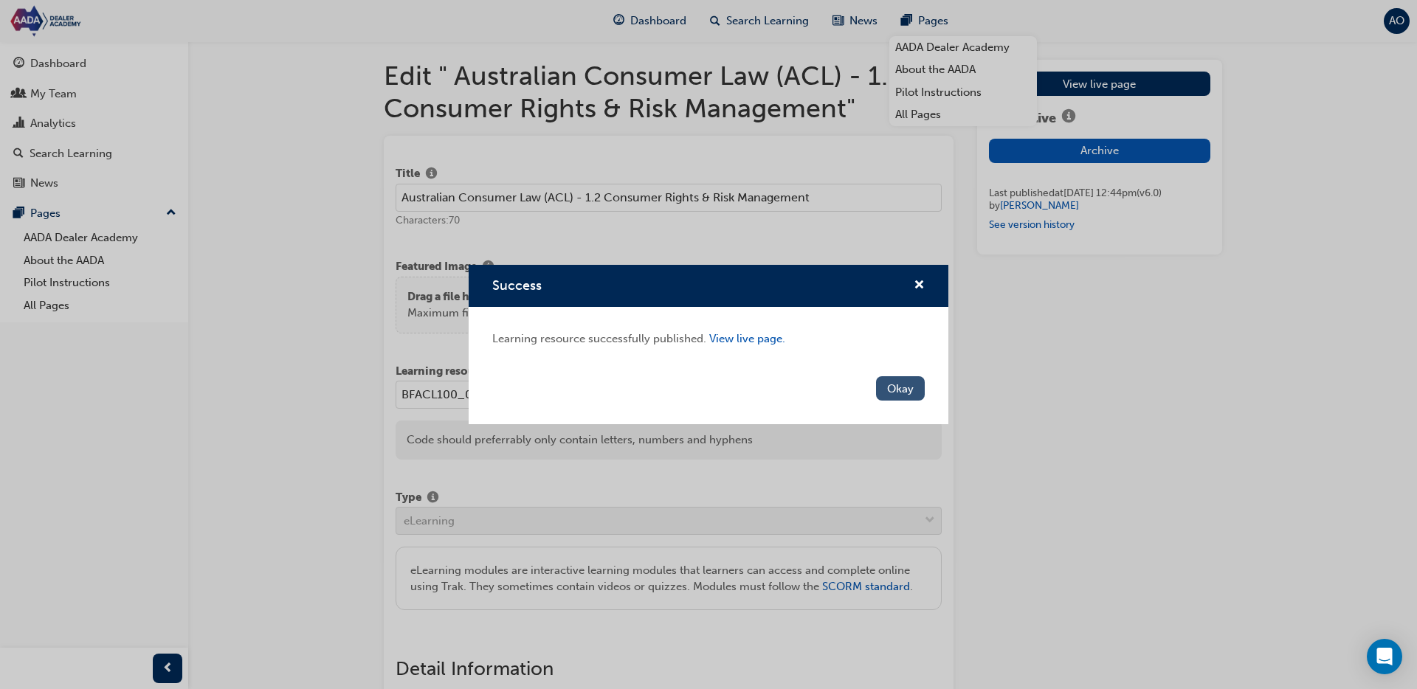
click at [898, 393] on button "Okay" at bounding box center [900, 388] width 49 height 24
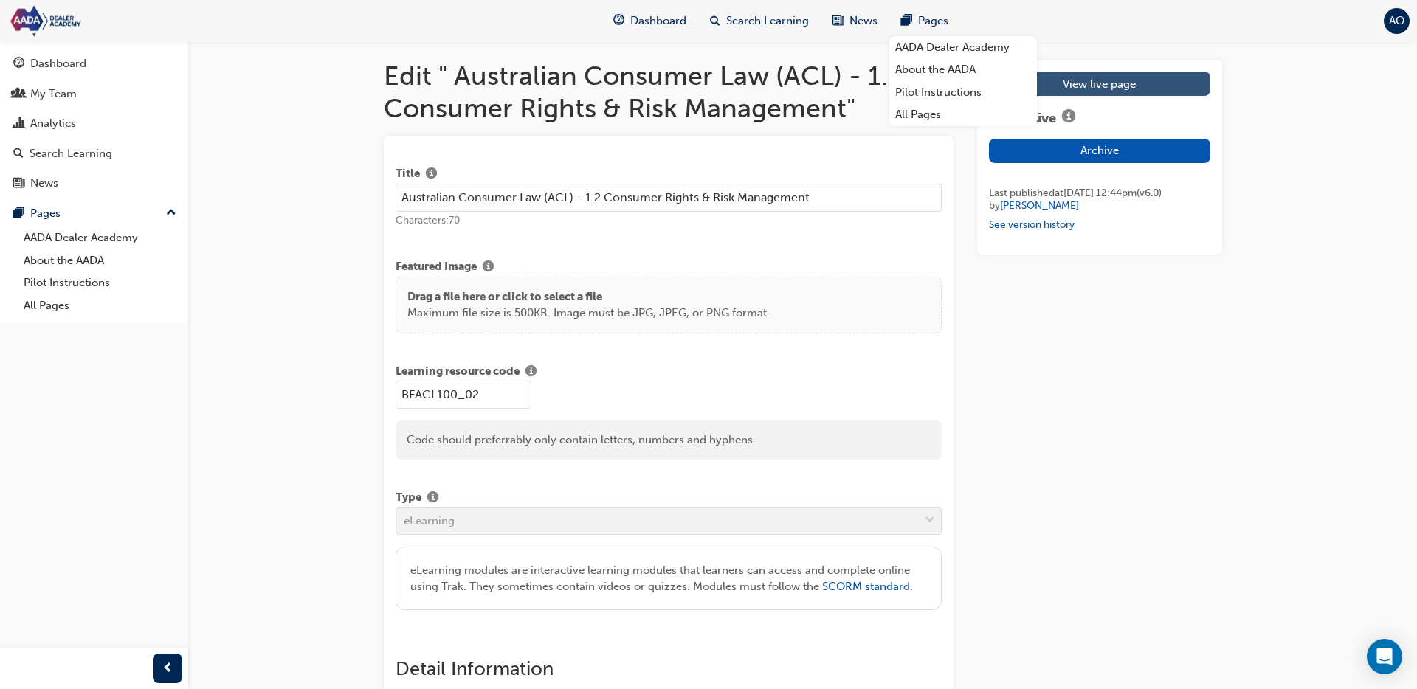
click at [1141, 81] on link "View live page" at bounding box center [1099, 84] width 221 height 24
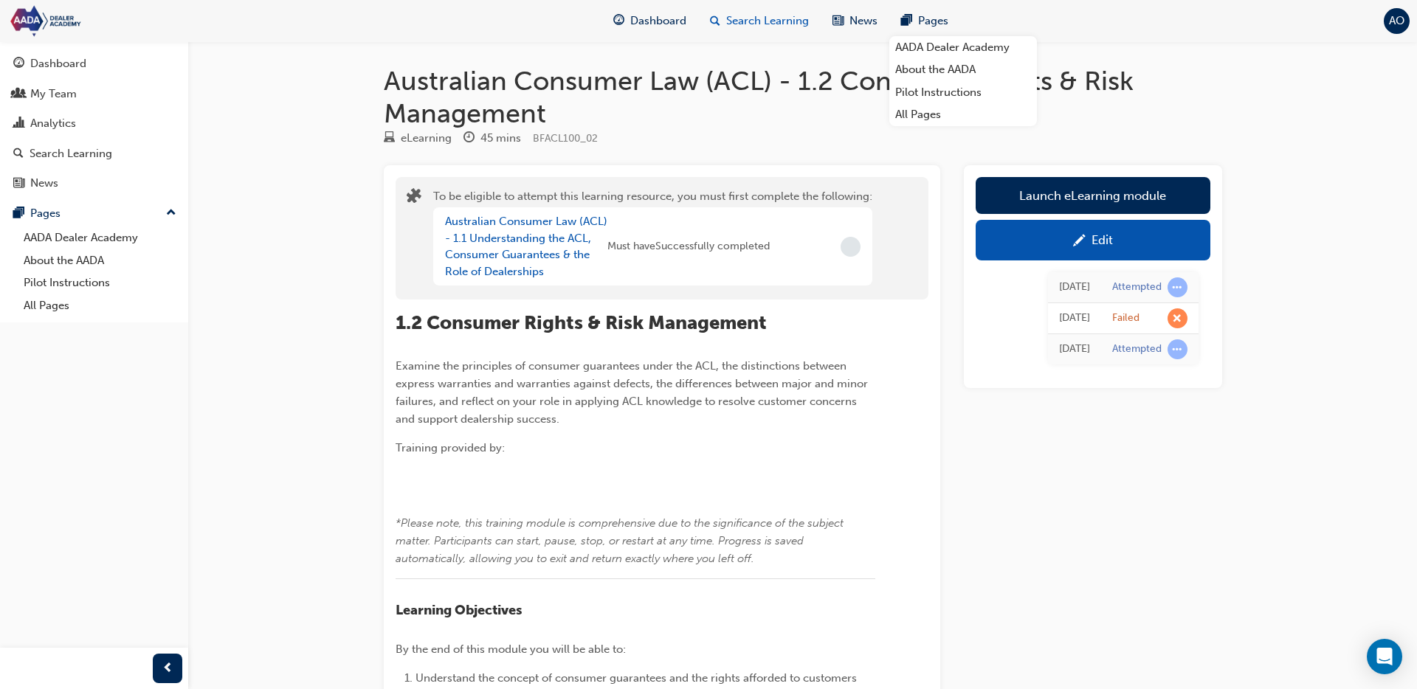
click at [749, 24] on span "Search Learning" at bounding box center [767, 21] width 83 height 17
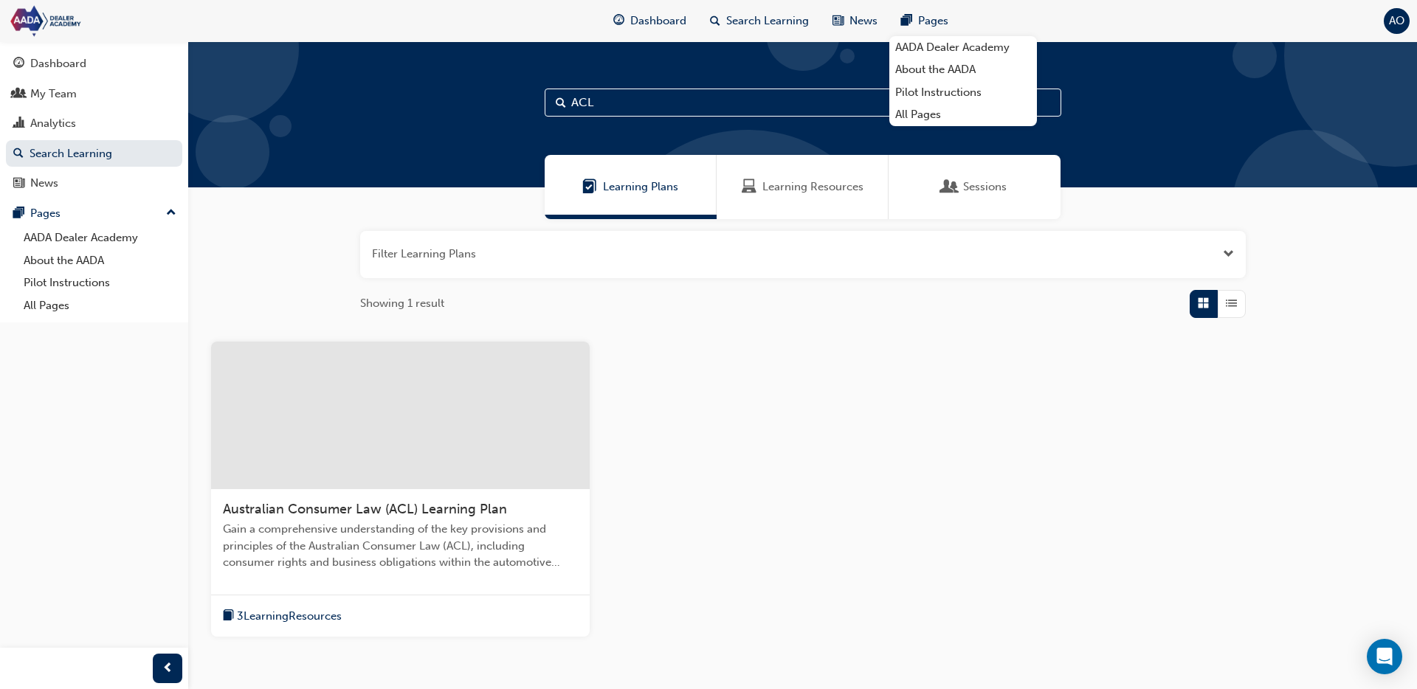
click at [816, 176] on div "Learning Resources" at bounding box center [803, 187] width 172 height 64
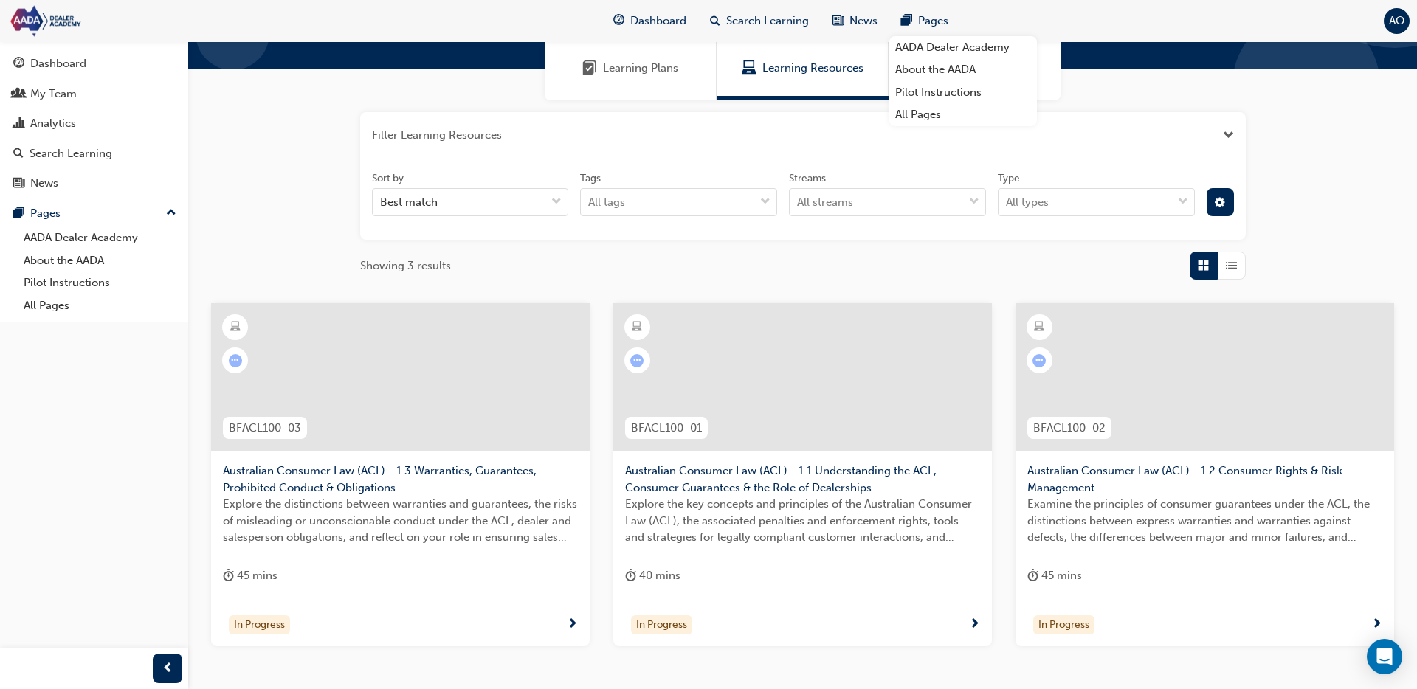
scroll to position [219, 0]
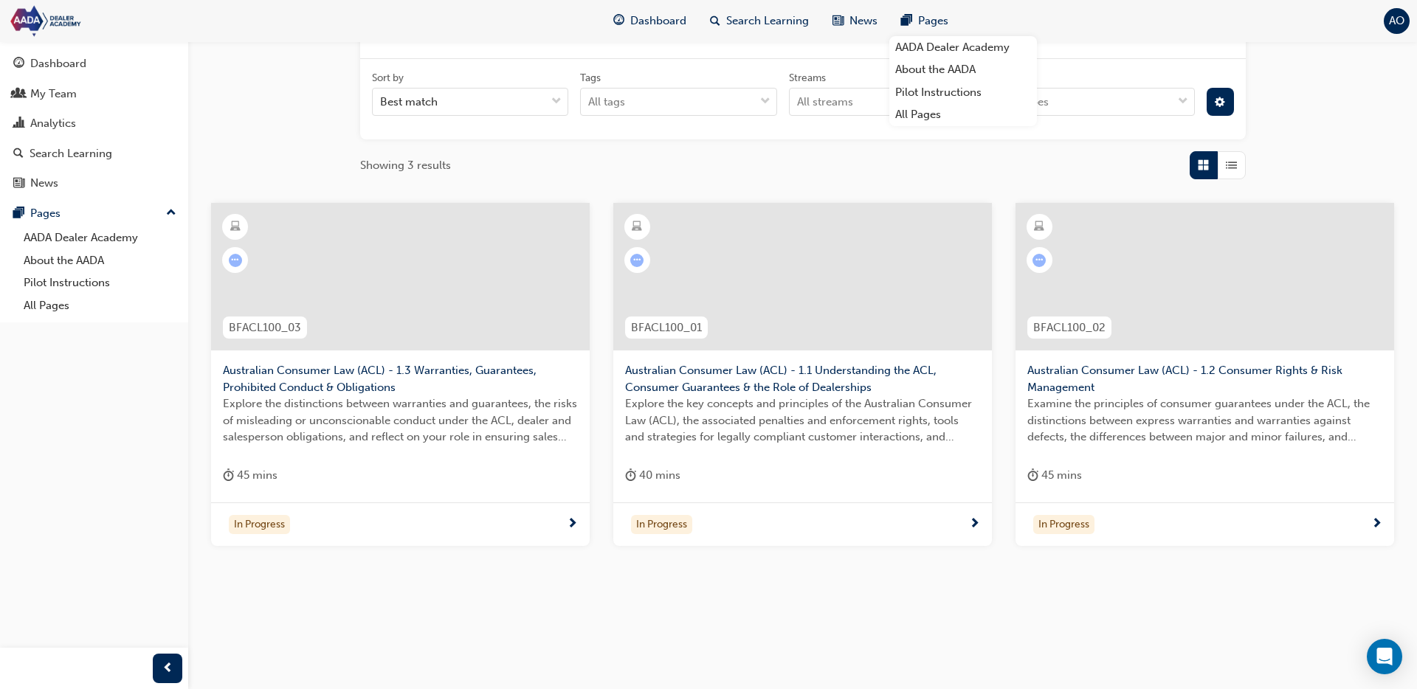
click at [483, 368] on span "Australian Consumer Law (ACL) - 1.3 Warranties, Guarantees, Prohibited Conduct …" at bounding box center [400, 378] width 355 height 33
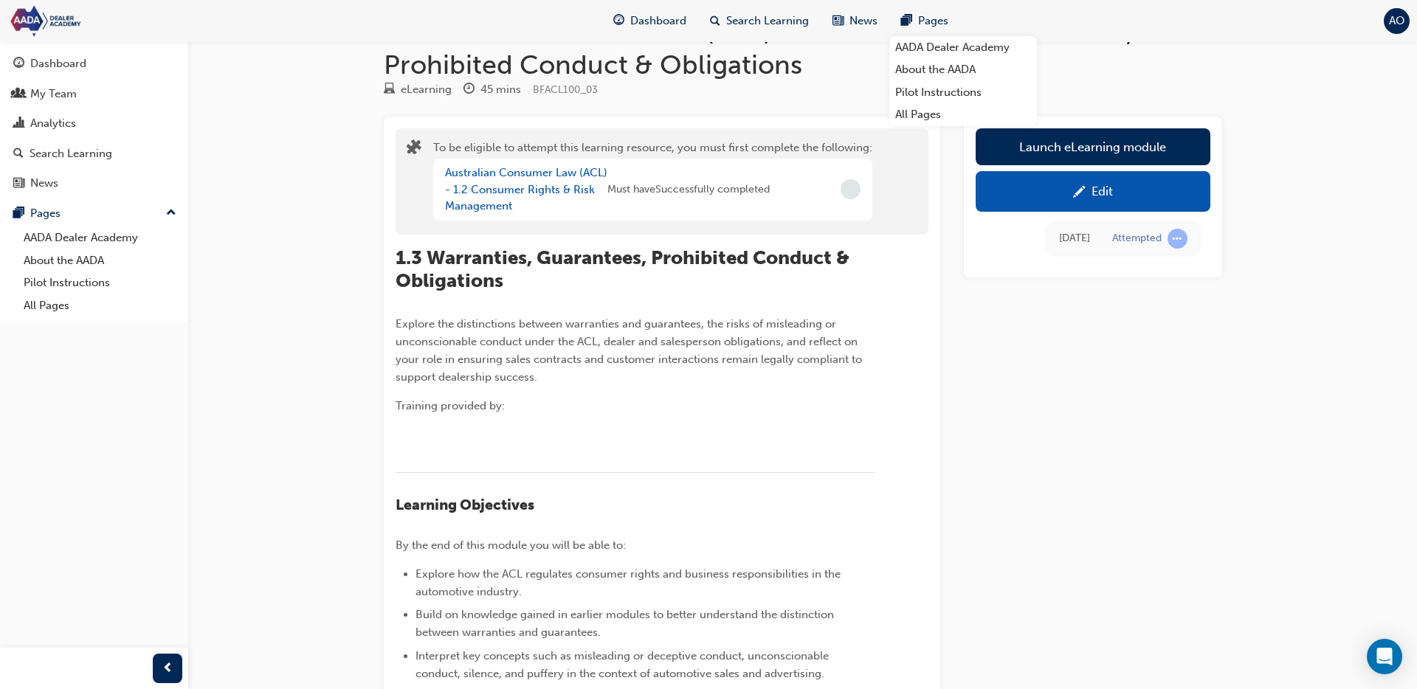
scroll to position [1, 0]
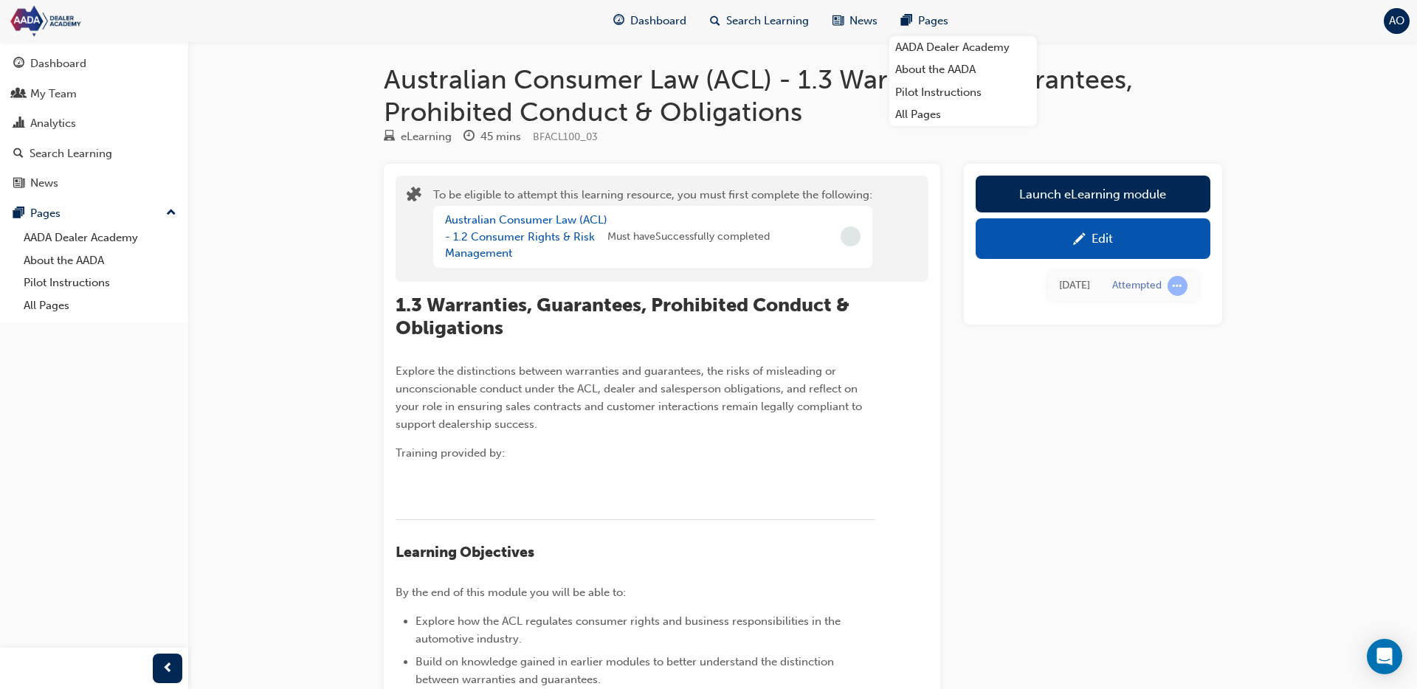
click at [1132, 236] on div "Edit" at bounding box center [1093, 239] width 213 height 18
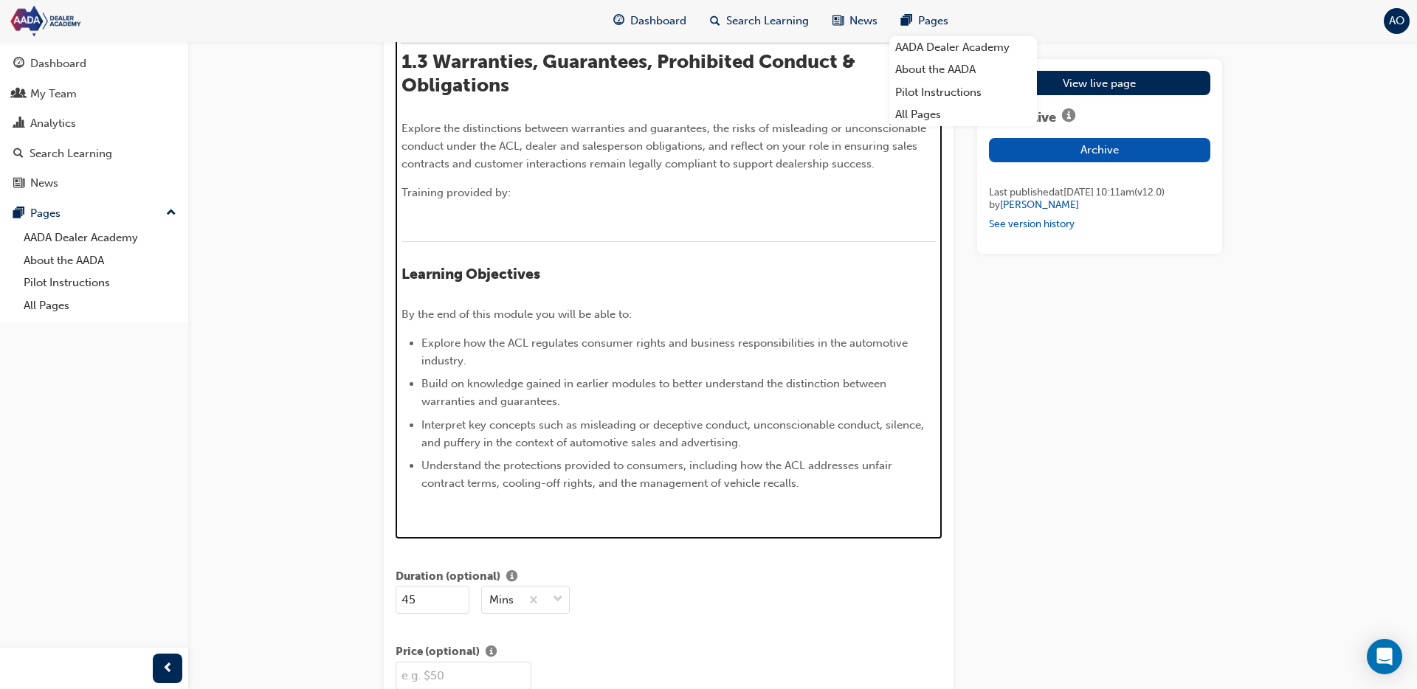
click at [540, 236] on div "1.3 Warranties, Guarantees, Prohibited Conduct & Obligations Explore the distin…" at bounding box center [669, 285] width 534 height 471
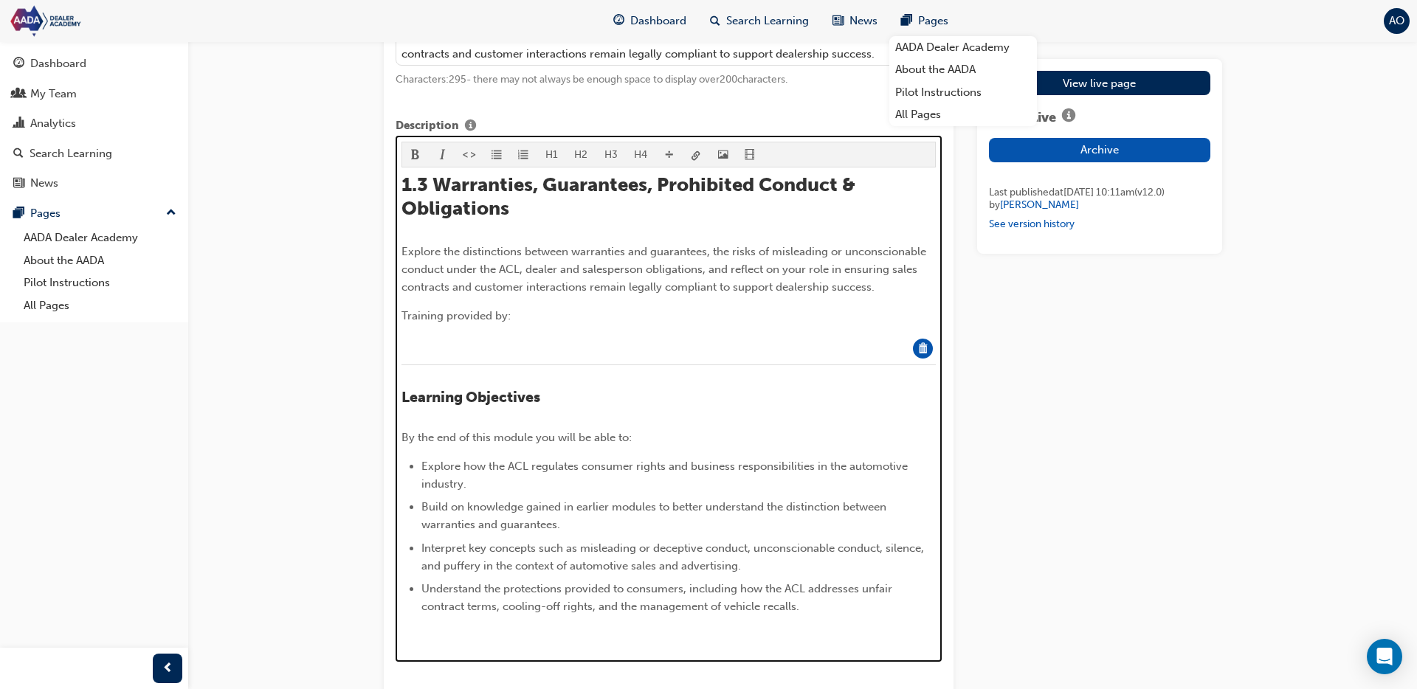
click at [543, 319] on p "Training provided by:" at bounding box center [669, 316] width 534 height 18
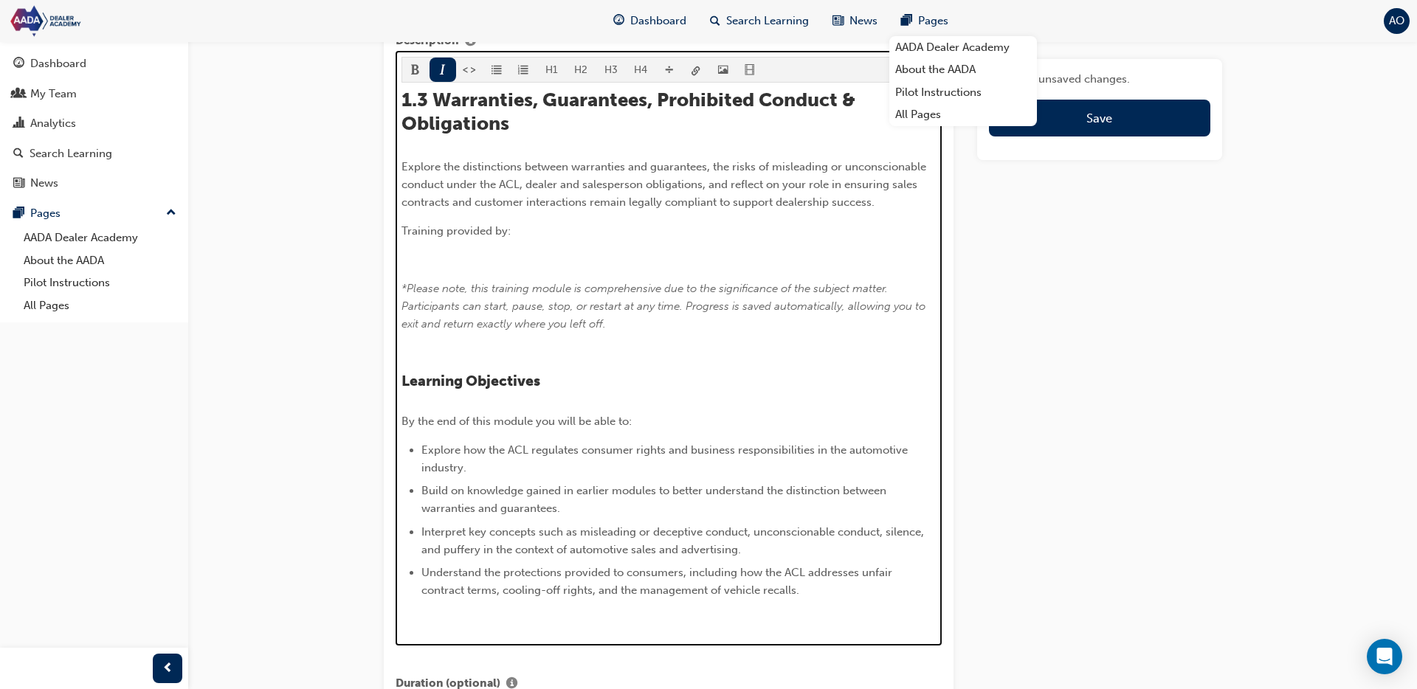
scroll to position [862, 0]
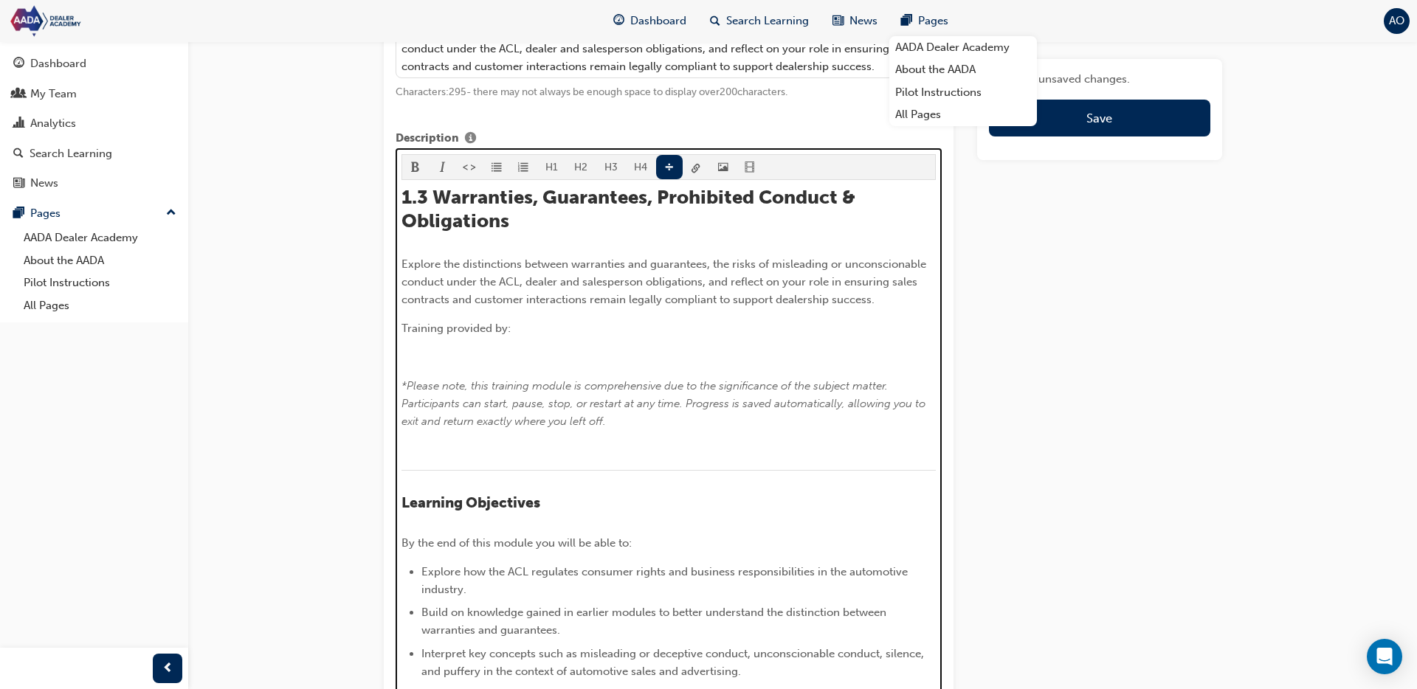
click at [661, 169] on div "H1 H2 H3 H4 1.3 Warranties, Guarantees, Prohibited Conduct & Obligations Explor…" at bounding box center [669, 452] width 534 height 596
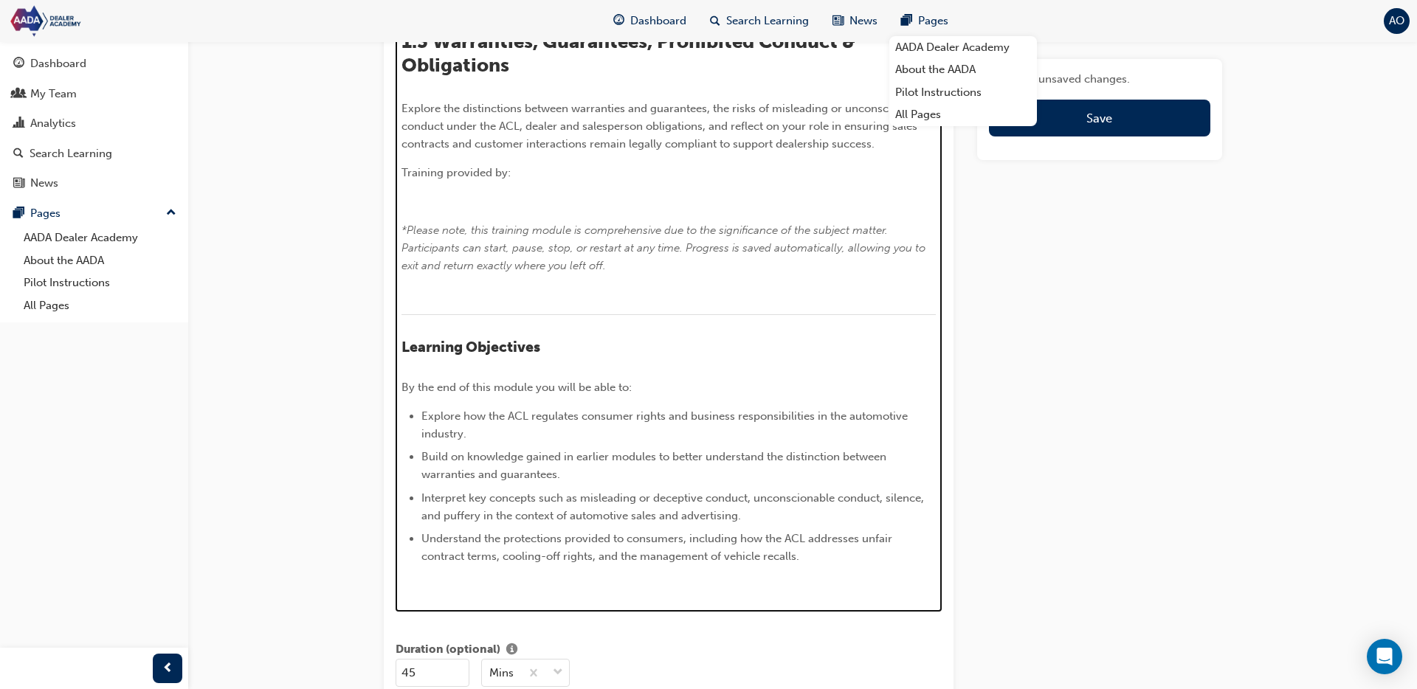
click at [516, 303] on p "﻿" at bounding box center [669, 295] width 534 height 18
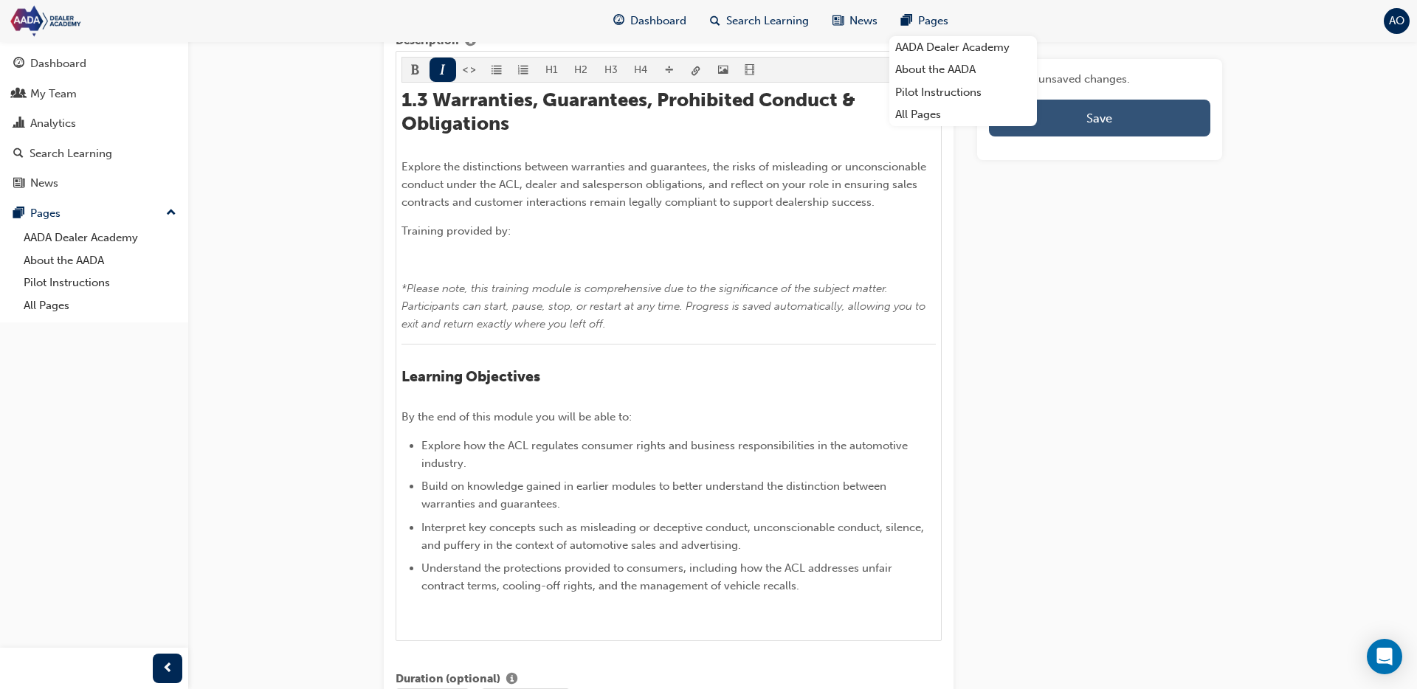
click at [1135, 120] on button "Save" at bounding box center [1099, 118] width 221 height 37
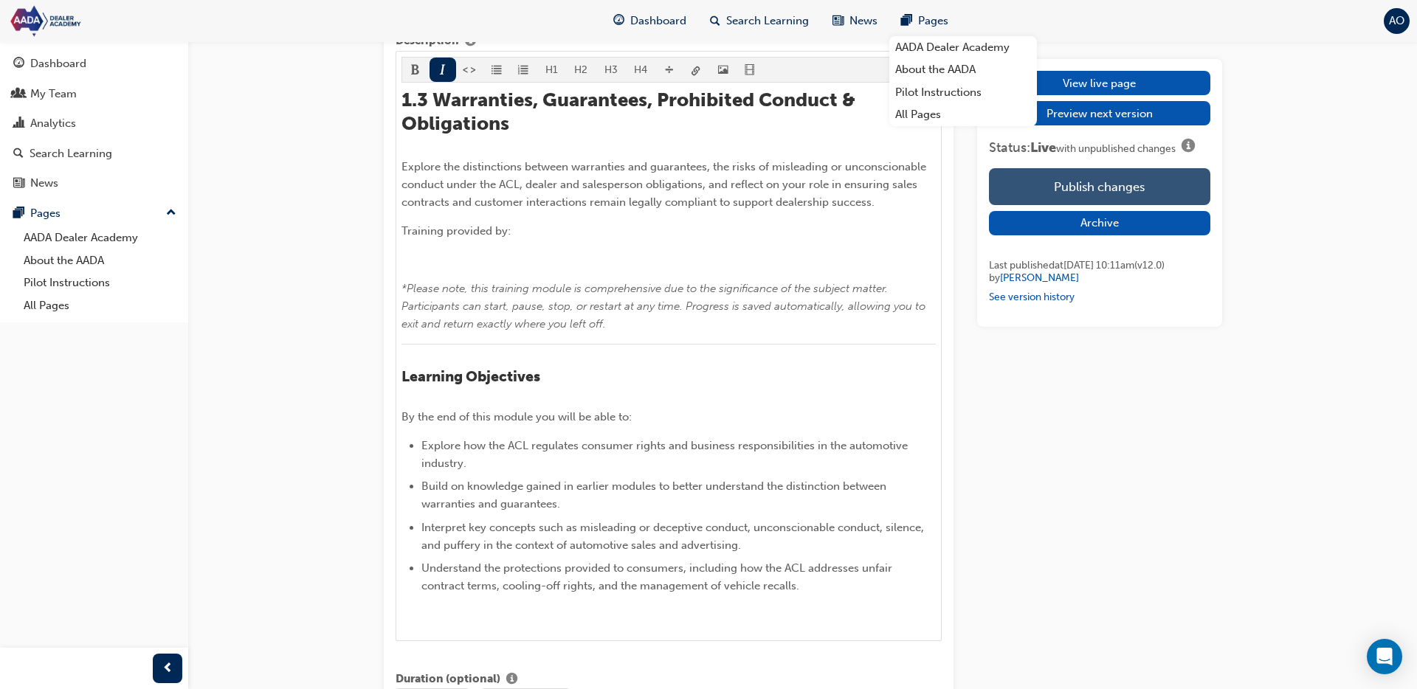
click at [1129, 190] on button "Publish changes" at bounding box center [1099, 186] width 221 height 37
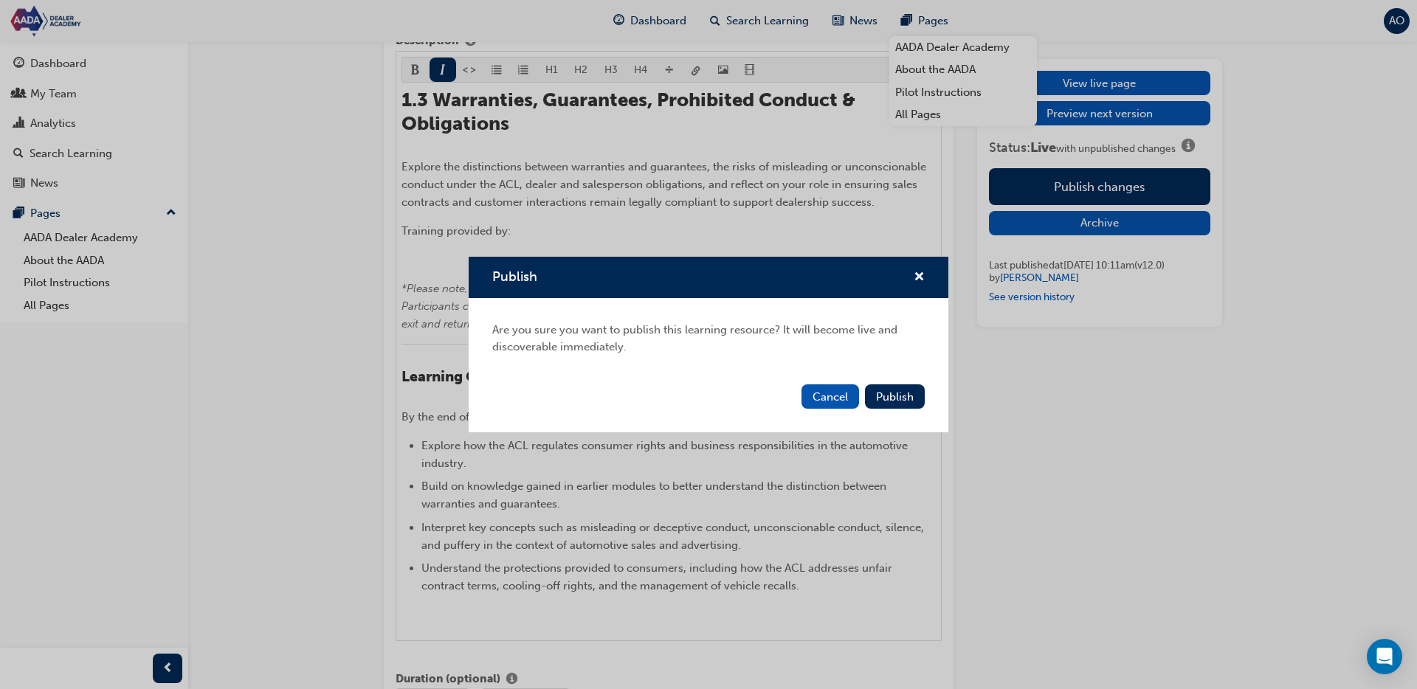
drag, startPoint x: 881, startPoint y: 399, endPoint x: 908, endPoint y: 381, distance: 31.9
click at [883, 396] on span "Publish" at bounding box center [895, 397] width 38 height 13
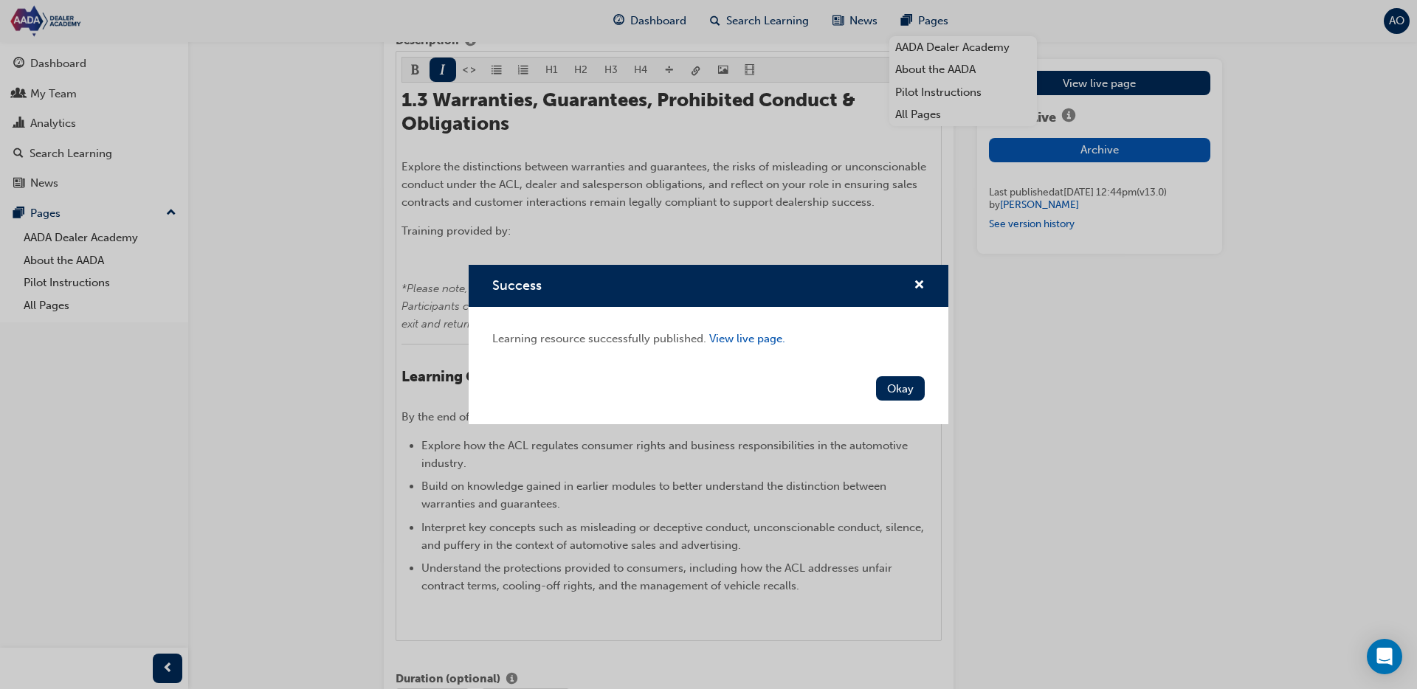
drag, startPoint x: 908, startPoint y: 391, endPoint x: 1015, endPoint y: 297, distance: 142.3
click at [910, 388] on button "Okay" at bounding box center [900, 388] width 49 height 24
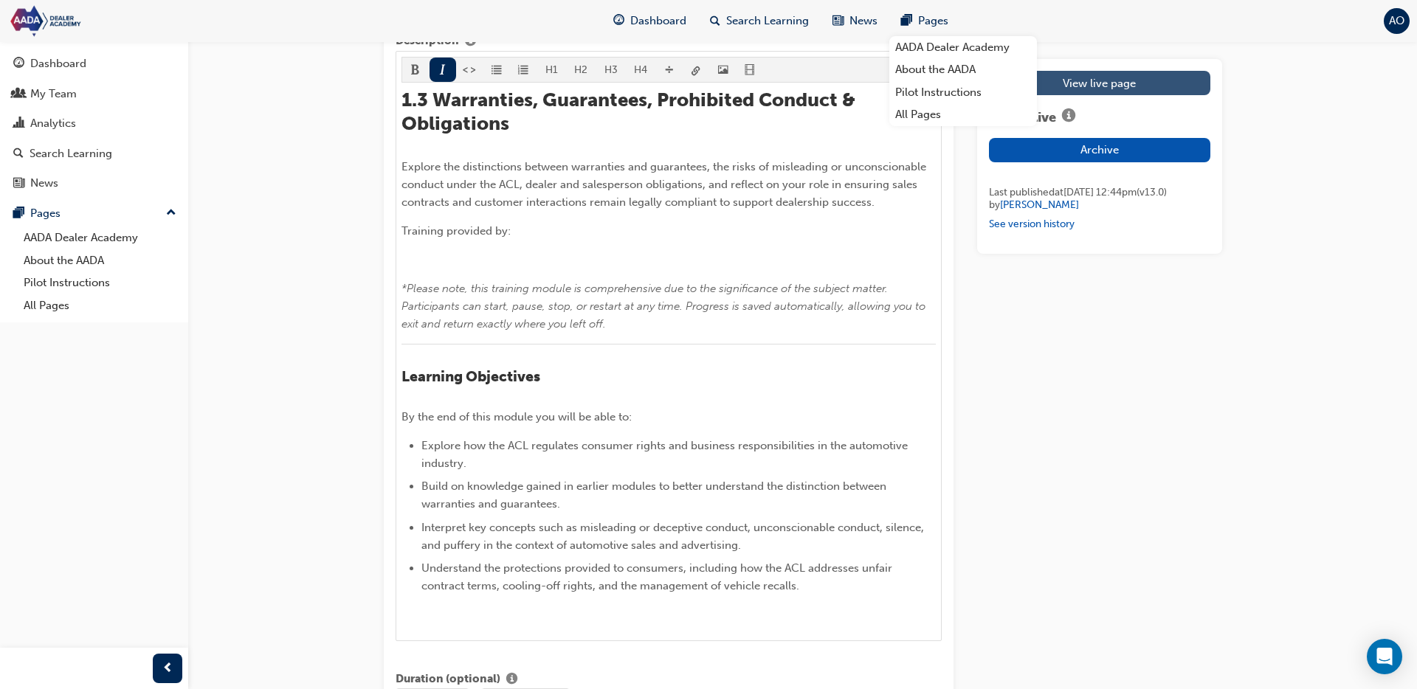
click at [1134, 83] on link "View live page" at bounding box center [1099, 83] width 221 height 24
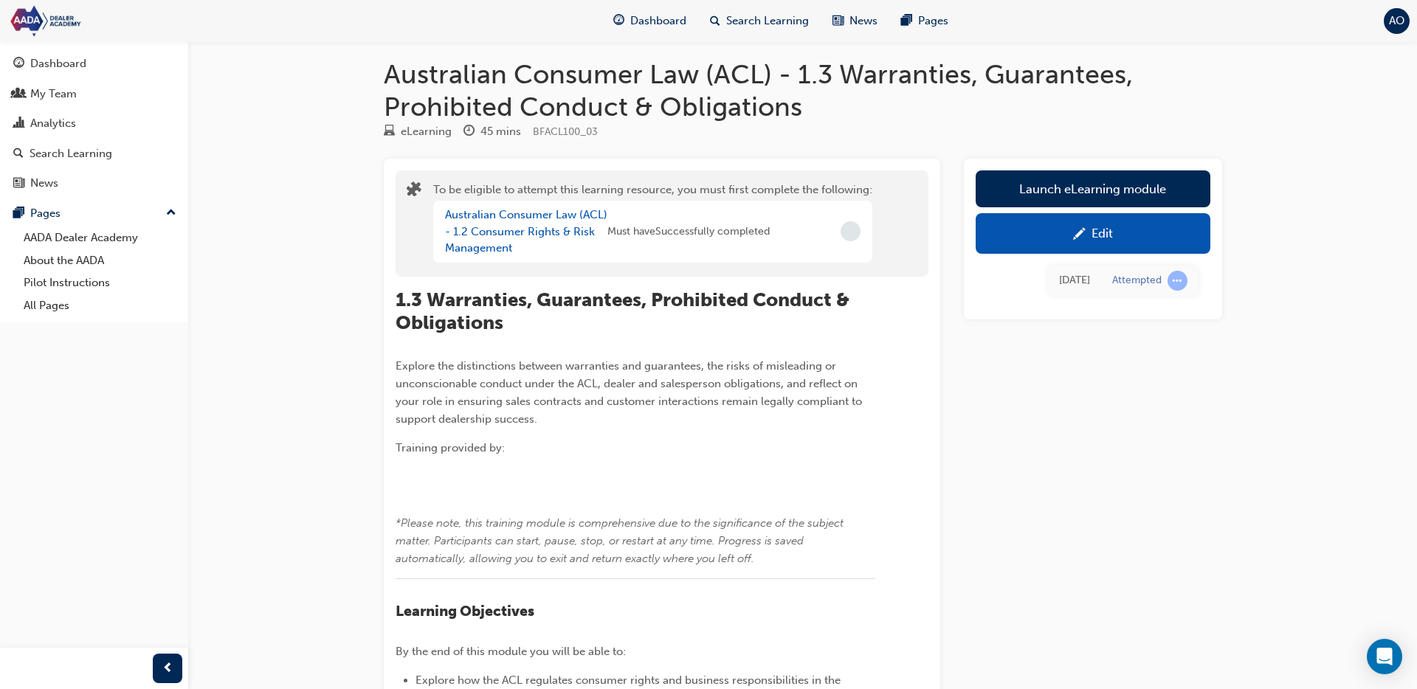
scroll to position [8, 0]
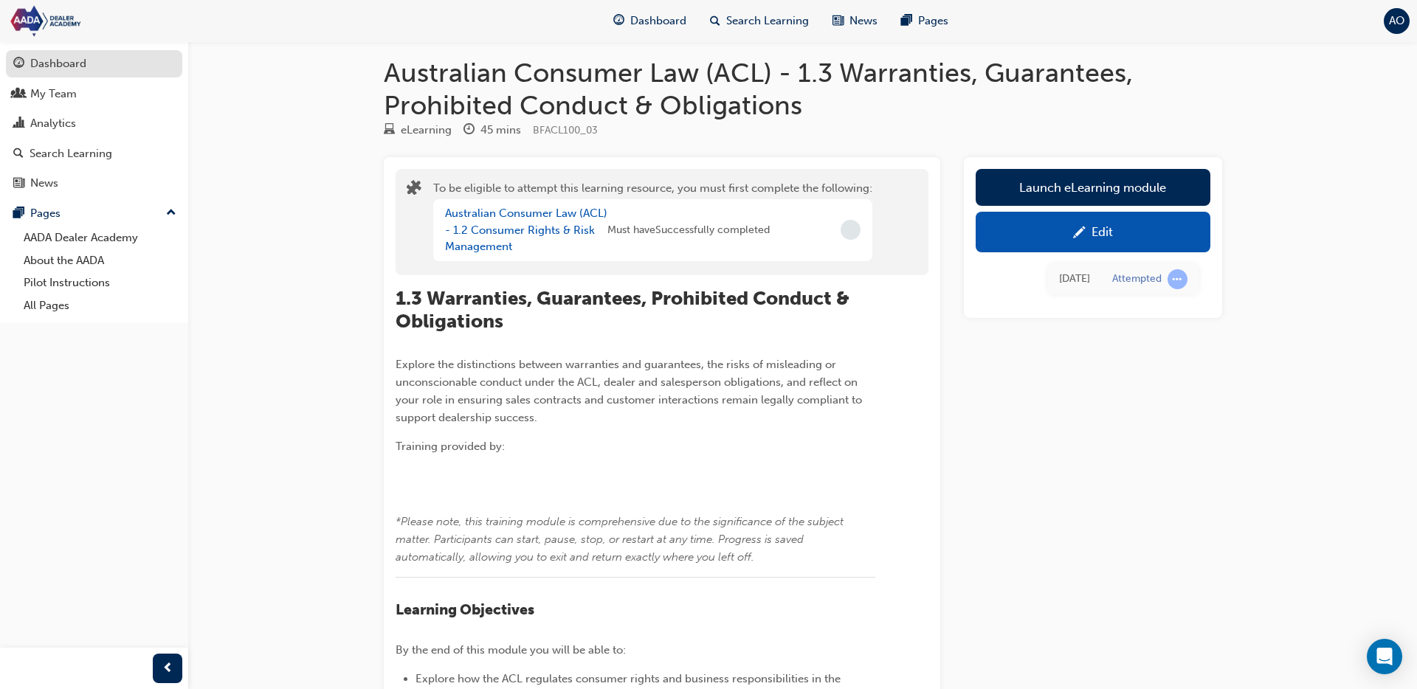
click at [51, 62] on div "Dashboard" at bounding box center [58, 63] width 56 height 17
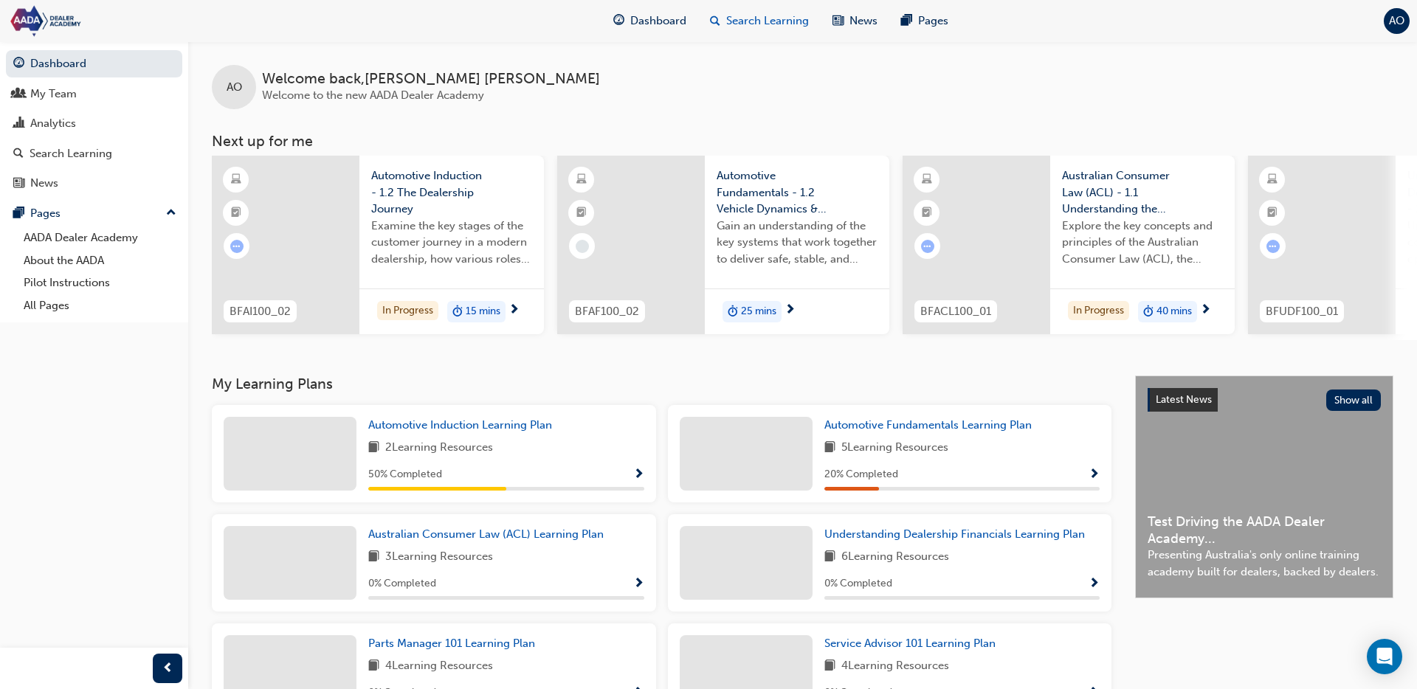
click at [745, 29] on div "Search Learning" at bounding box center [759, 21] width 123 height 30
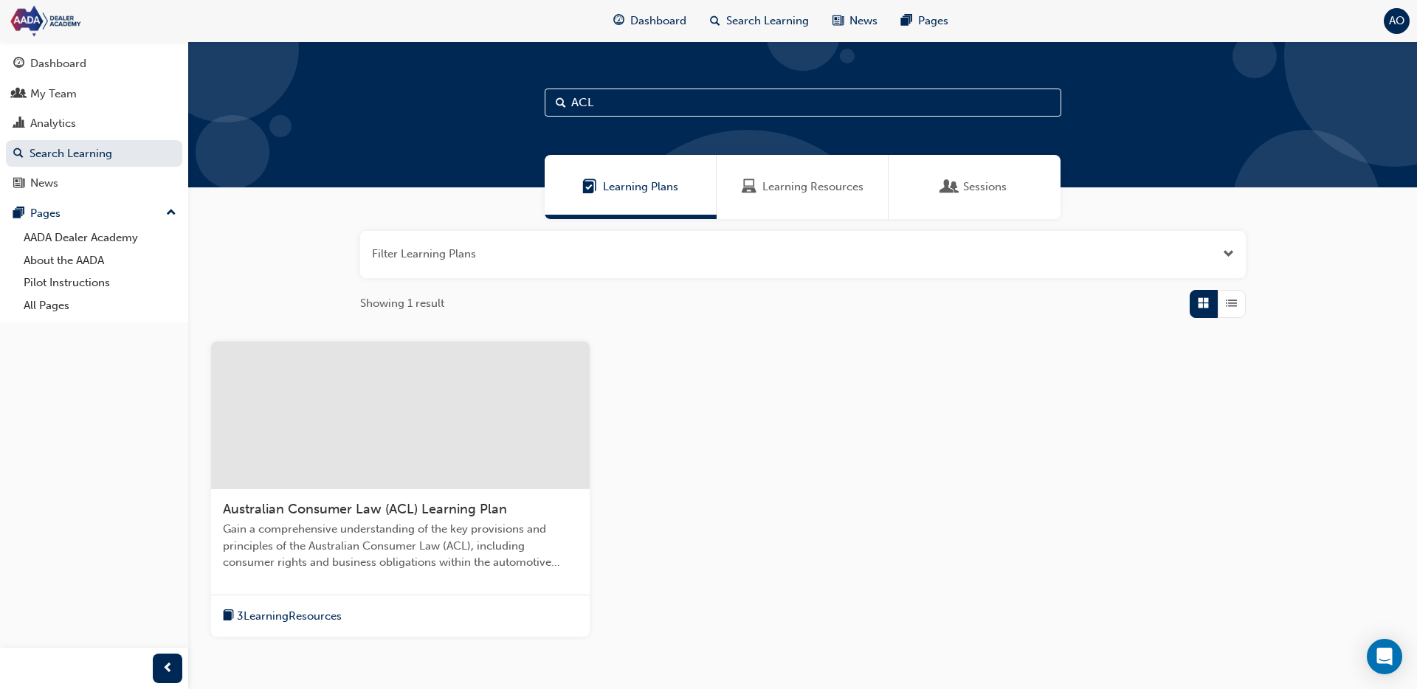
click at [794, 179] on span "Learning Resources" at bounding box center [813, 187] width 101 height 17
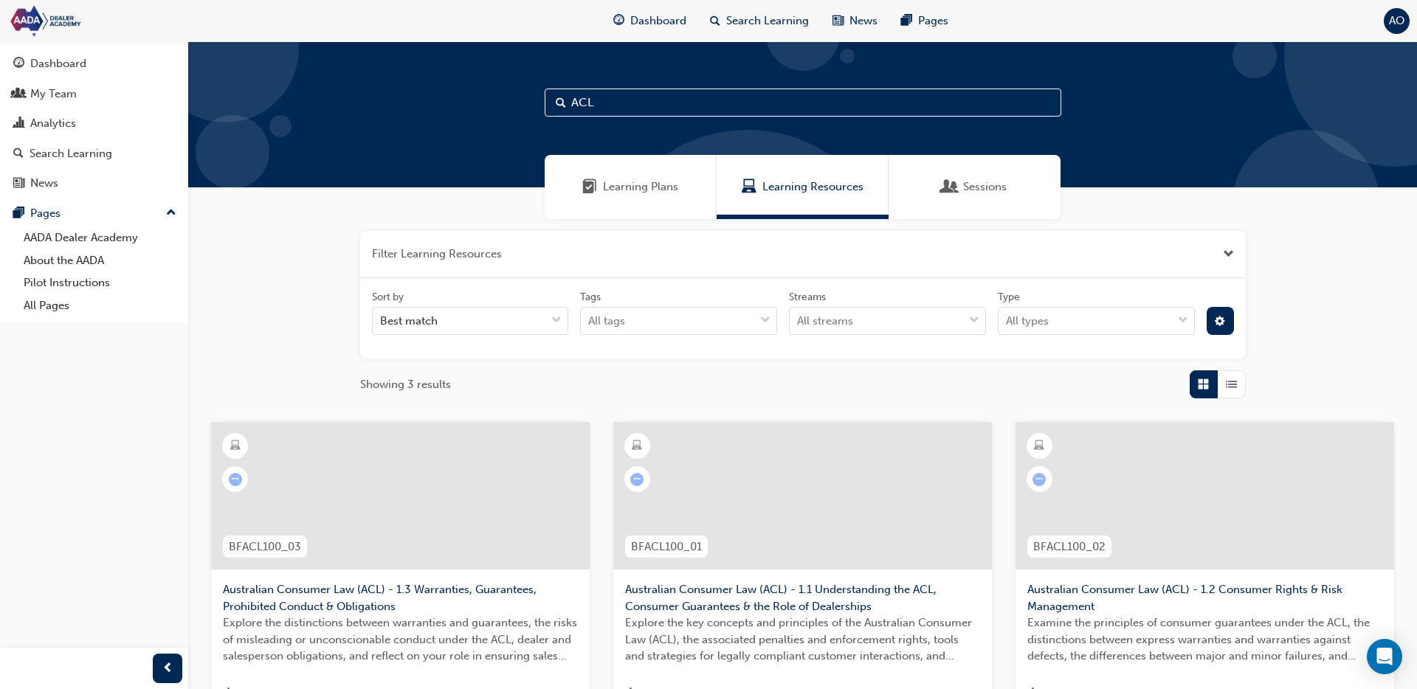
click at [489, 514] on div at bounding box center [400, 496] width 379 height 148
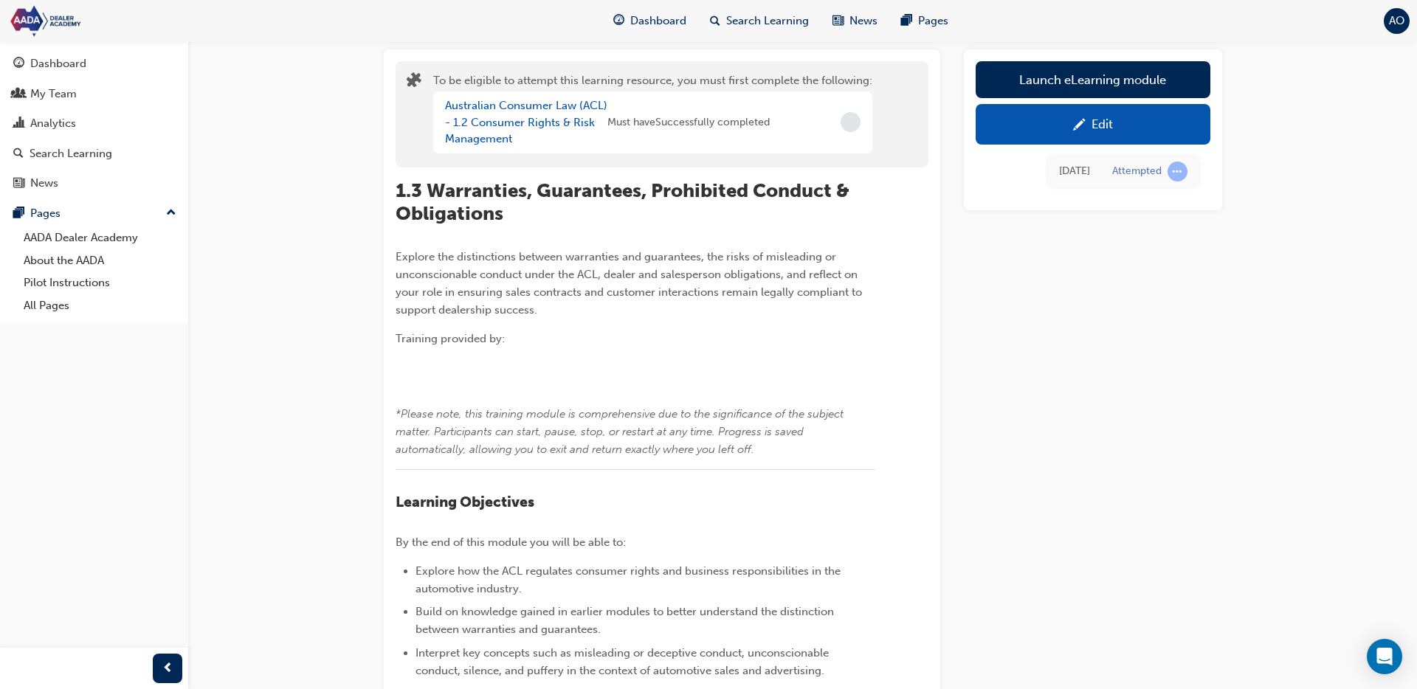
scroll to position [119, 0]
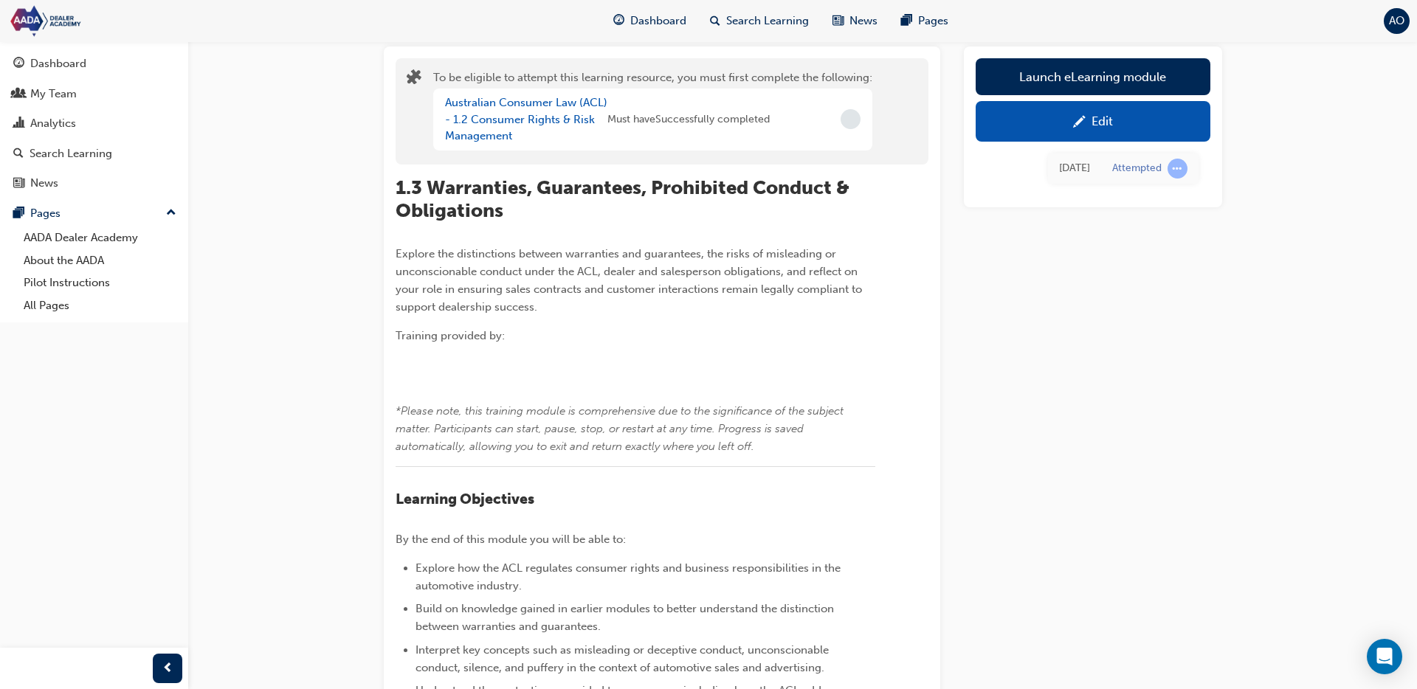
click at [1055, 128] on div "Edit" at bounding box center [1093, 121] width 213 height 18
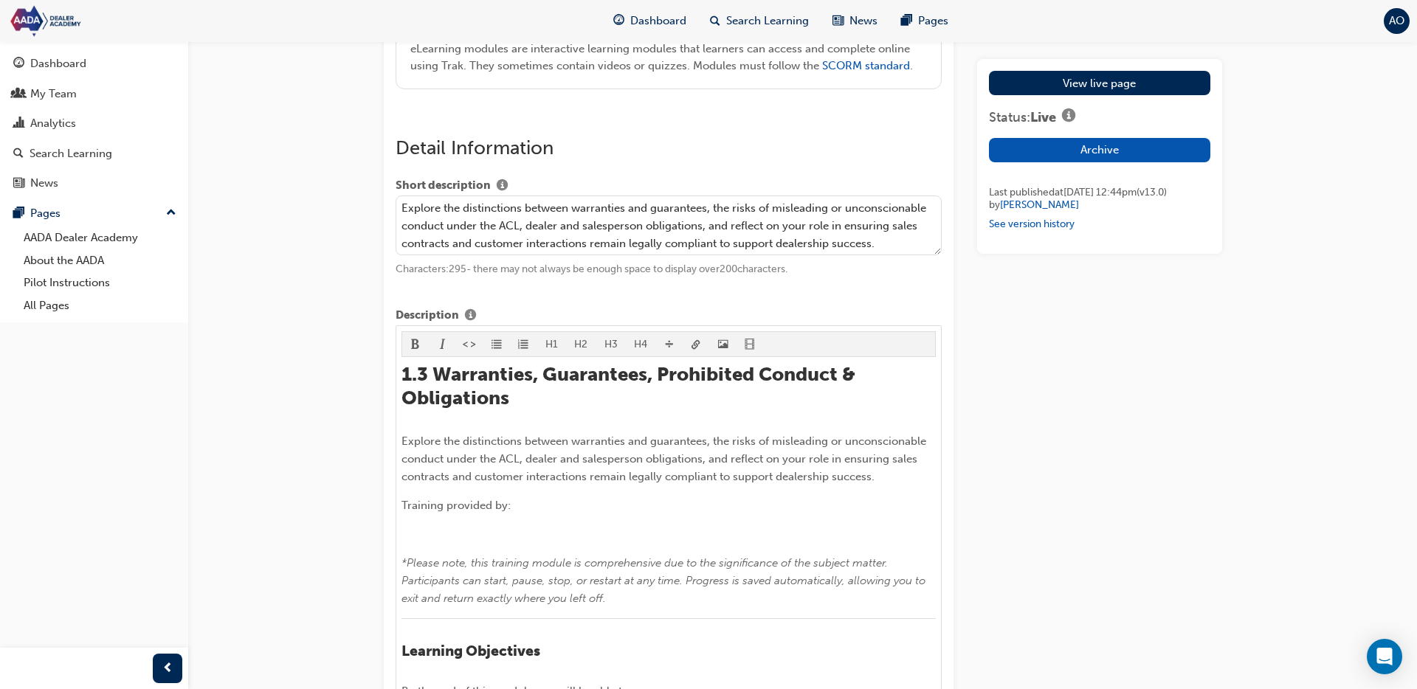
scroll to position [594, 0]
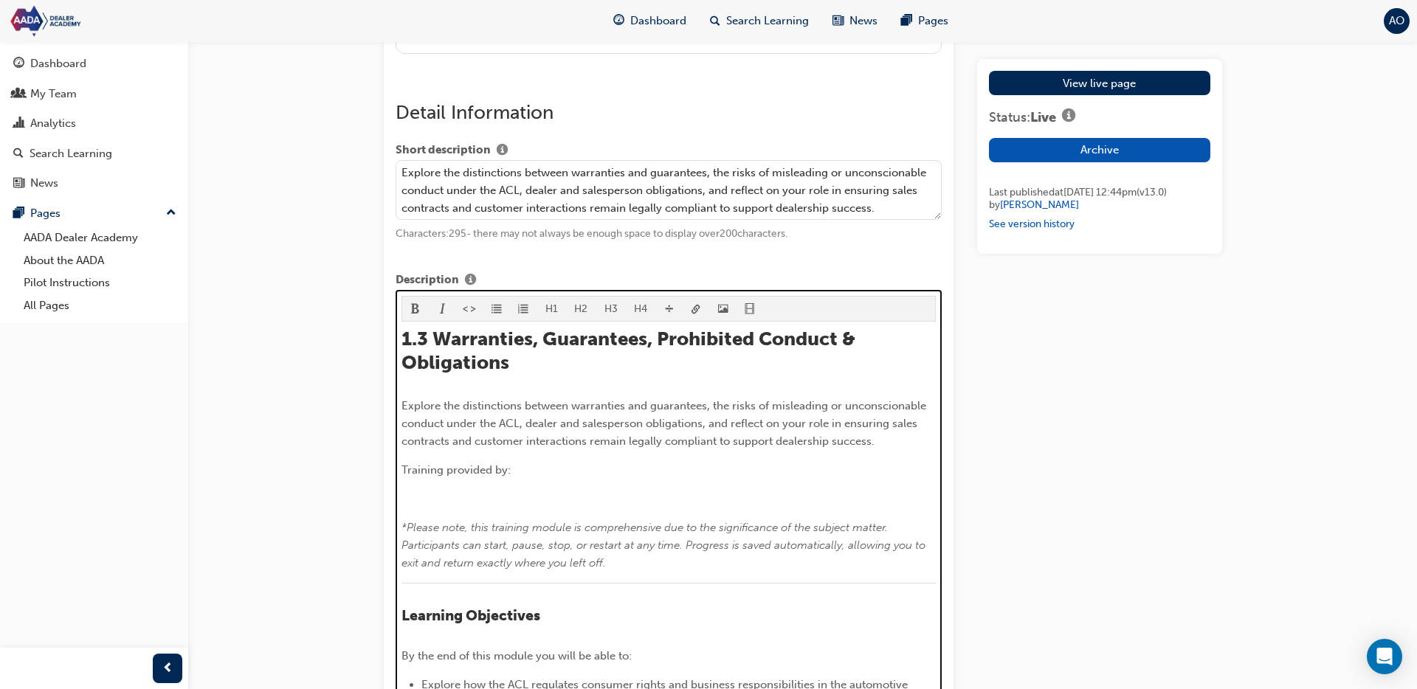
click at [586, 548] on span "*Please note, this training module is comprehensive due to the significance of …" at bounding box center [665, 545] width 527 height 49
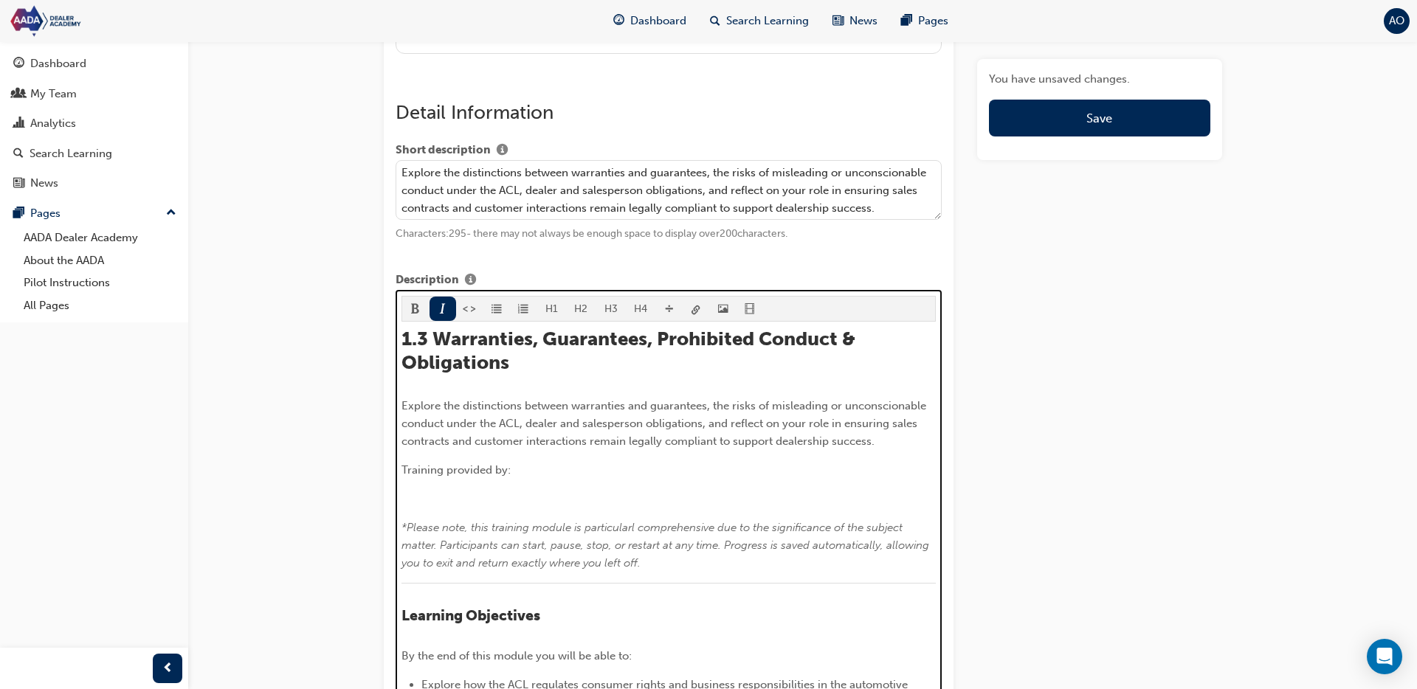
scroll to position [798, 0]
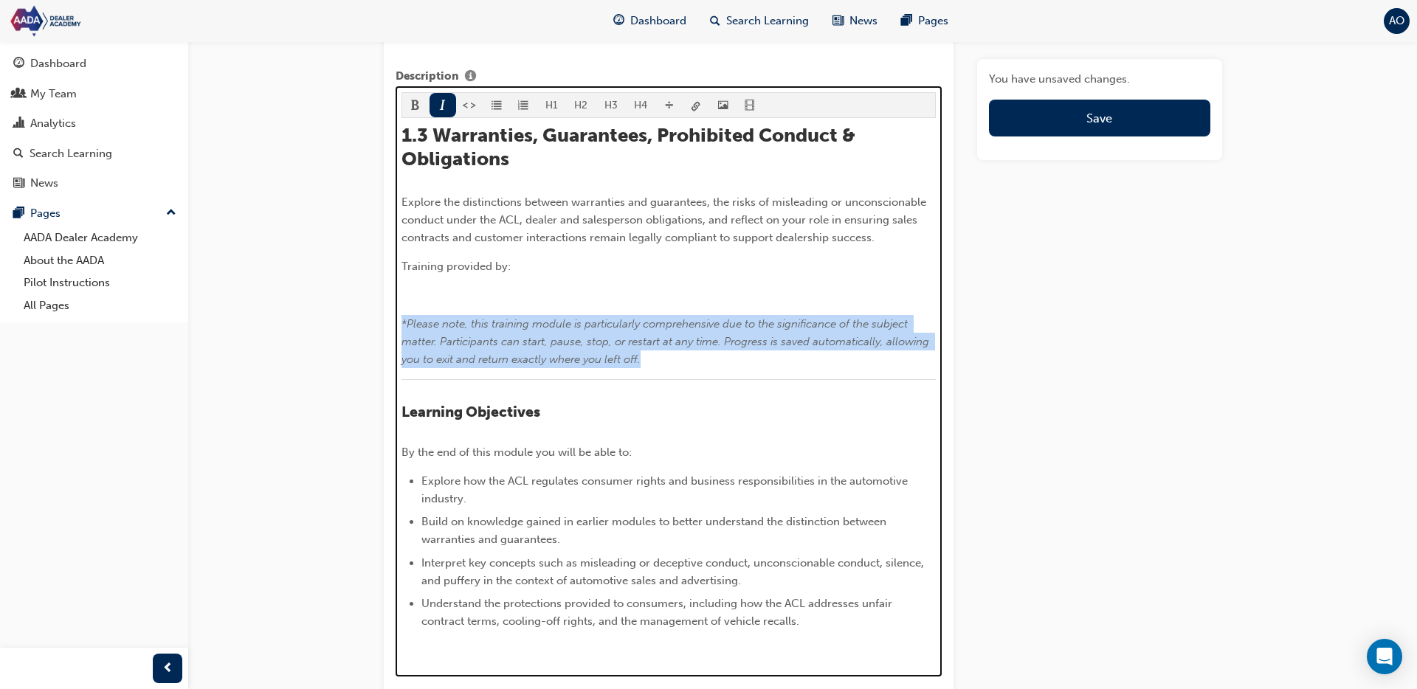
drag, startPoint x: 635, startPoint y: 382, endPoint x: 390, endPoint y: 350, distance: 247.1
copy span "*Please note, this training module is particularly comprehensive due to the sig…"
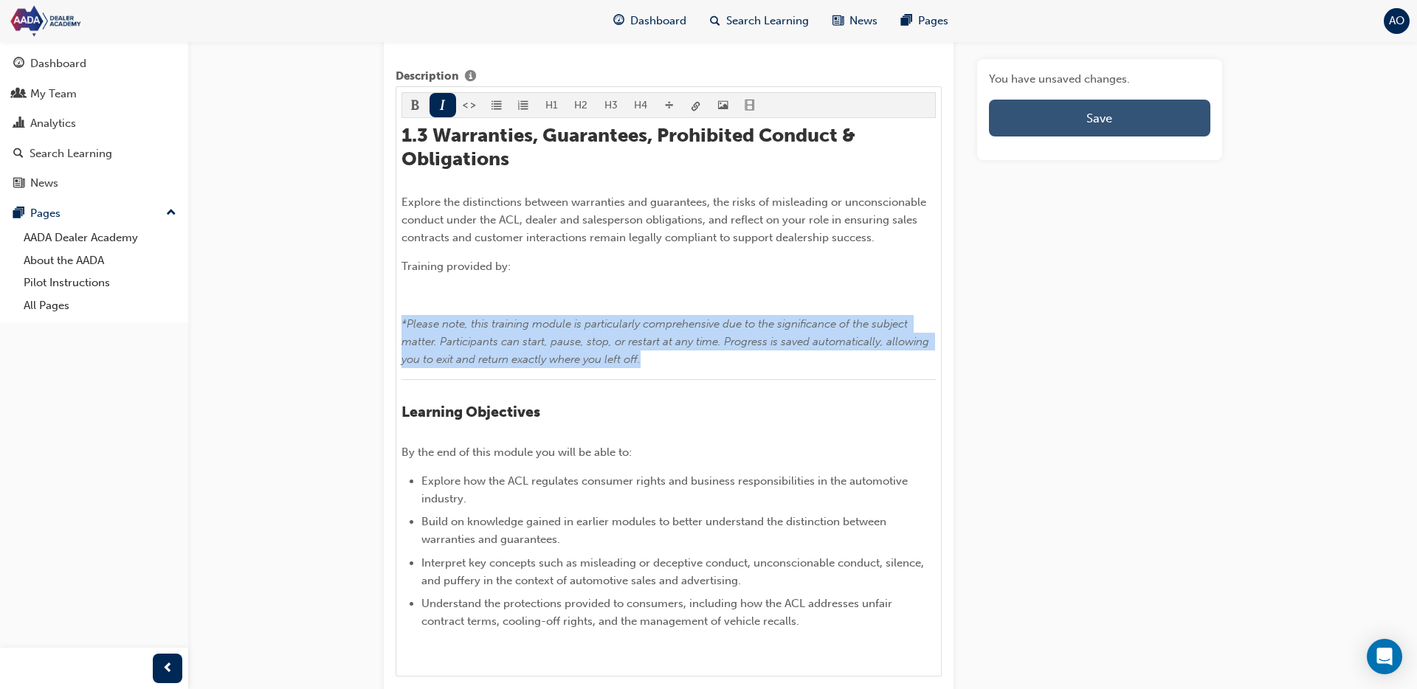
click at [1168, 112] on button "Save" at bounding box center [1099, 118] width 221 height 37
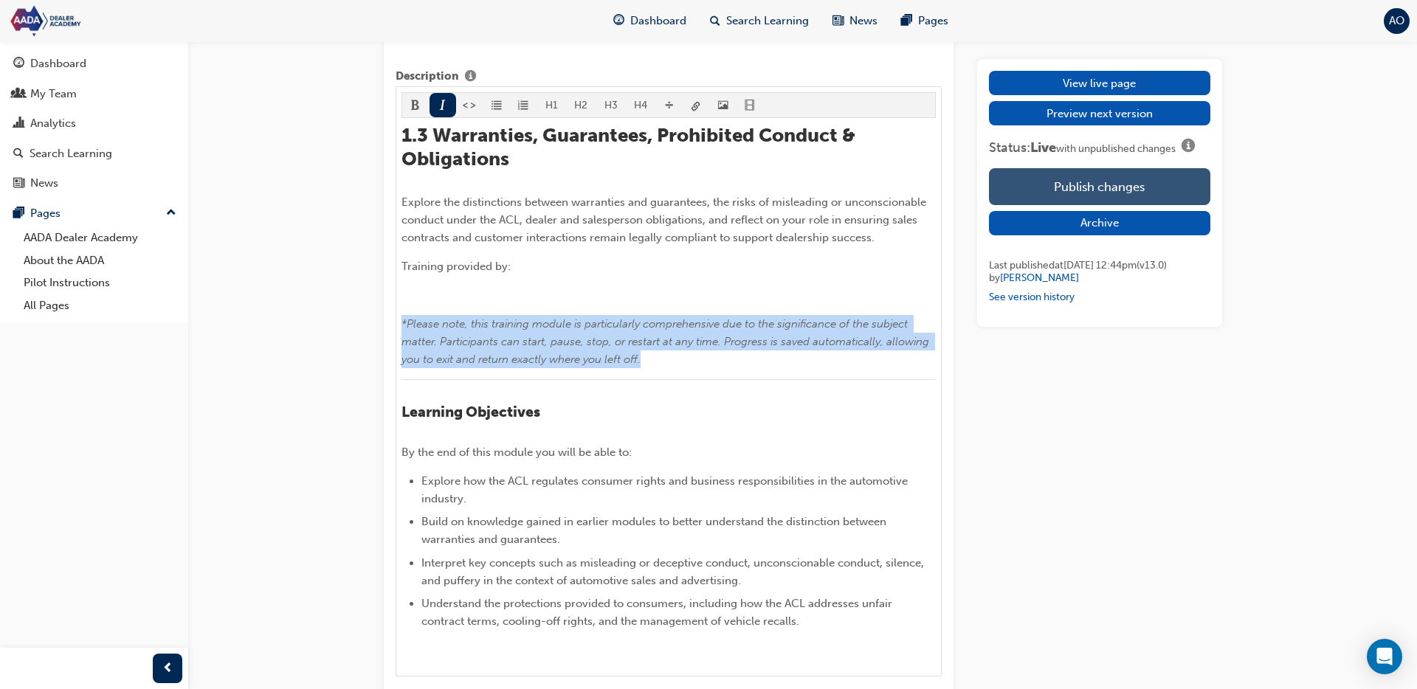
click at [1126, 180] on button "Publish changes" at bounding box center [1099, 186] width 221 height 37
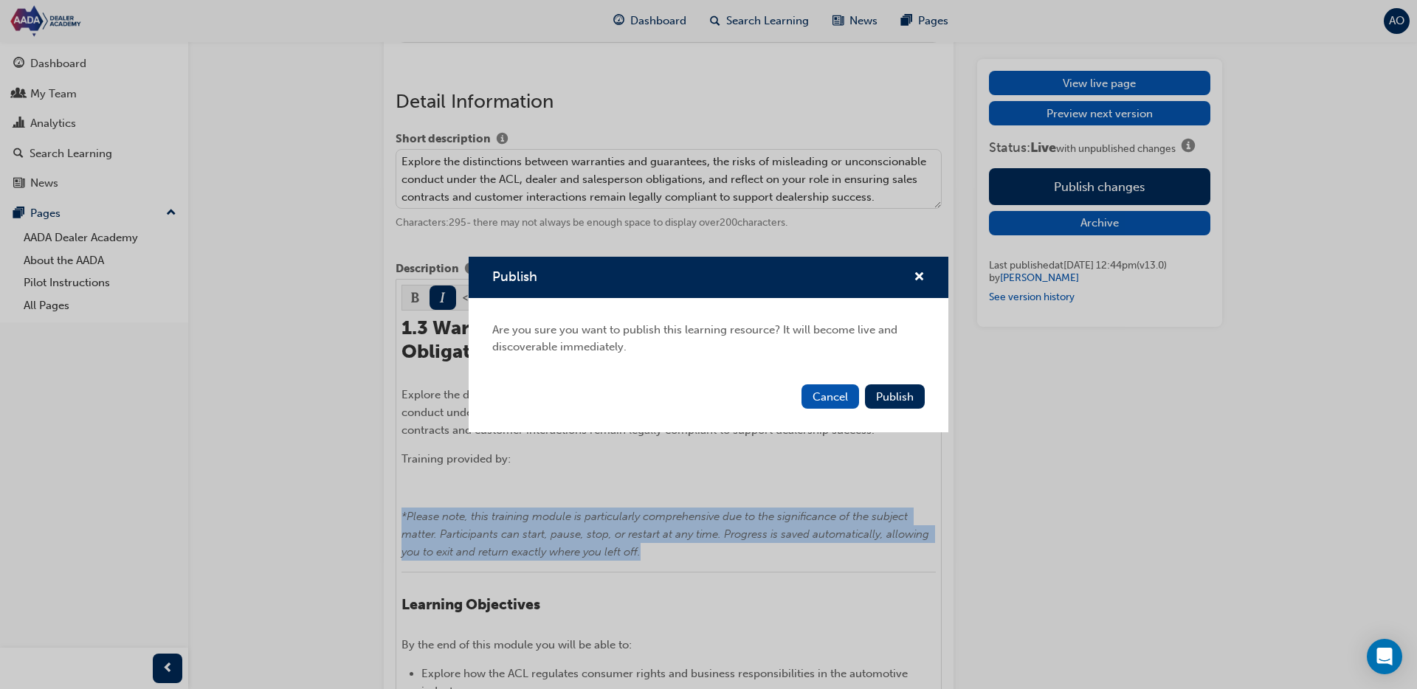
scroll to position [572, 0]
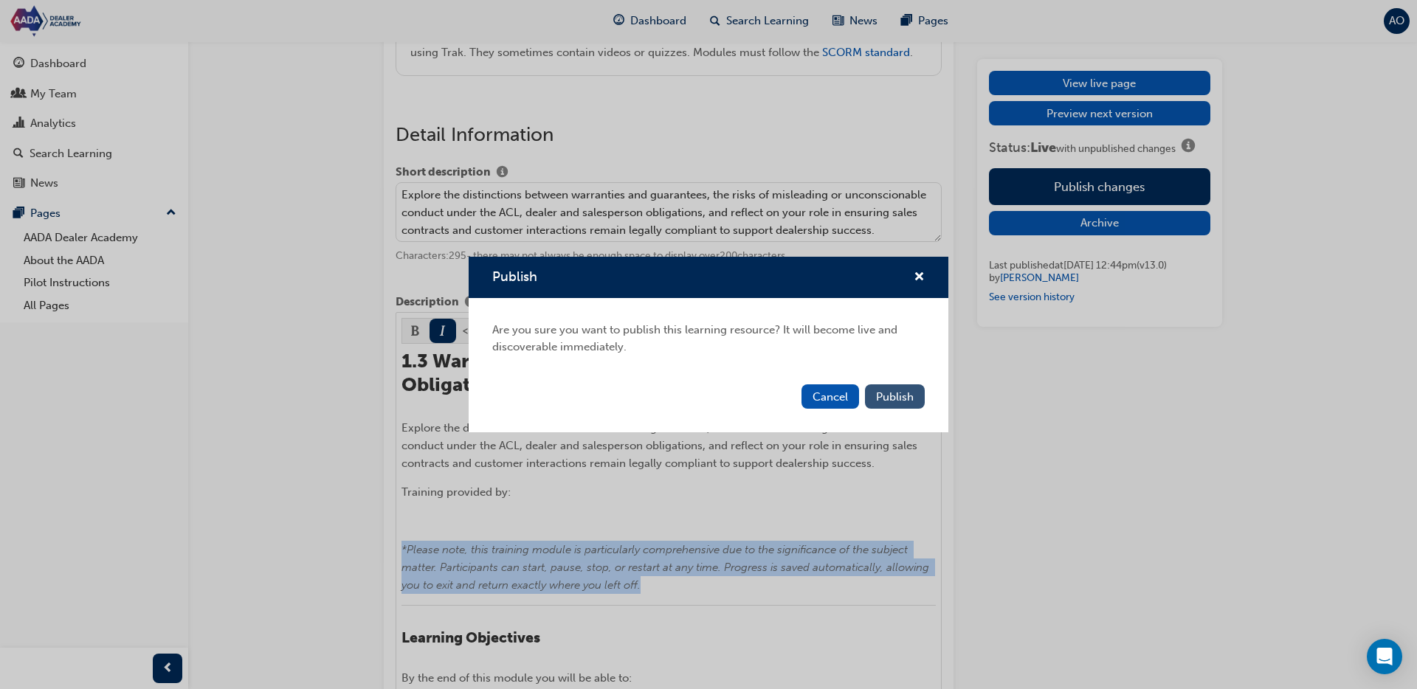
click at [912, 398] on span "Publish" at bounding box center [895, 397] width 38 height 13
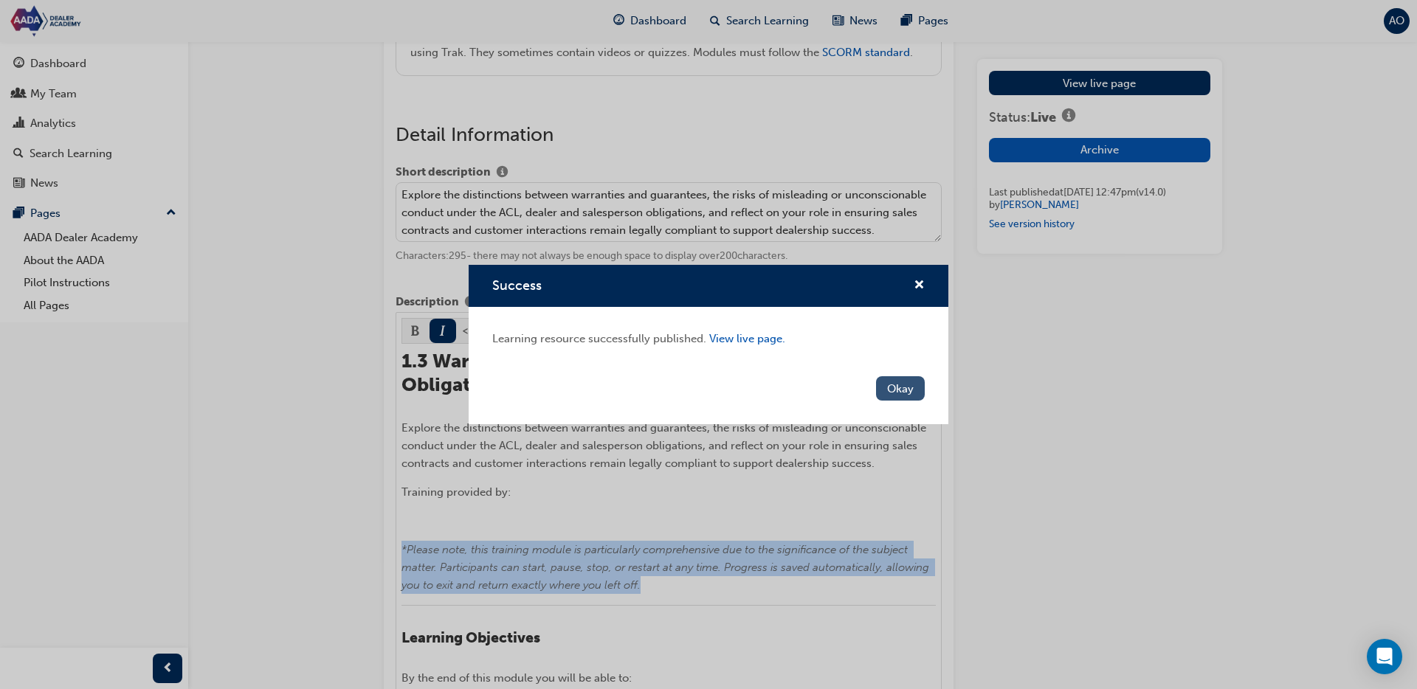
click at [891, 384] on button "Okay" at bounding box center [900, 388] width 49 height 24
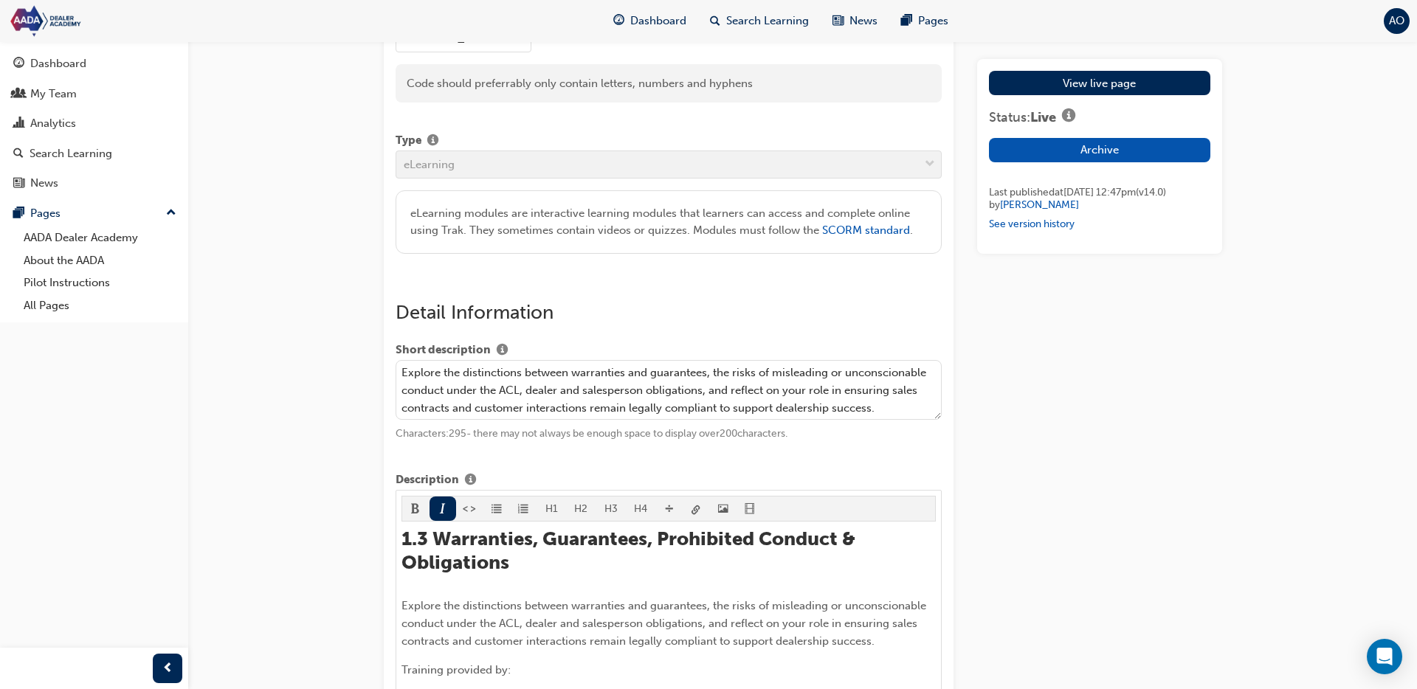
scroll to position [342, 0]
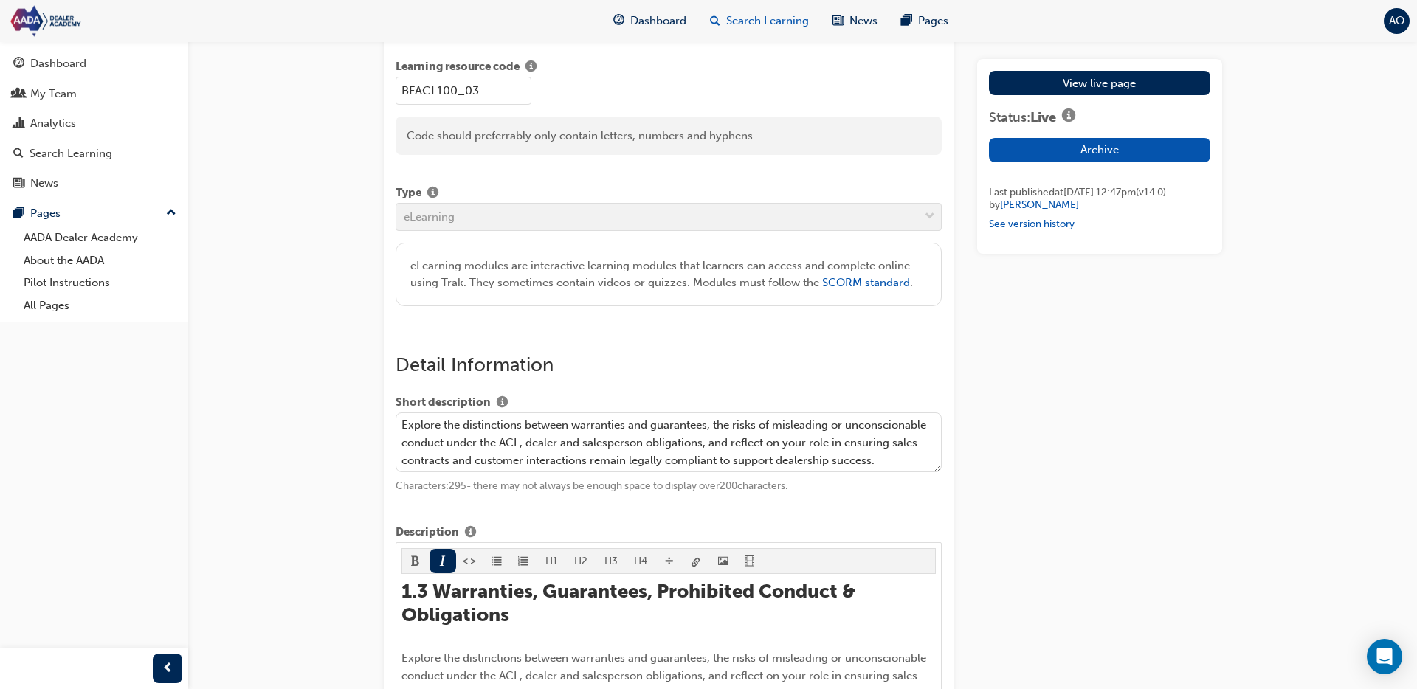
click at [763, 22] on span "Search Learning" at bounding box center [767, 21] width 83 height 17
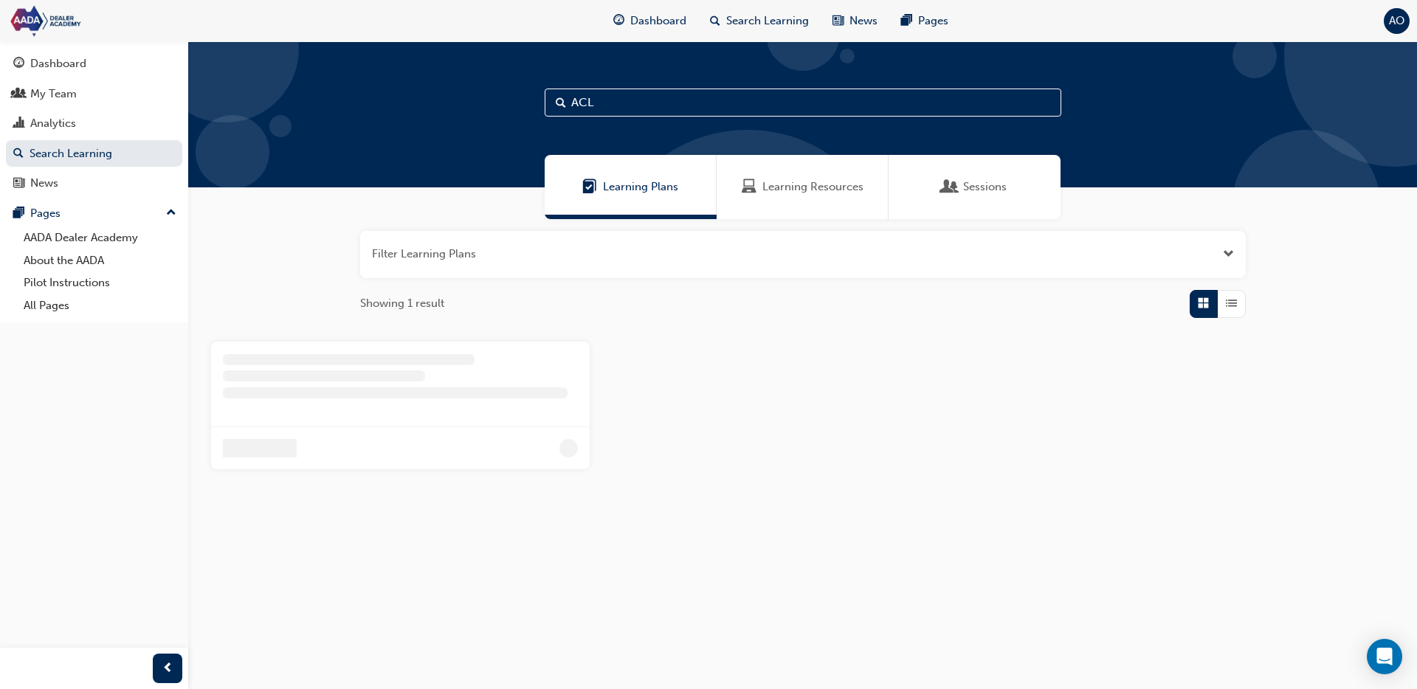
click at [774, 178] on div "Learning Resources" at bounding box center [803, 187] width 172 height 64
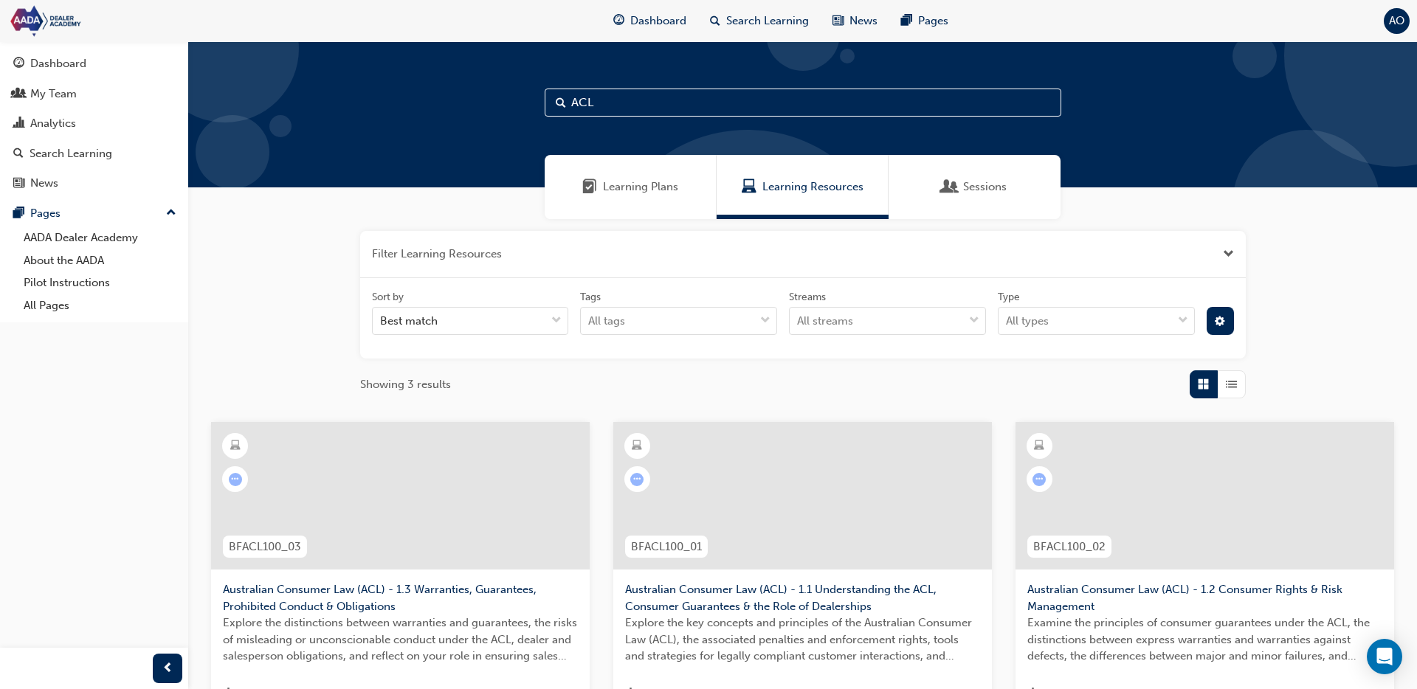
click at [780, 586] on span "Australian Consumer Law (ACL) - 1.1 Understanding the ACL, Consumer Guarantees …" at bounding box center [802, 598] width 355 height 33
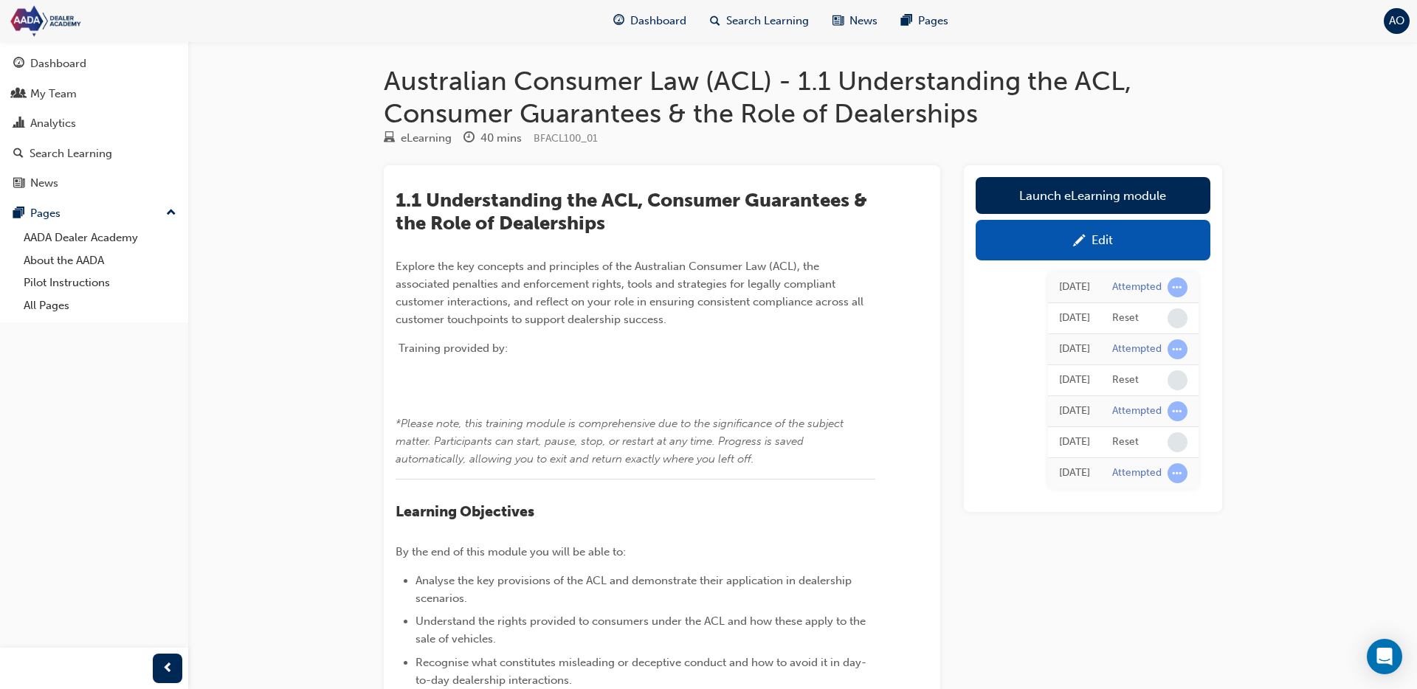
click at [1093, 237] on div "Edit" at bounding box center [1102, 240] width 21 height 15
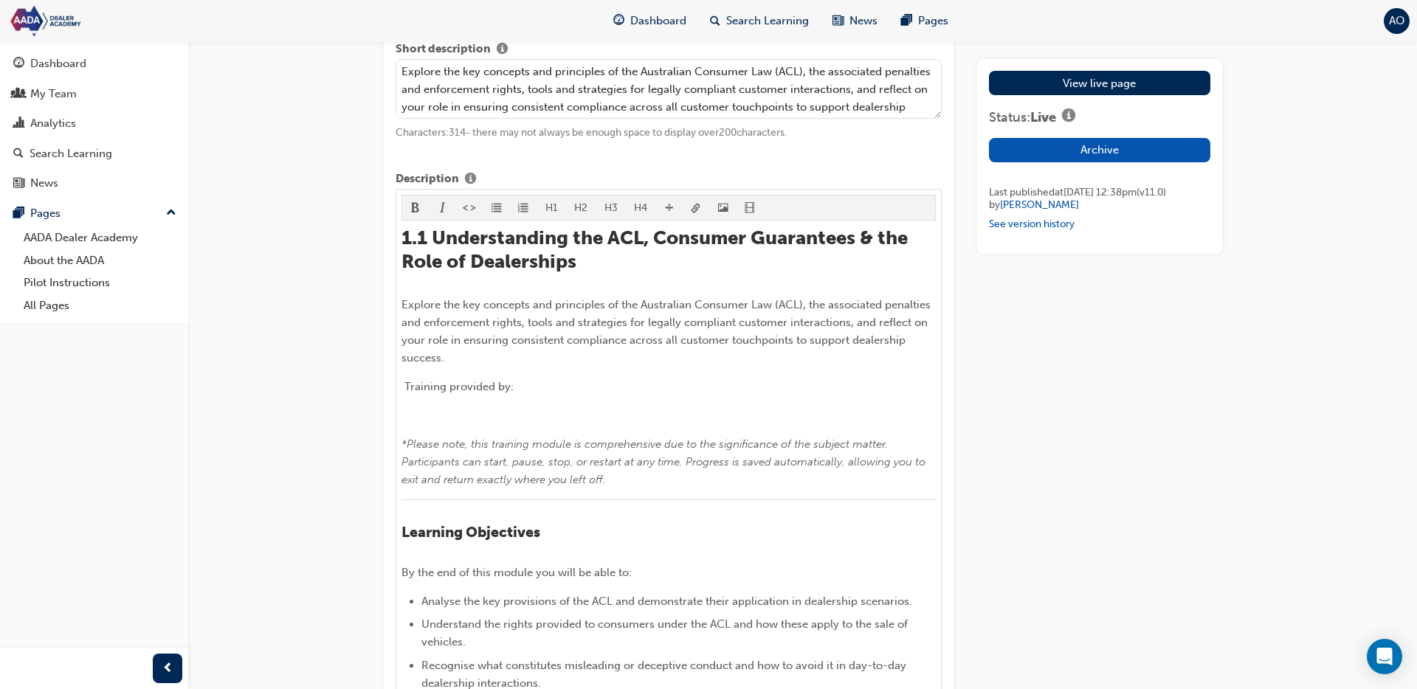
scroll to position [776, 0]
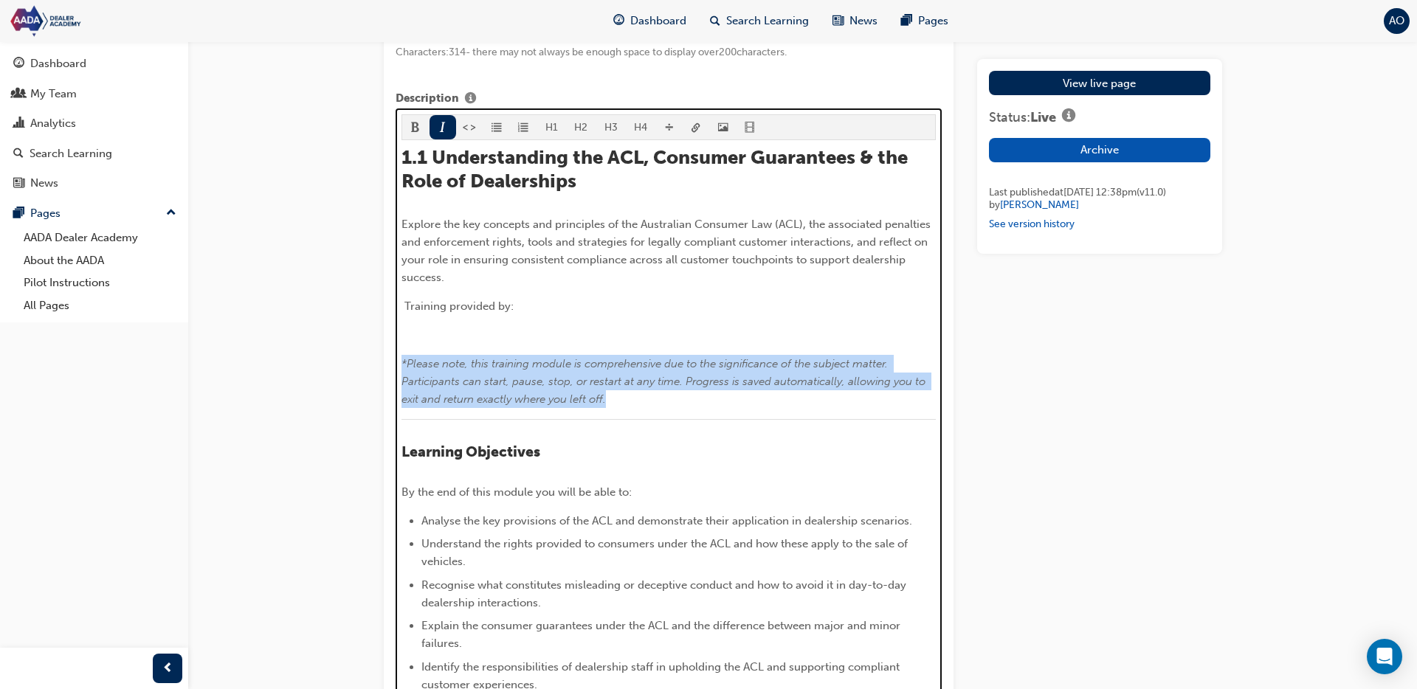
drag, startPoint x: 611, startPoint y: 422, endPoint x: 423, endPoint y: 390, distance: 191.0
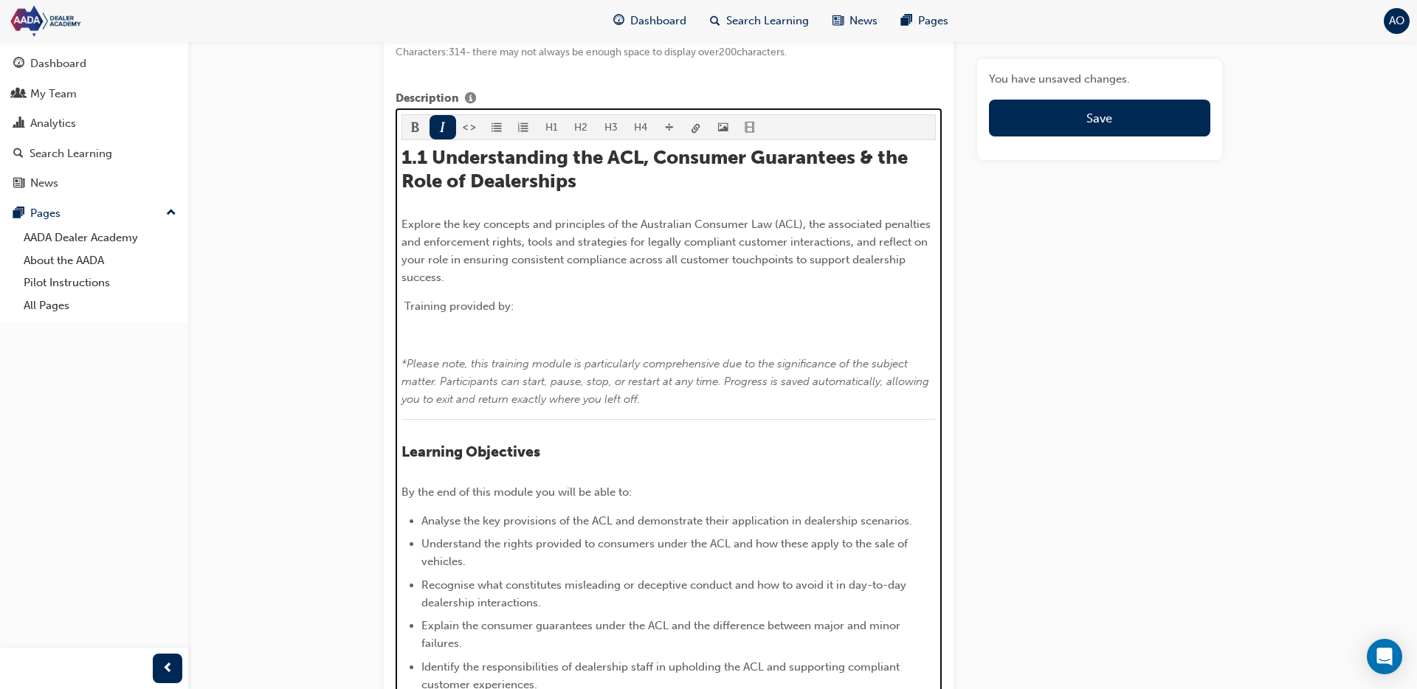
scroll to position [851, 0]
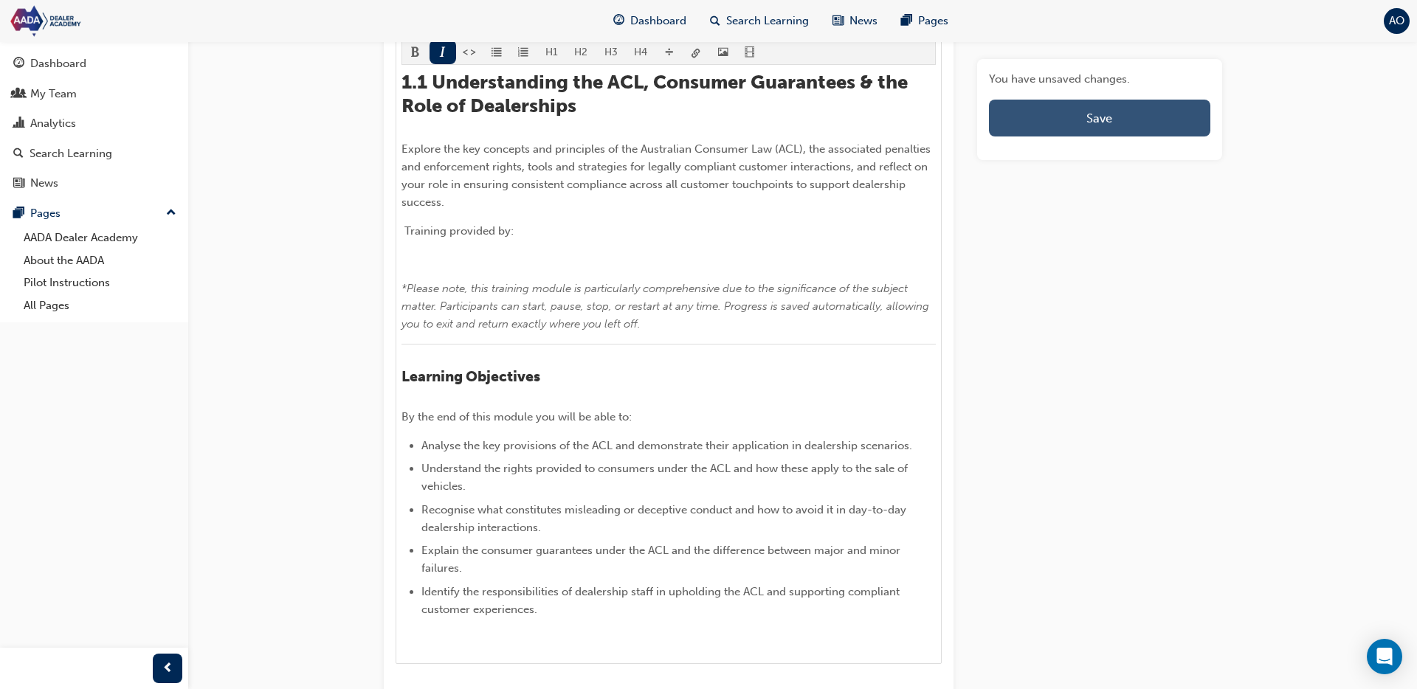
drag, startPoint x: 1090, startPoint y: 120, endPoint x: 1081, endPoint y: 131, distance: 14.2
click at [1090, 121] on span "Save" at bounding box center [1100, 118] width 26 height 15
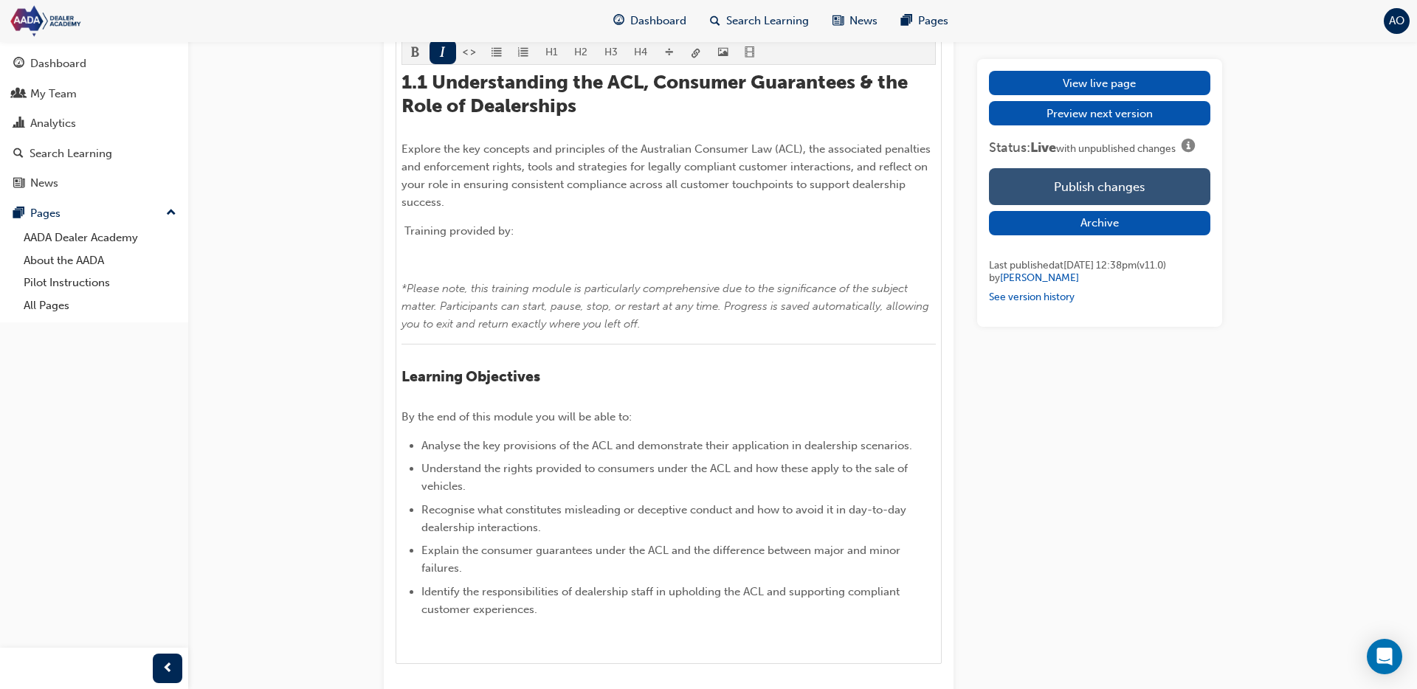
click at [1096, 176] on button "Publish changes" at bounding box center [1099, 186] width 221 height 37
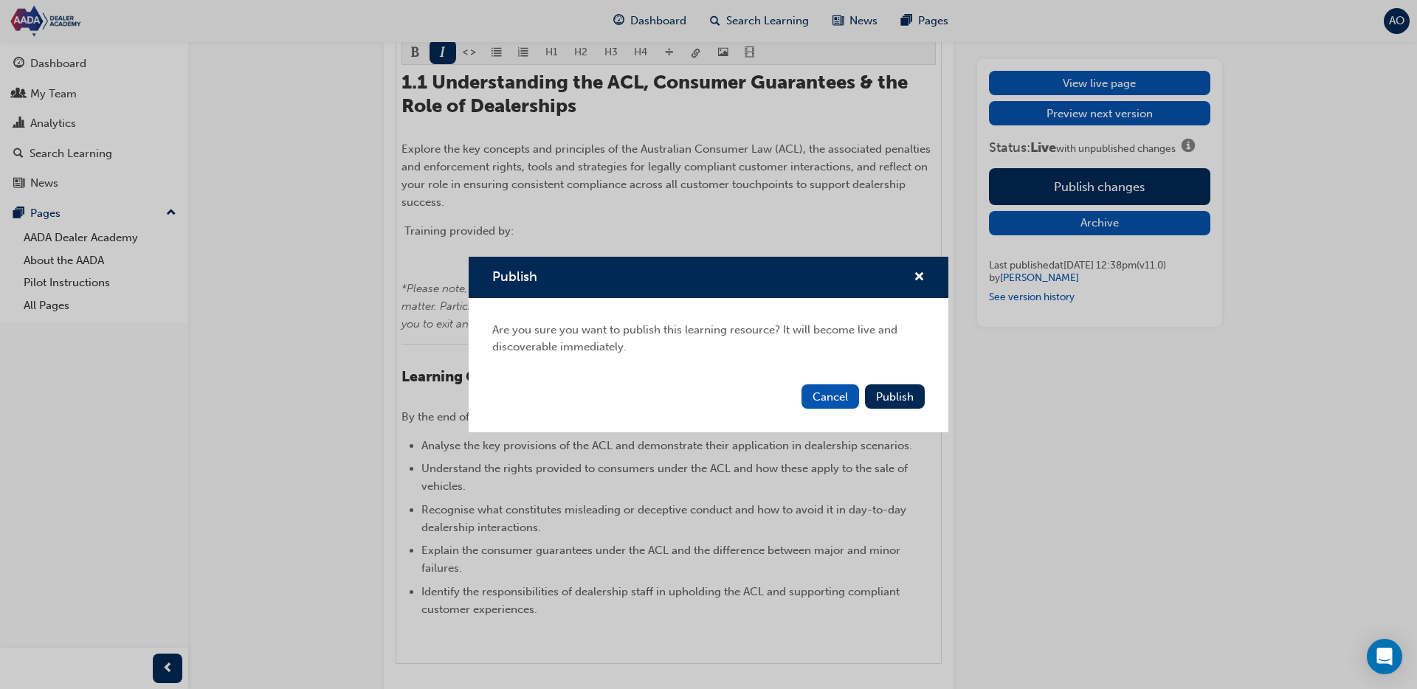
scroll to position [856, 0]
click at [890, 396] on span "Publish" at bounding box center [895, 397] width 38 height 13
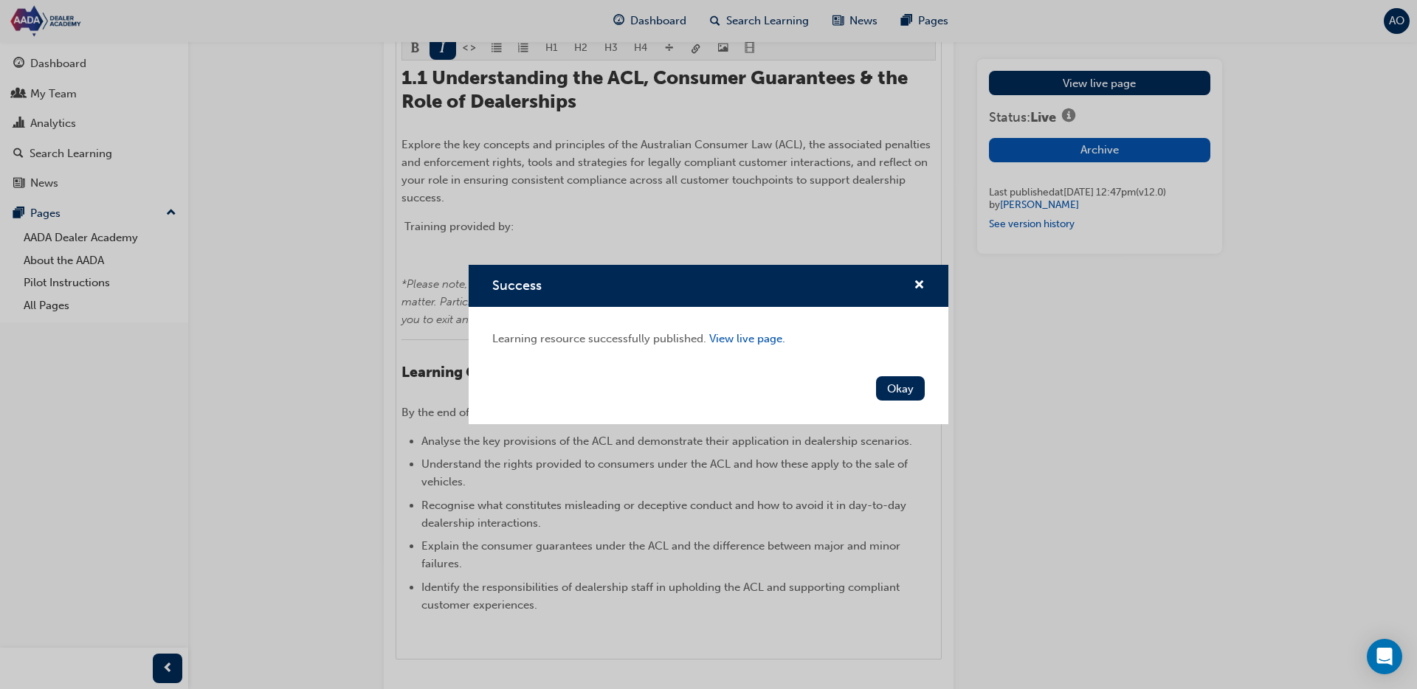
click at [907, 385] on button "Okay" at bounding box center [900, 388] width 49 height 24
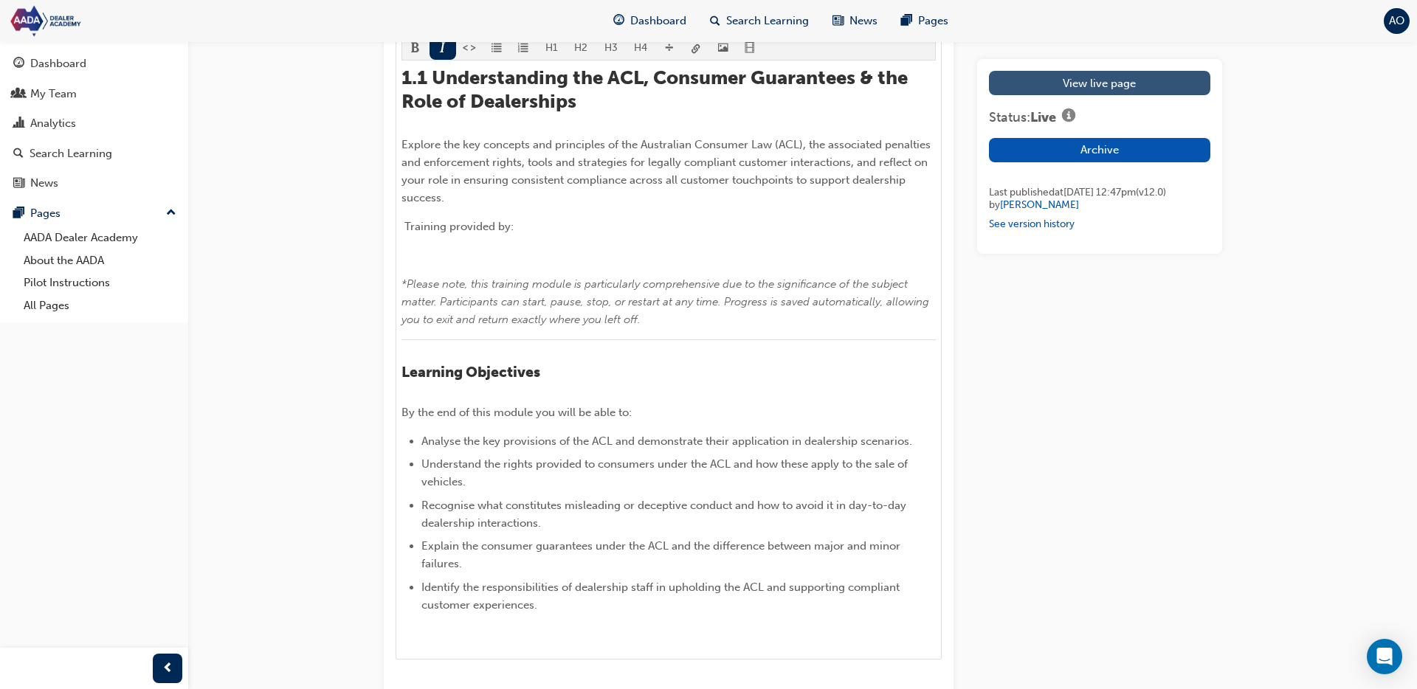
click at [1095, 80] on link "View live page" at bounding box center [1099, 83] width 221 height 24
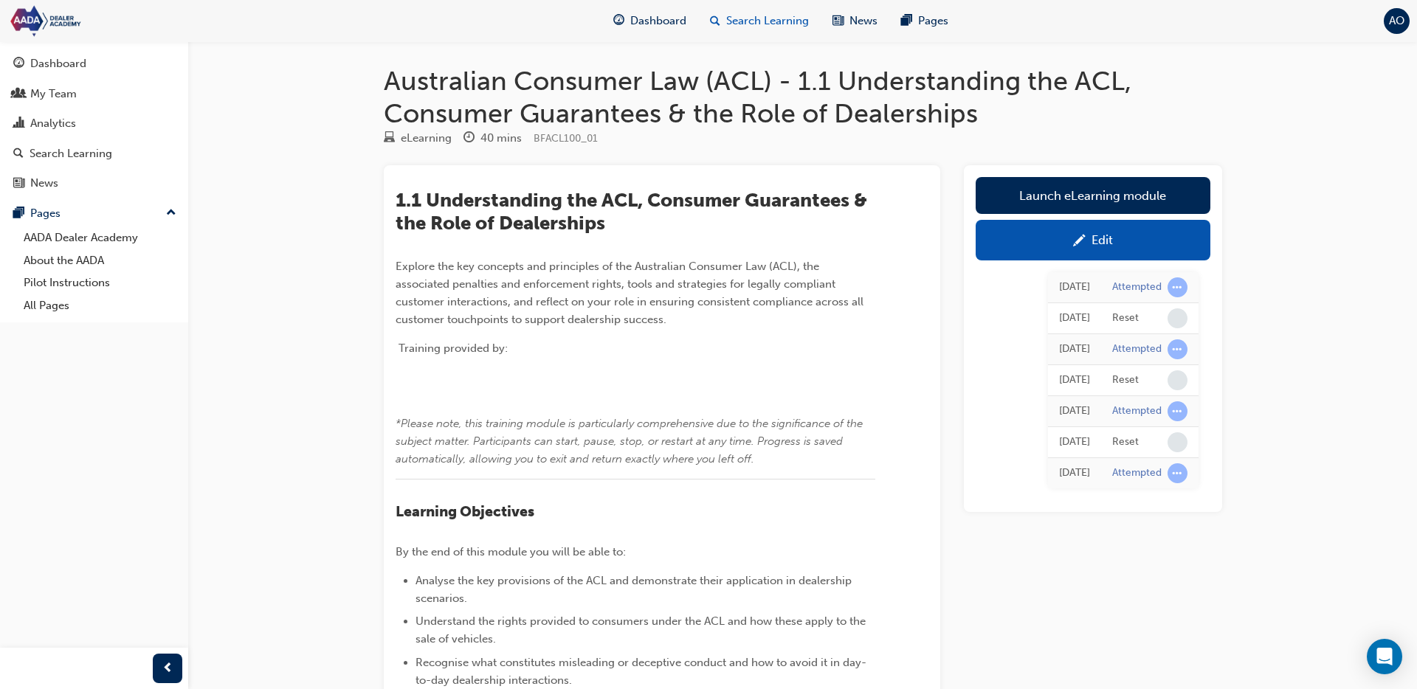
click at [755, 21] on span "Search Learning" at bounding box center [767, 21] width 83 height 17
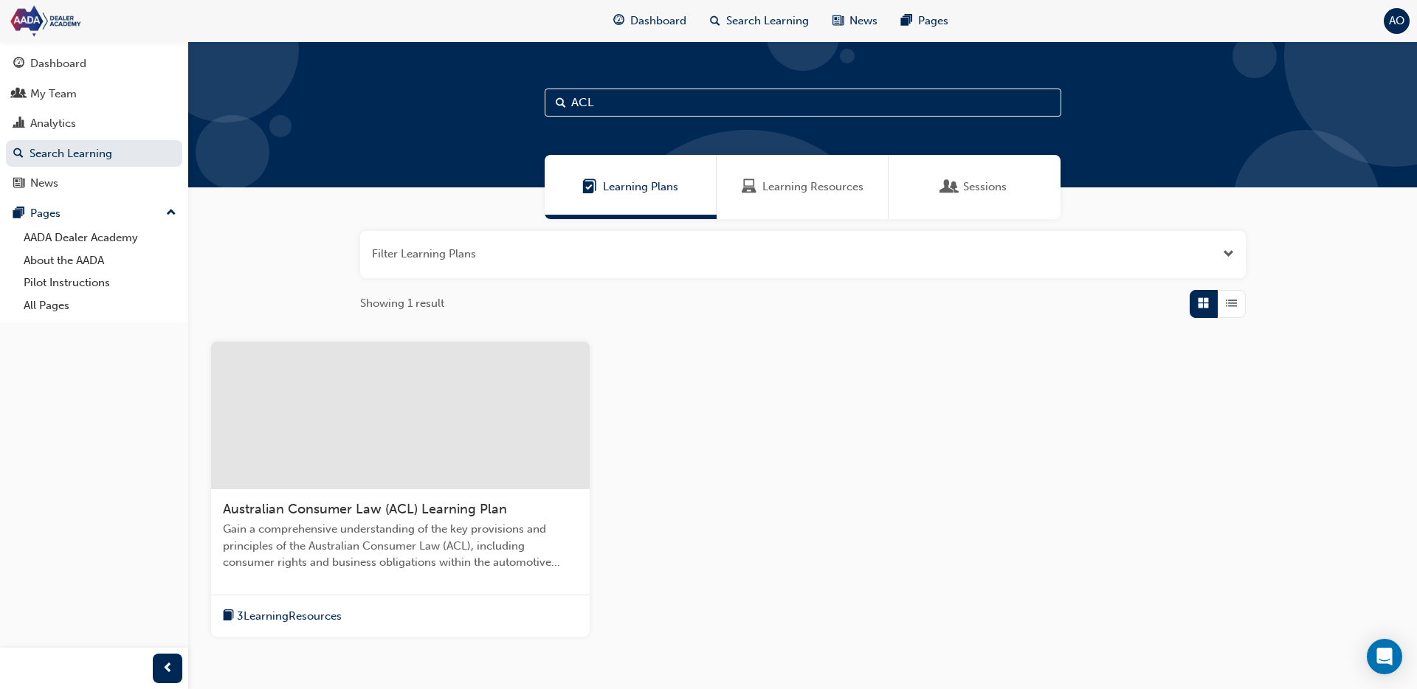
click at [777, 179] on span "Learning Resources" at bounding box center [813, 187] width 101 height 17
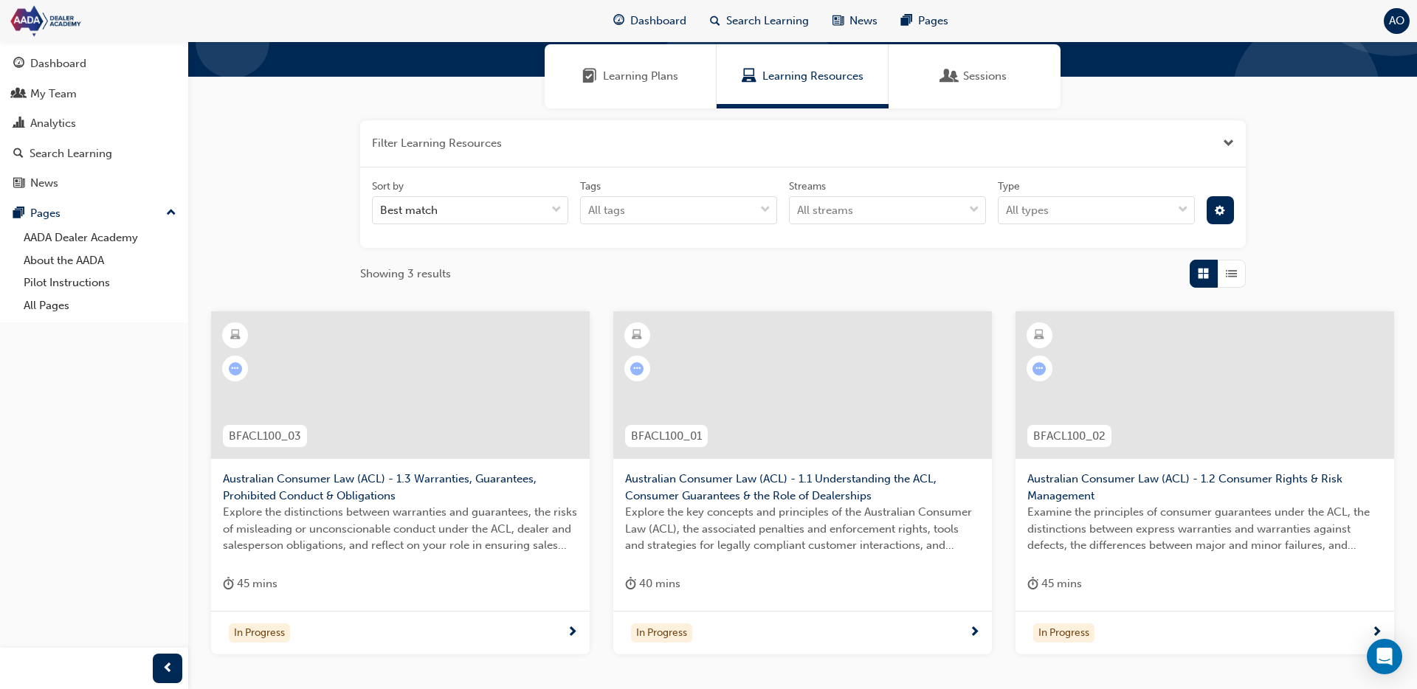
scroll to position [219, 0]
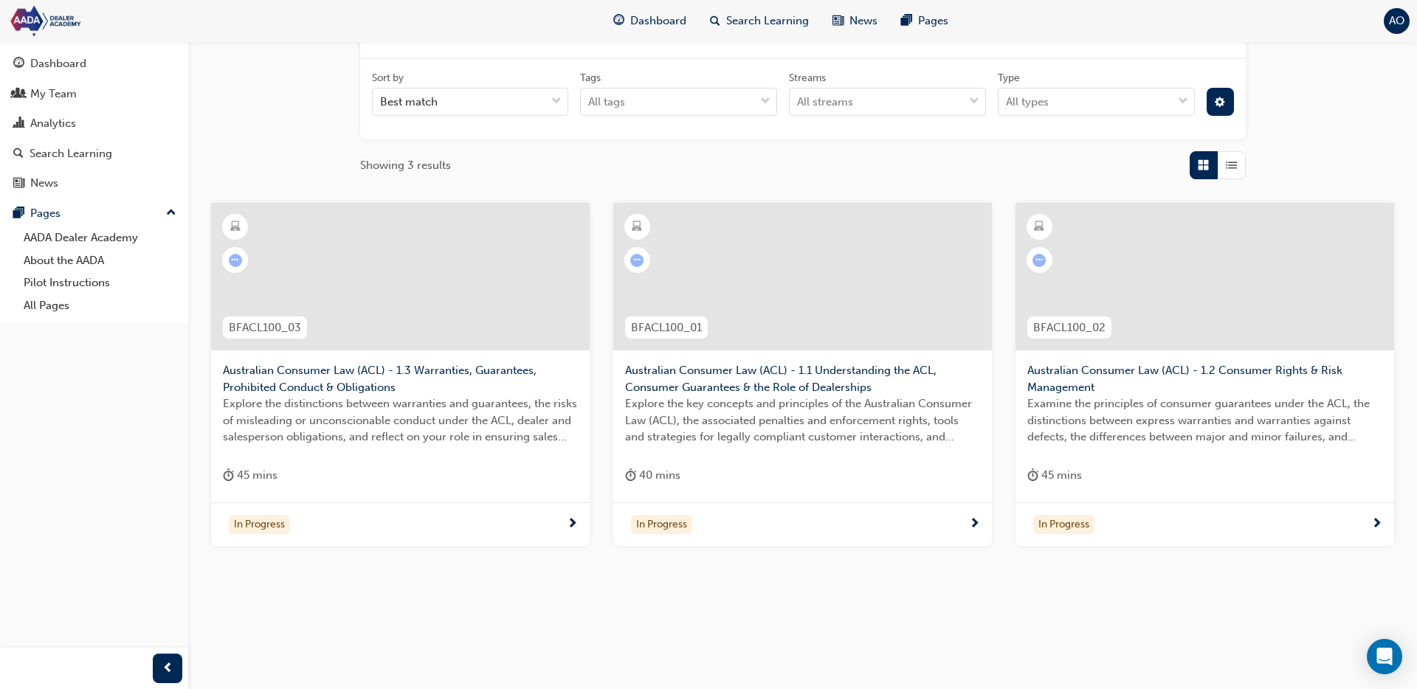
click at [1135, 368] on span "Australian Consumer Law (ACL) - 1.2 Consumer Rights & Risk Management" at bounding box center [1205, 378] width 355 height 33
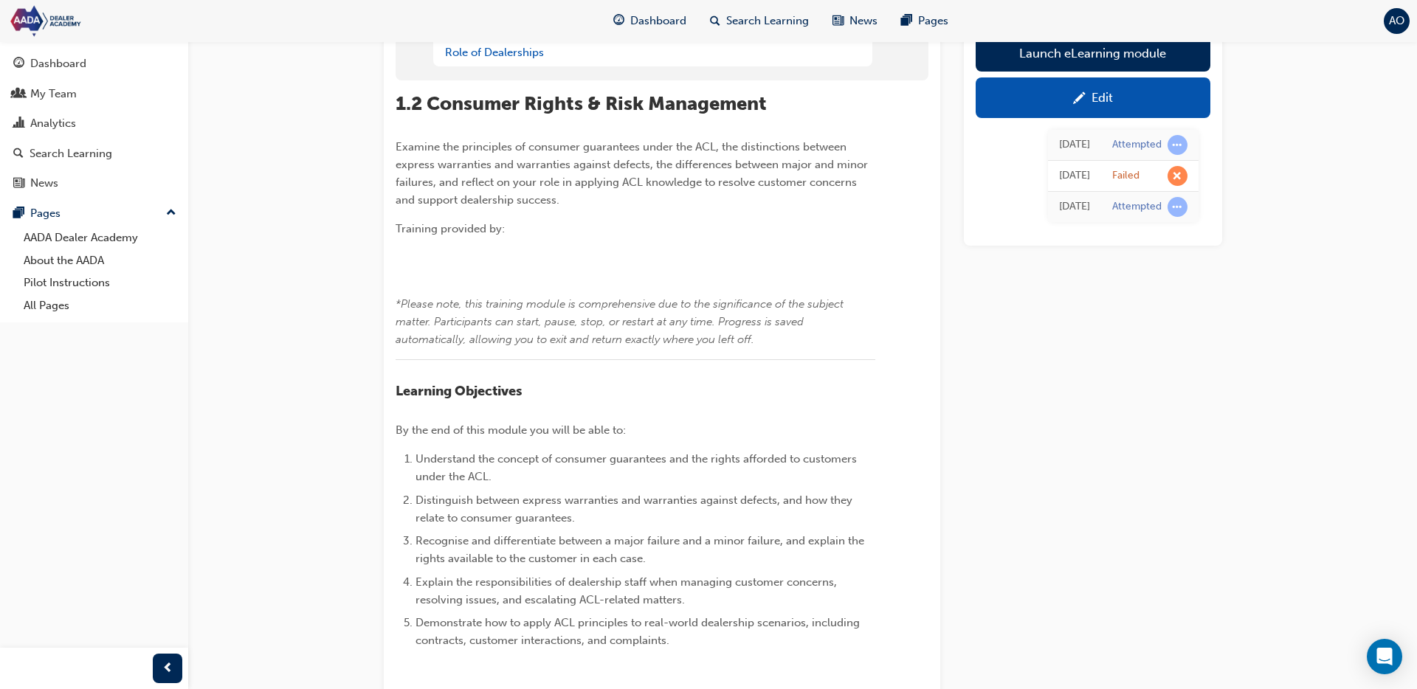
click at [1096, 105] on div "Edit" at bounding box center [1093, 97] width 213 height 18
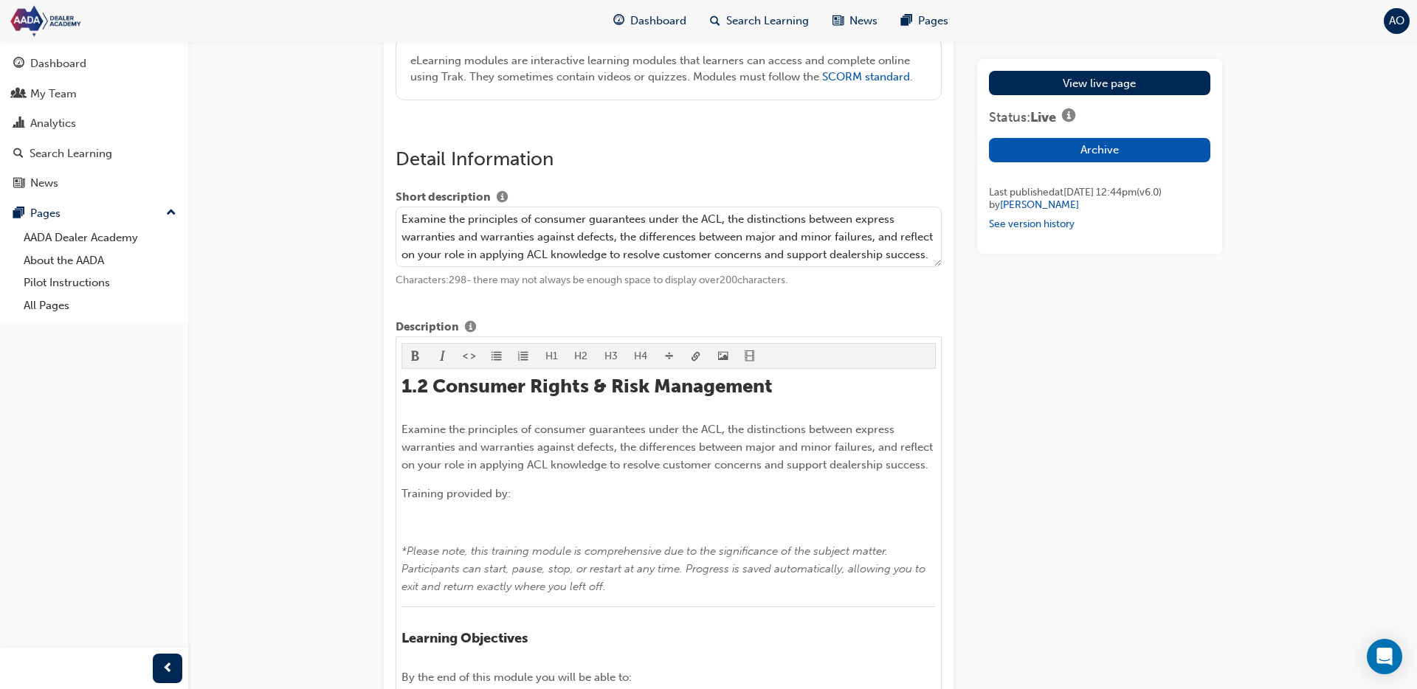
scroll to position [632, 0]
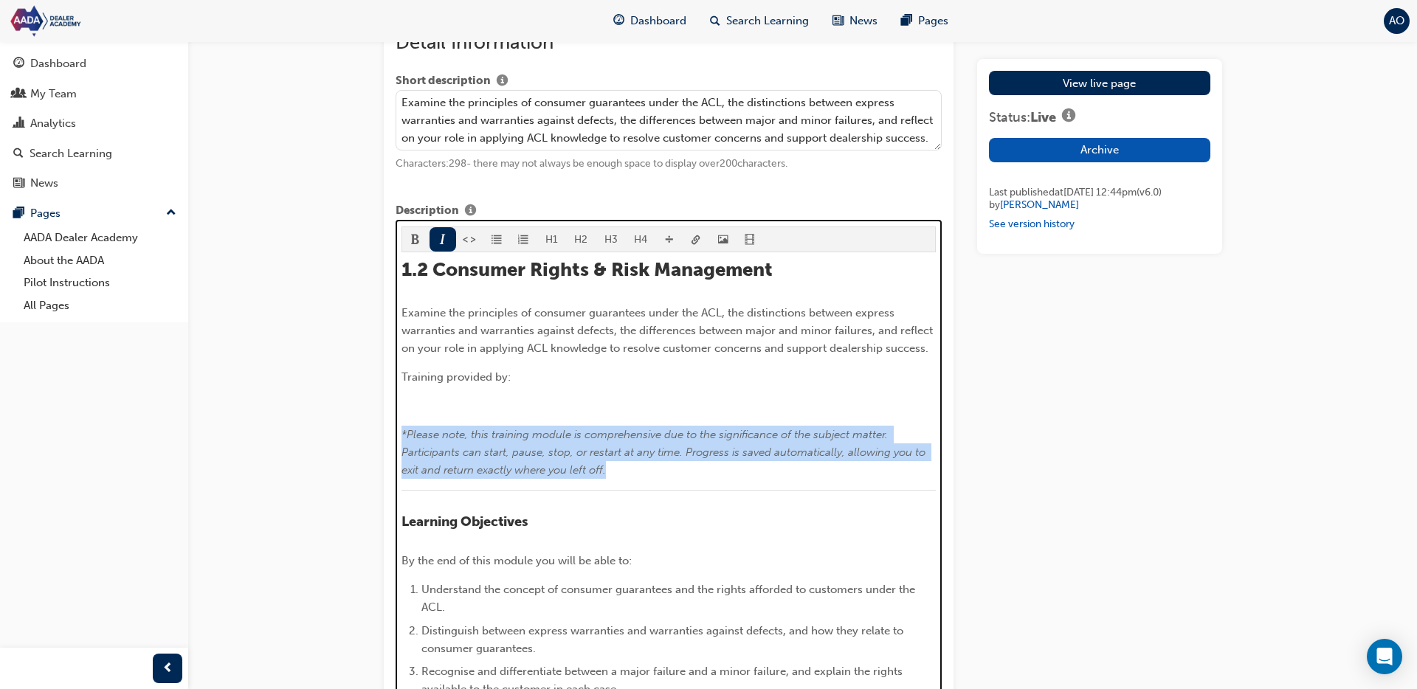
drag, startPoint x: 580, startPoint y: 488, endPoint x: 399, endPoint y: 459, distance: 183.1
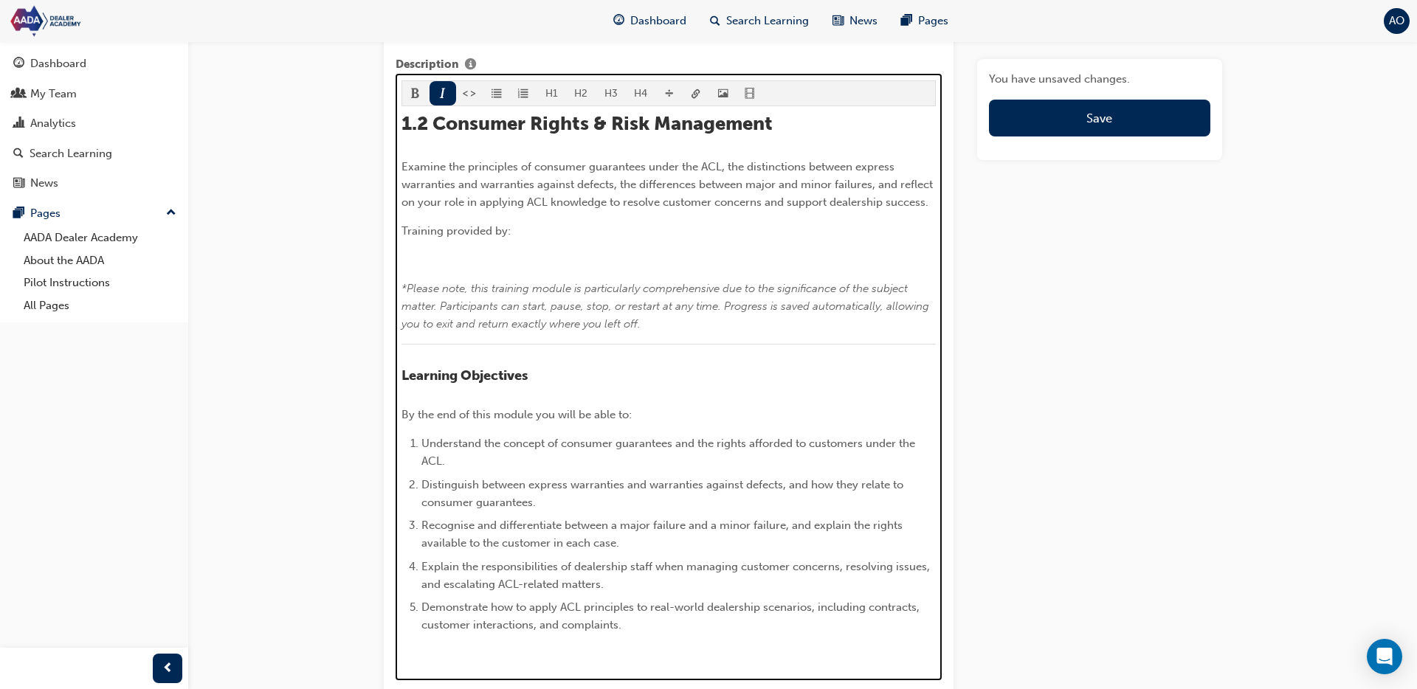
scroll to position [775, 0]
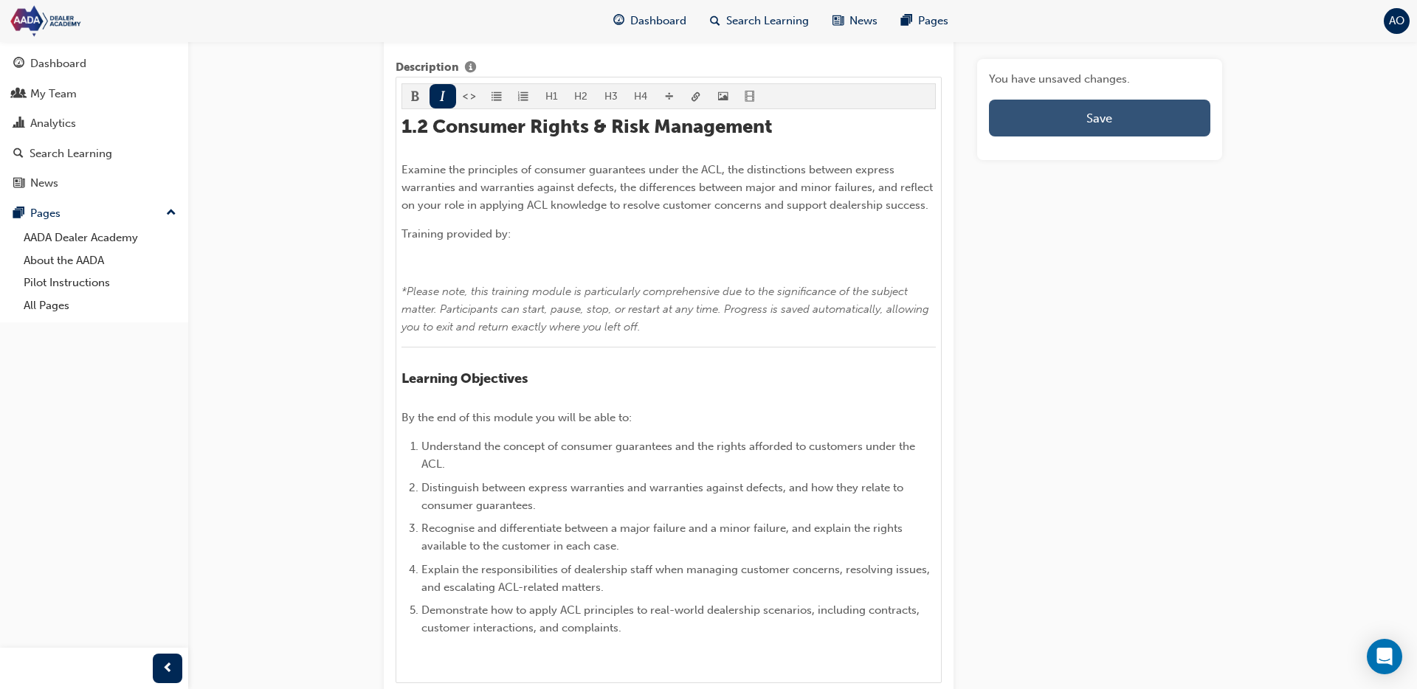
click at [1053, 126] on button "Save" at bounding box center [1099, 118] width 221 height 37
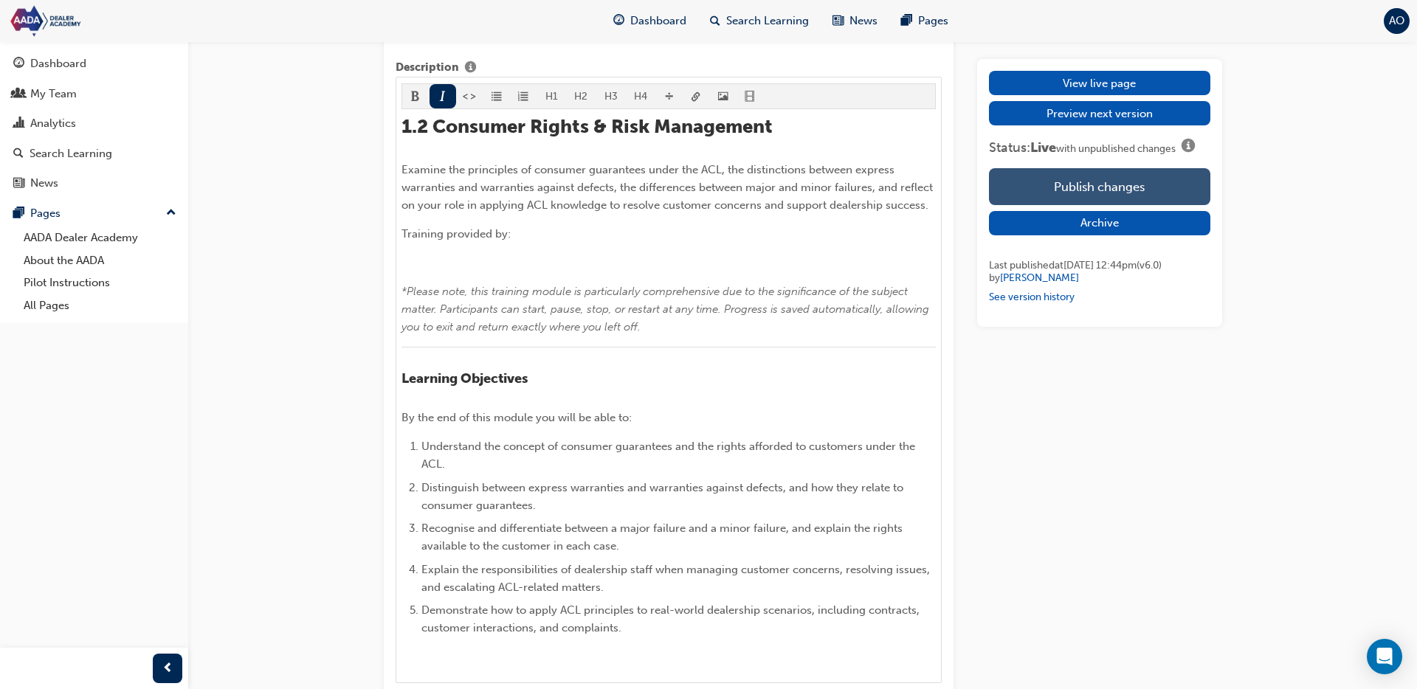
click at [1079, 182] on button "Publish changes" at bounding box center [1099, 186] width 221 height 37
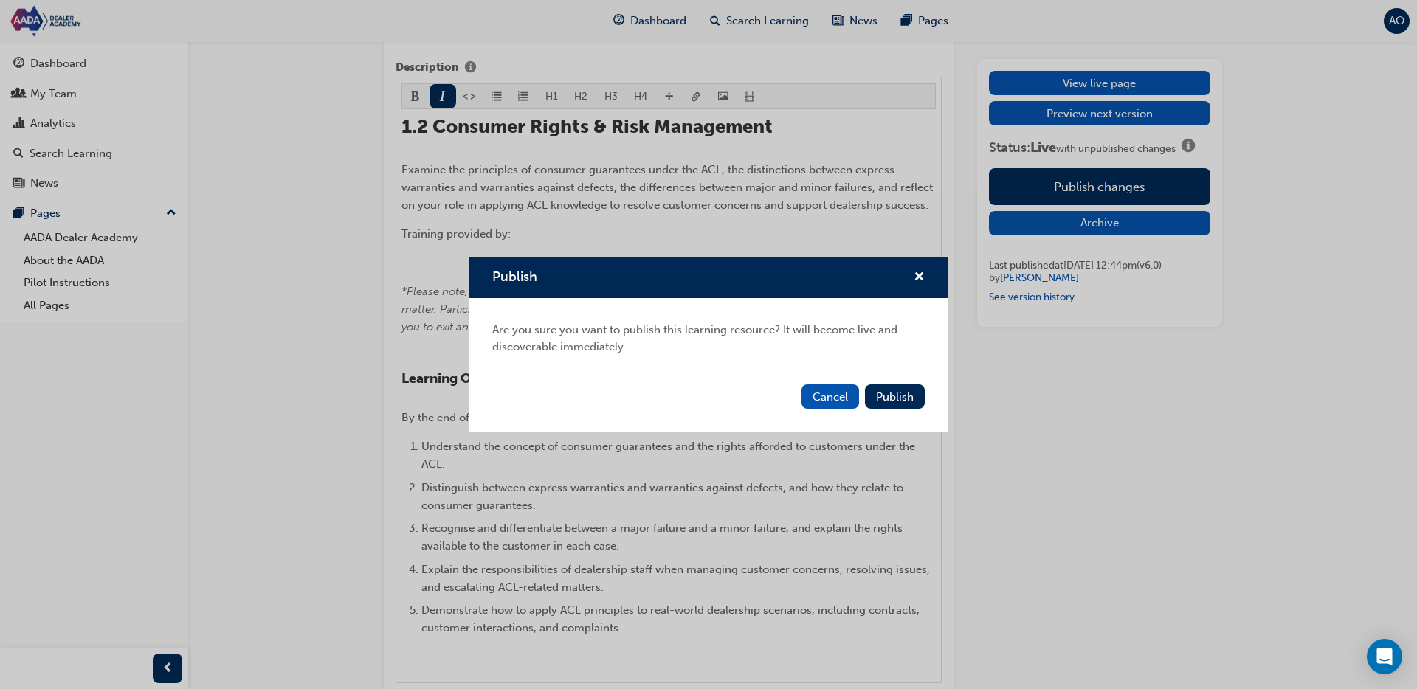
drag, startPoint x: 895, startPoint y: 399, endPoint x: 1010, endPoint y: 213, distance: 218.4
click at [899, 394] on span "Publish" at bounding box center [895, 397] width 38 height 13
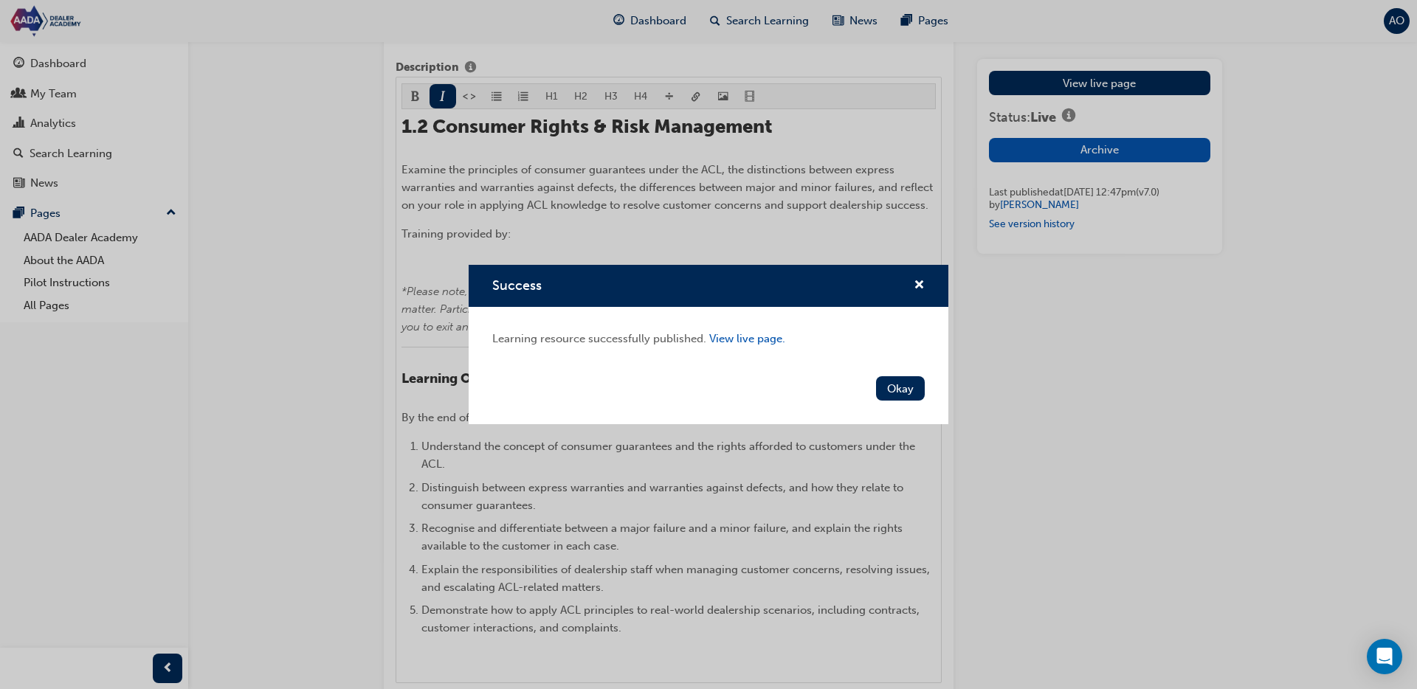
click at [915, 396] on button "Okay" at bounding box center [900, 388] width 49 height 24
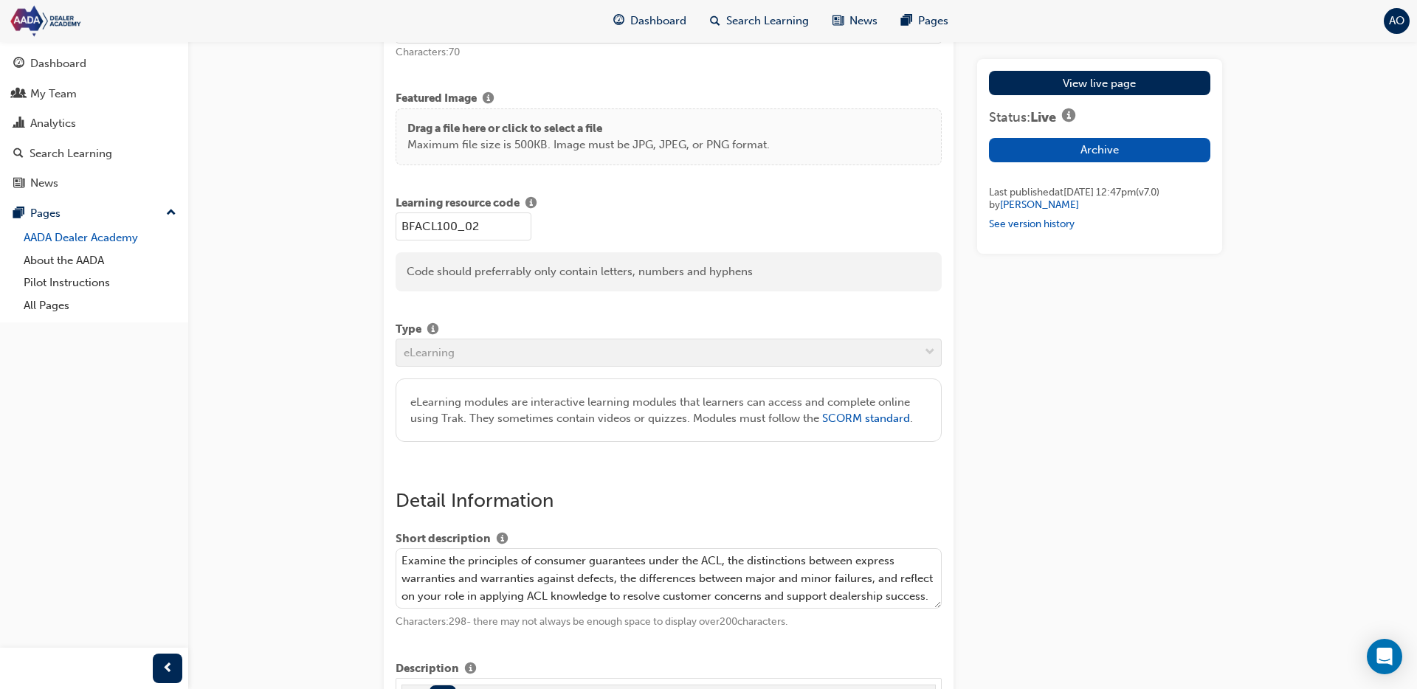
scroll to position [148, 0]
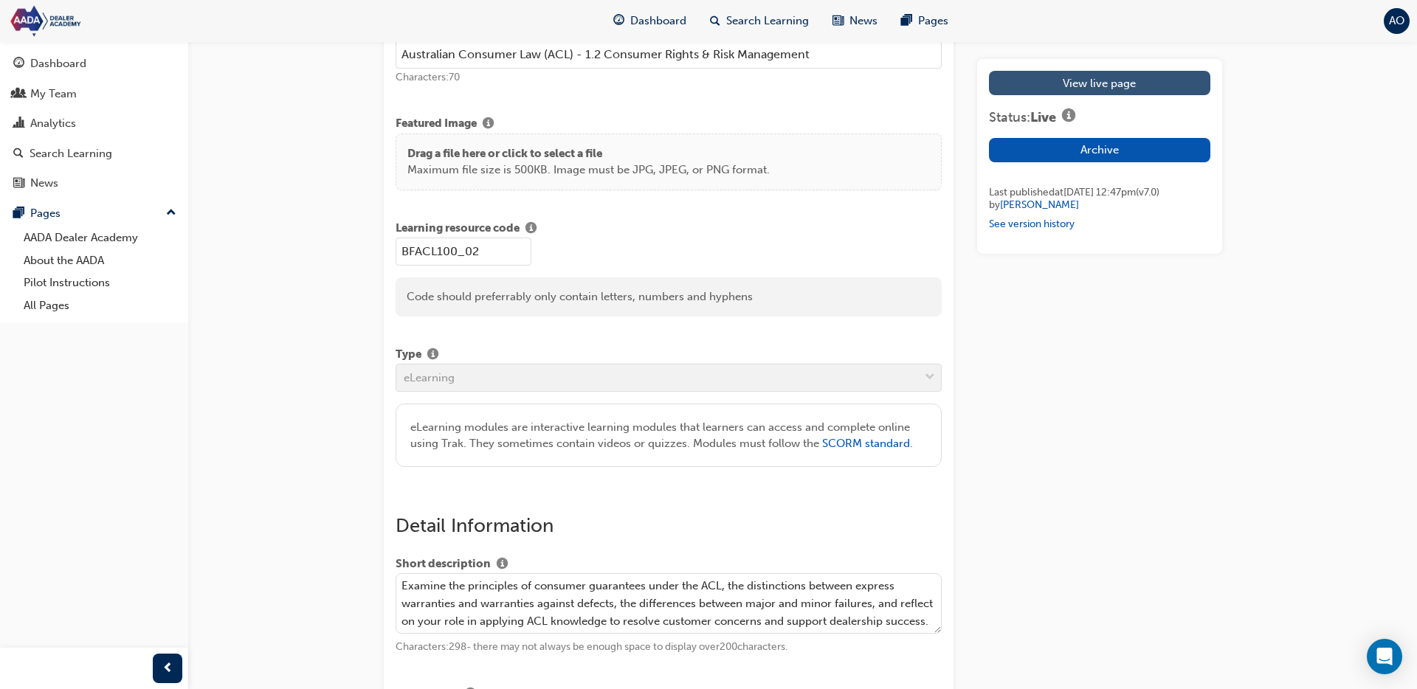
click at [1099, 94] on link "View live page" at bounding box center [1099, 83] width 221 height 24
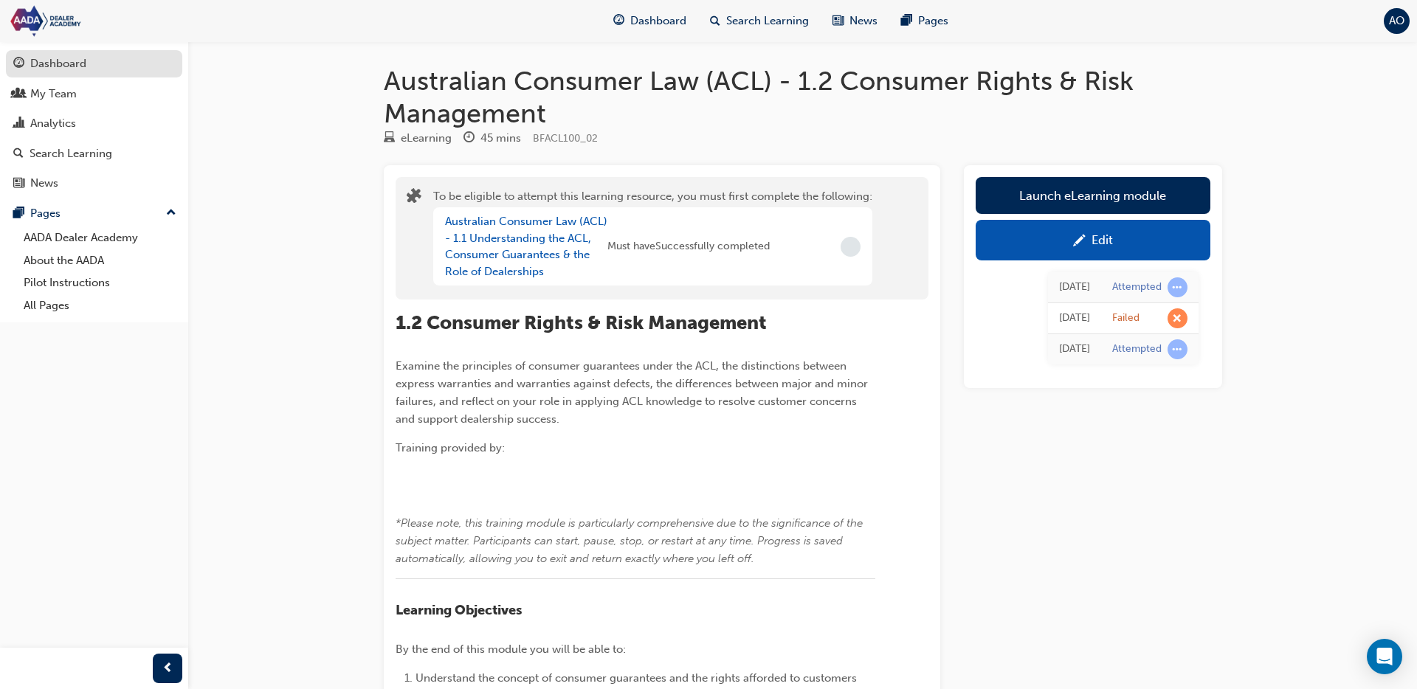
click at [83, 61] on div "Dashboard" at bounding box center [58, 63] width 56 height 17
